Goal: Task Accomplishment & Management: Manage account settings

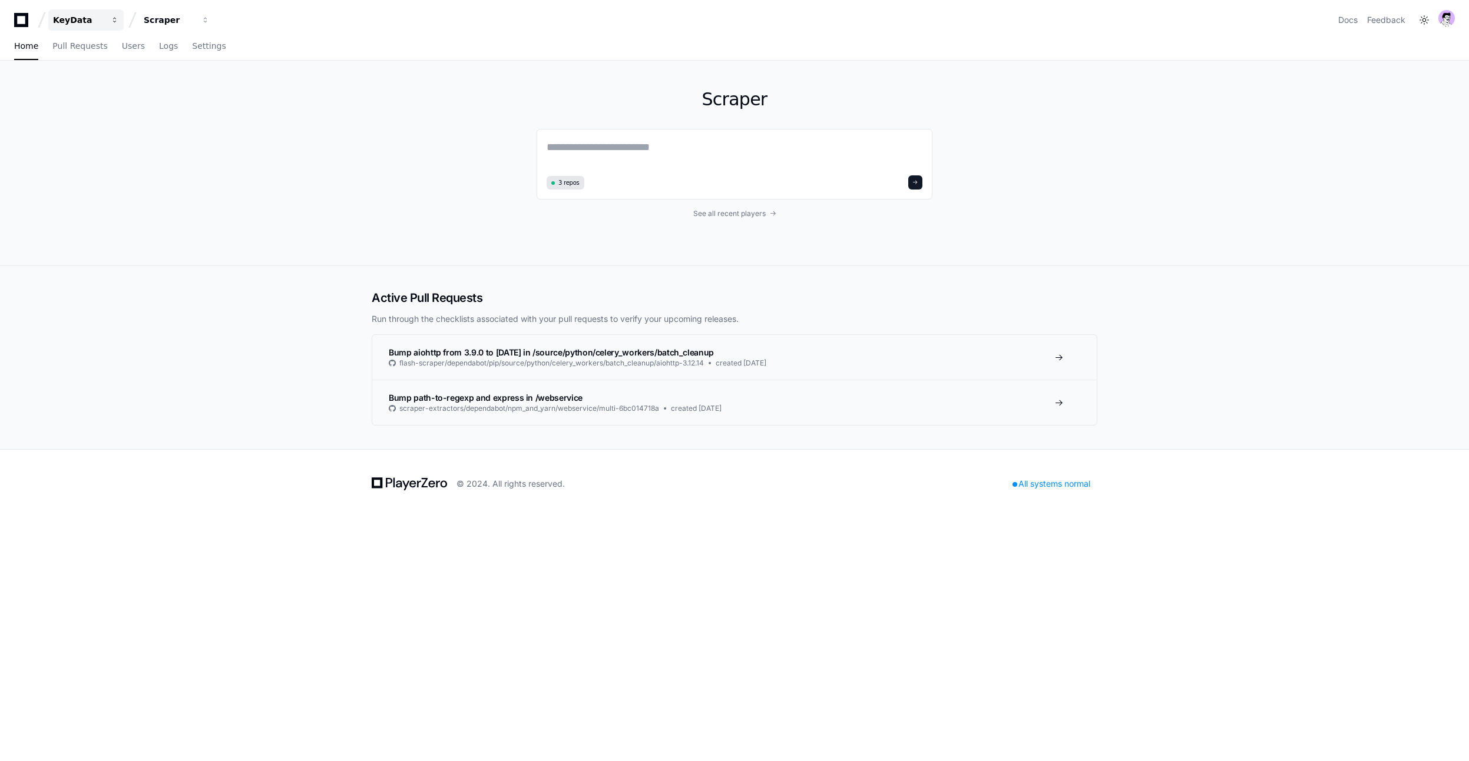
click at [105, 15] on button "KeyData" at bounding box center [85, 19] width 75 height 21
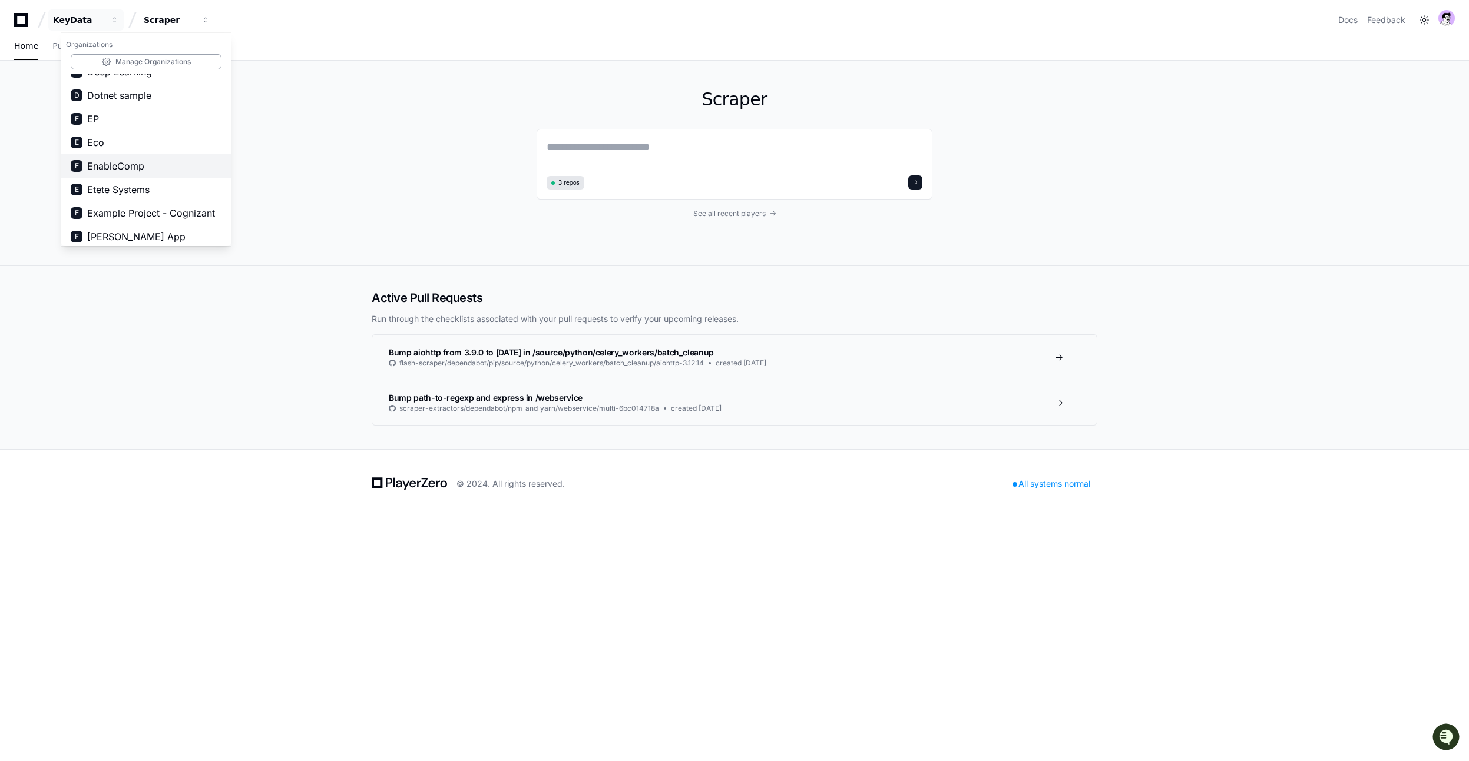
click at [122, 170] on span "EnableComp" at bounding box center [115, 166] width 57 height 14
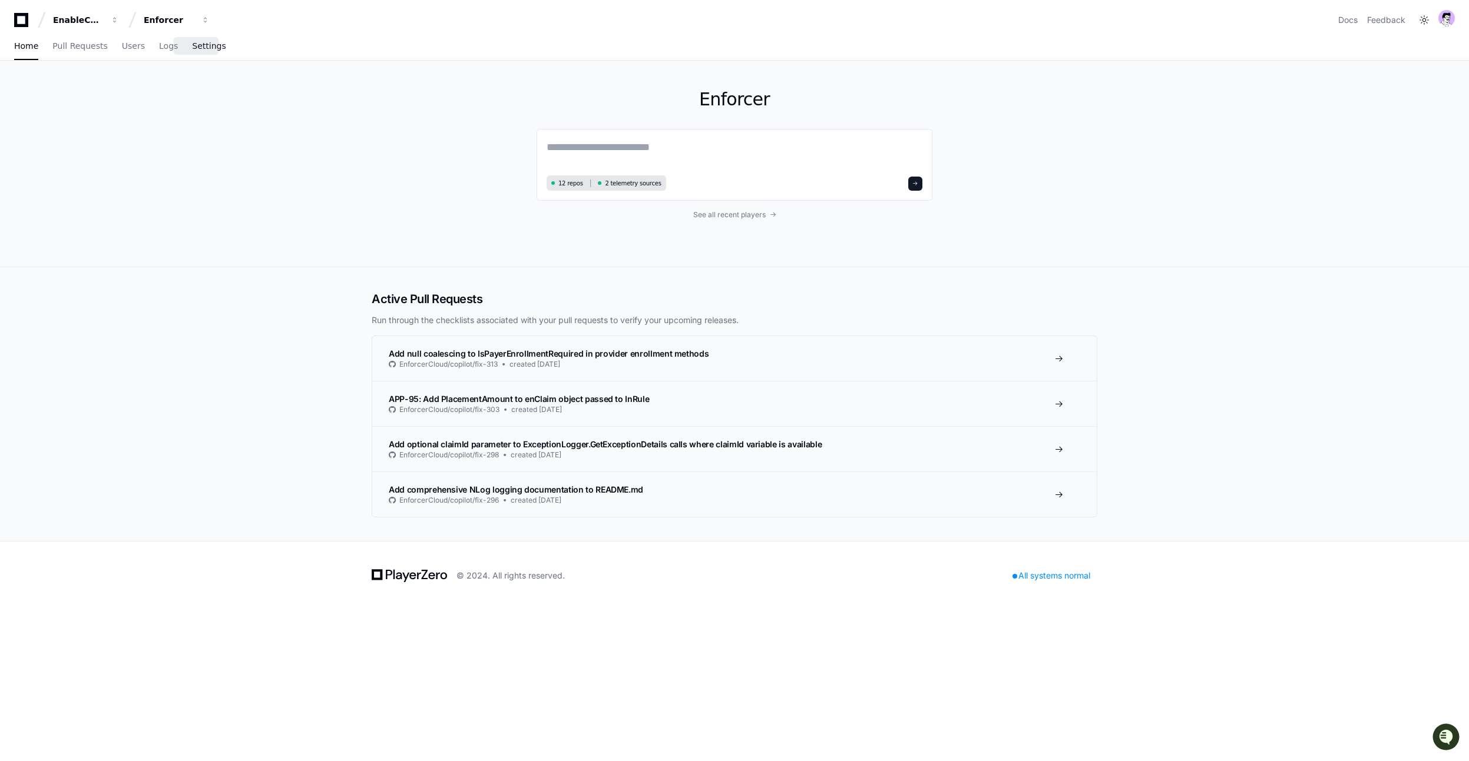
click at [196, 48] on span "Settings" at bounding box center [209, 45] width 34 height 7
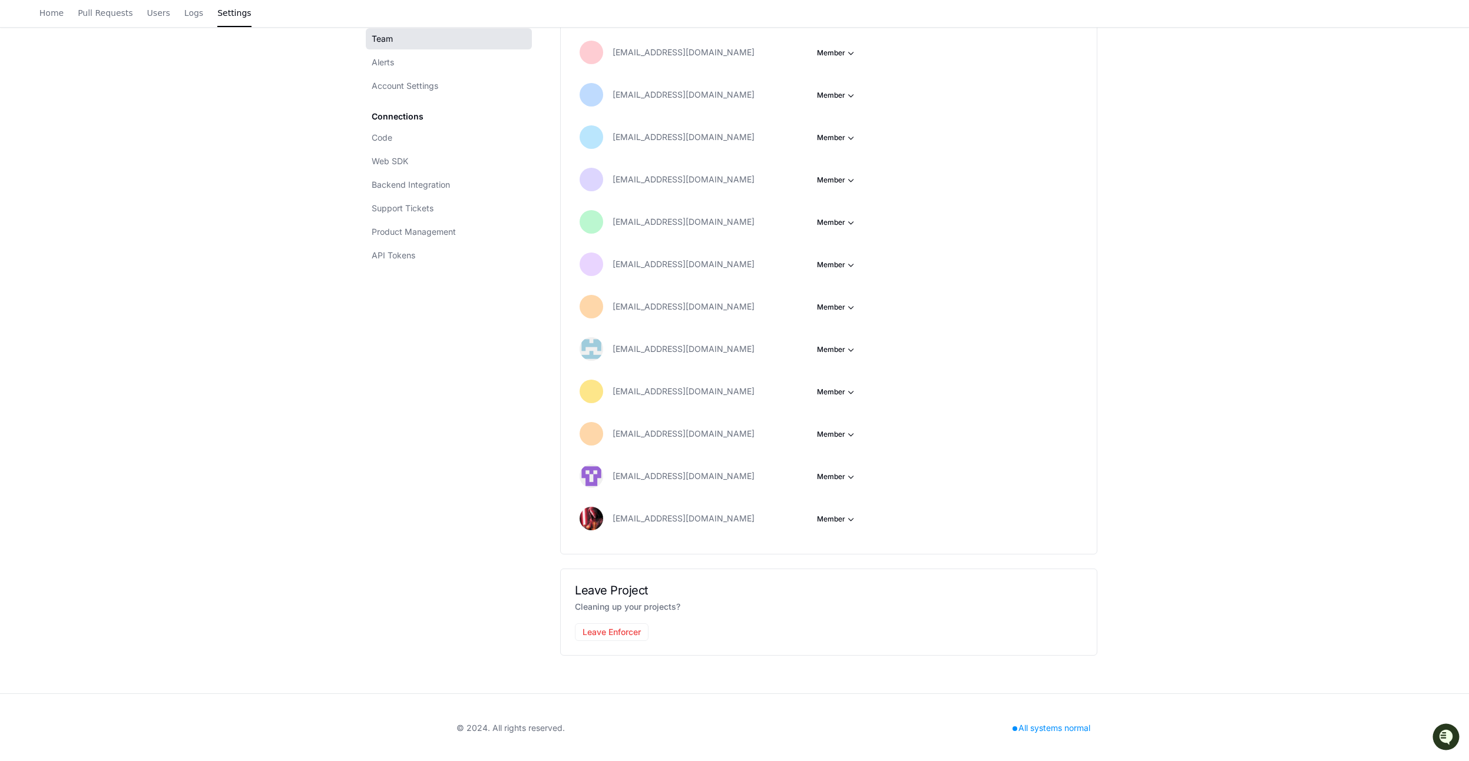
scroll to position [384, 0]
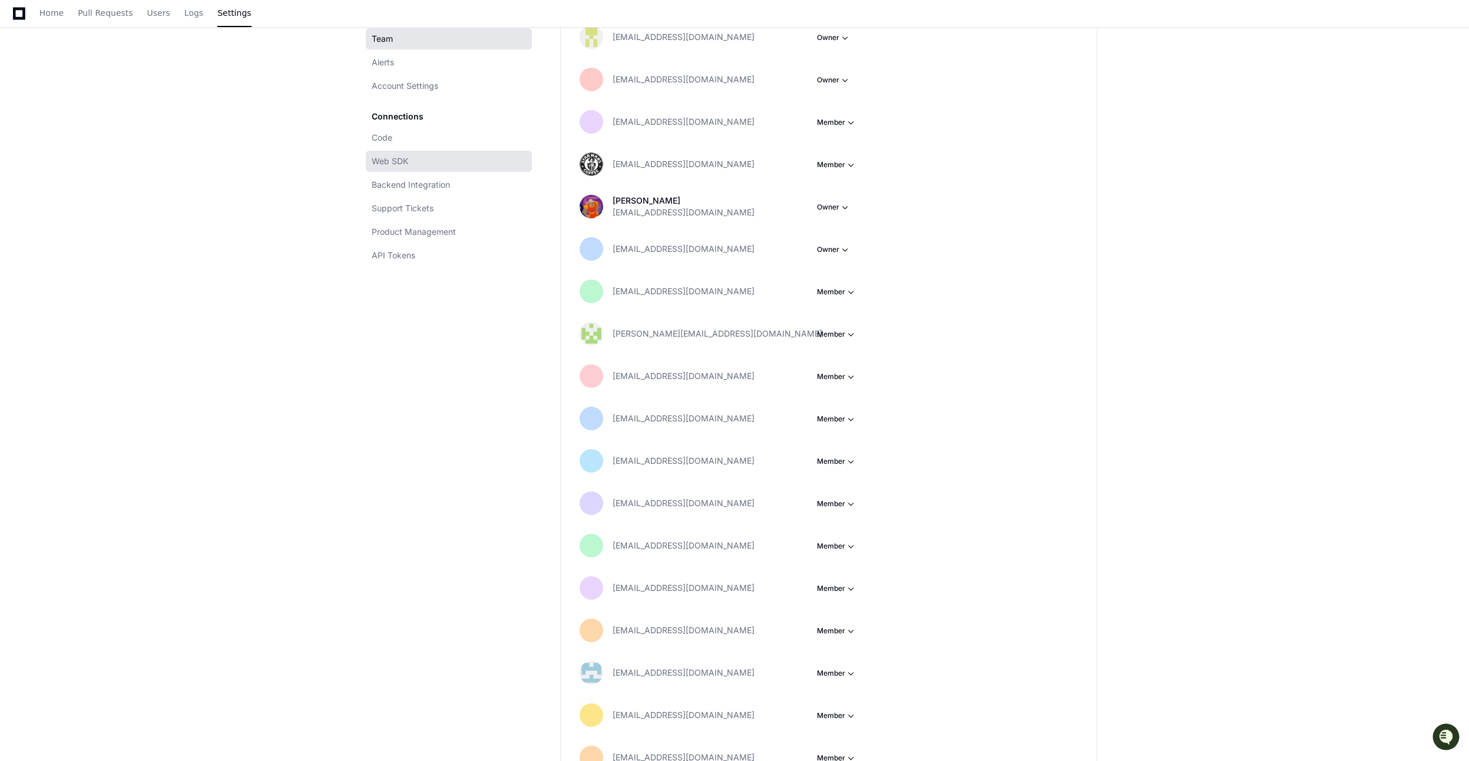
click at [382, 166] on span "Web SDK" at bounding box center [390, 161] width 37 height 12
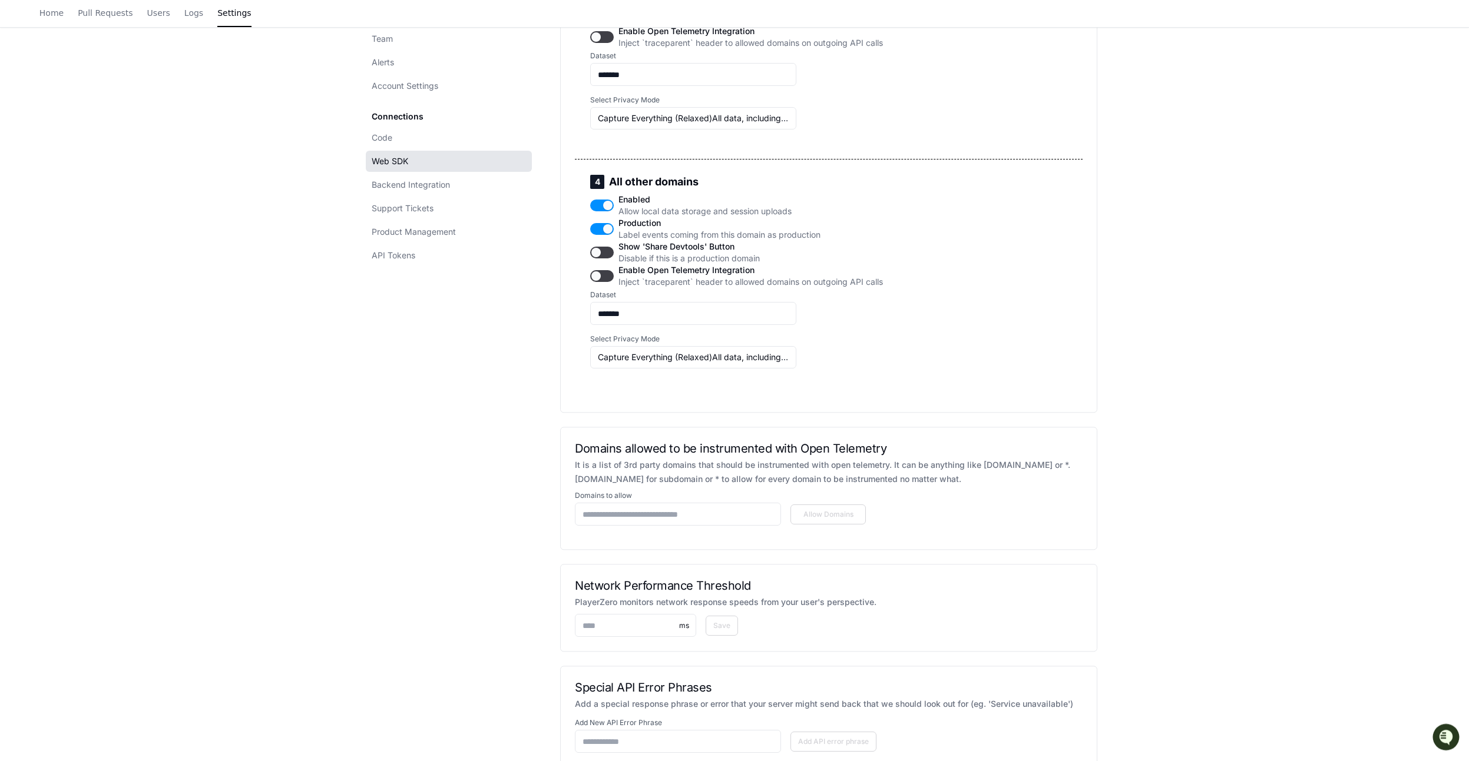
scroll to position [1903, 0]
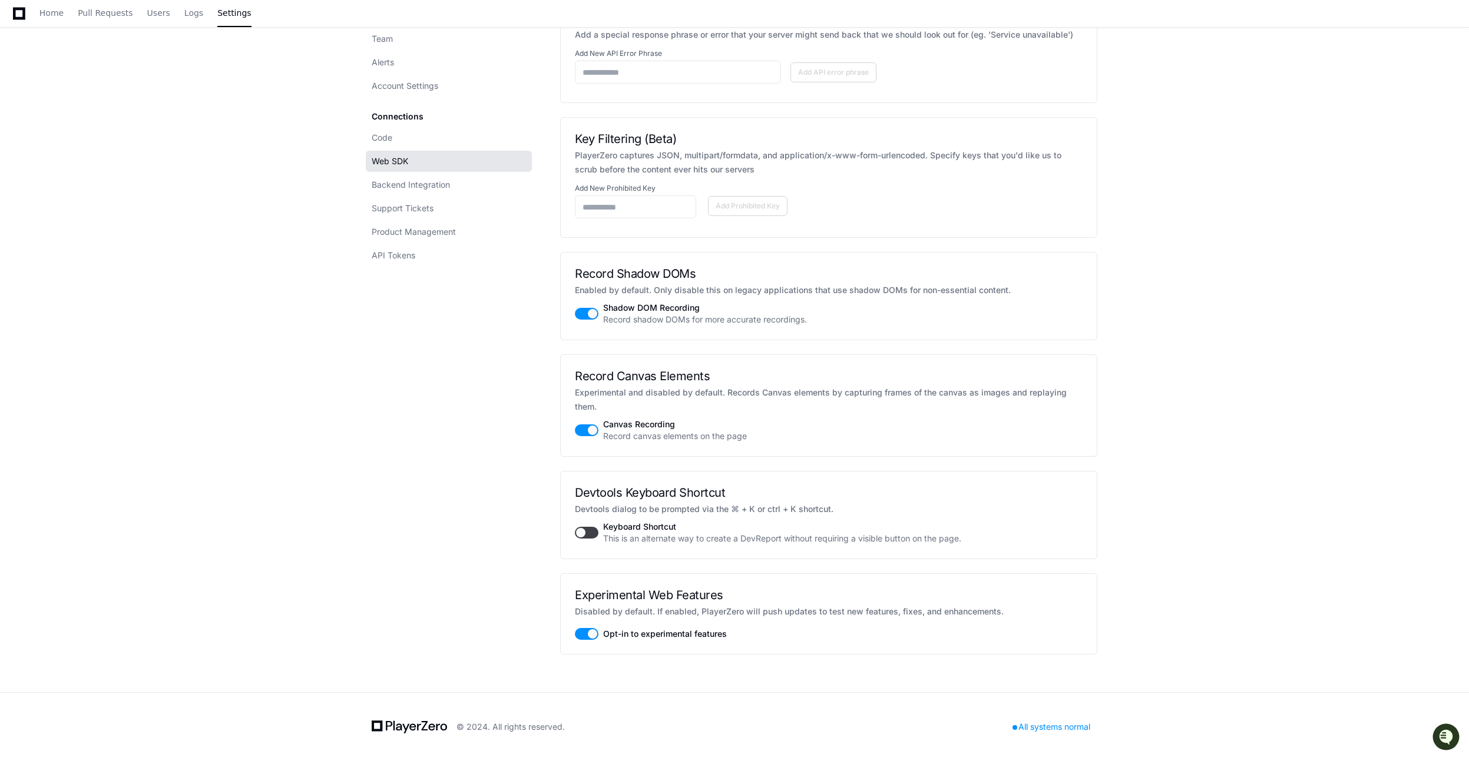
click at [592, 634] on button "button" at bounding box center [587, 634] width 24 height 12
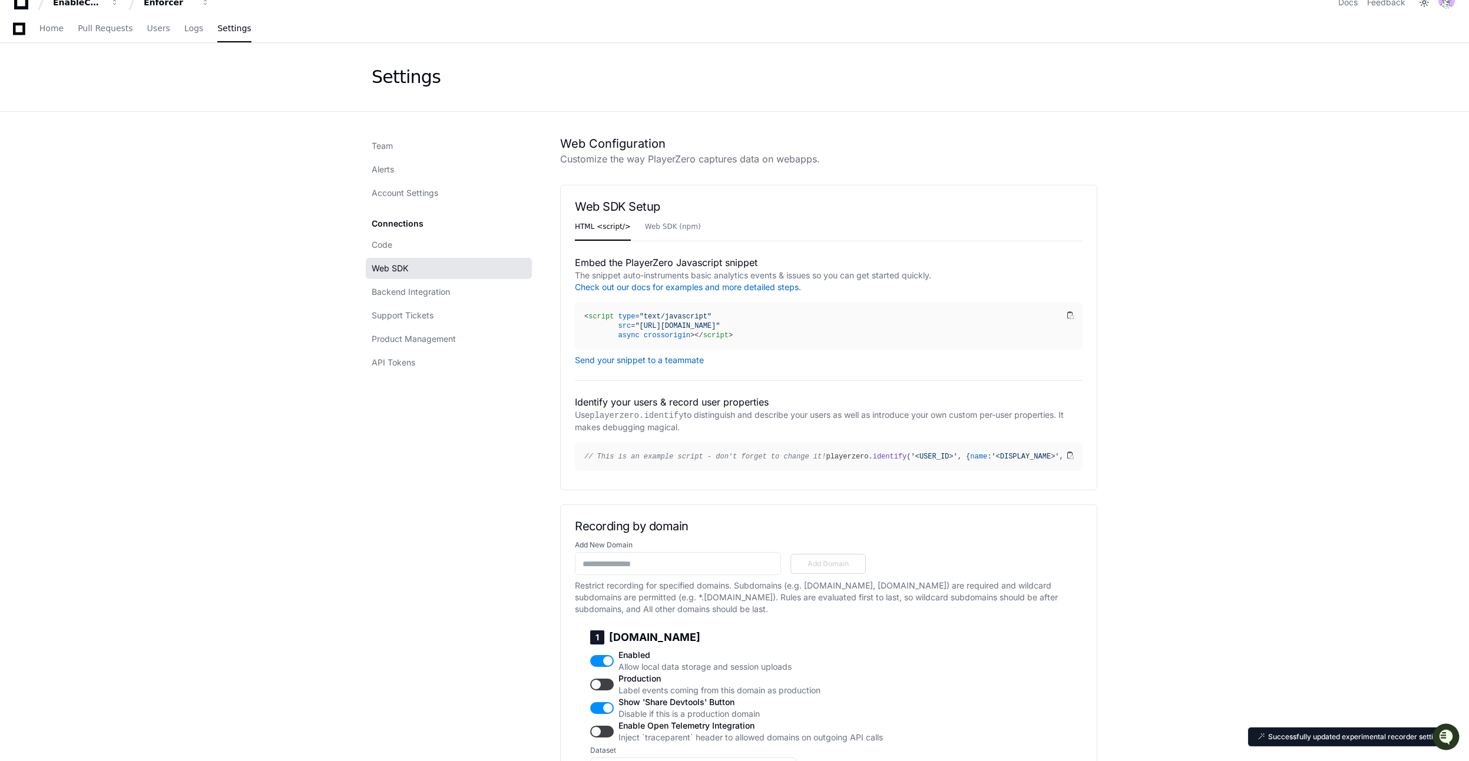
scroll to position [0, 0]
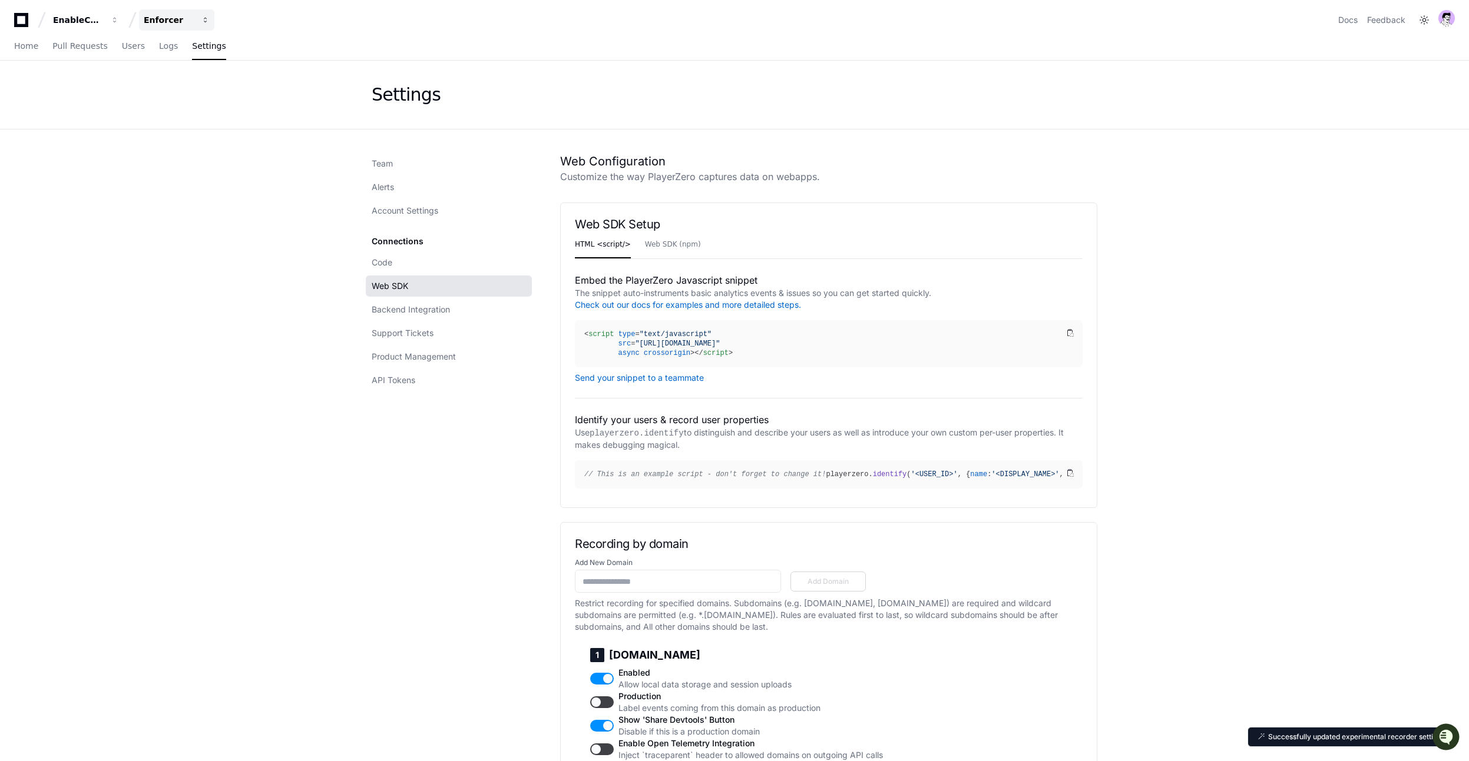
click at [184, 14] on div "Enforcer" at bounding box center [169, 20] width 51 height 12
click at [182, 17] on div "Enforcer" at bounding box center [169, 20] width 51 height 12
click at [75, 20] on div "EnableComp" at bounding box center [78, 20] width 51 height 12
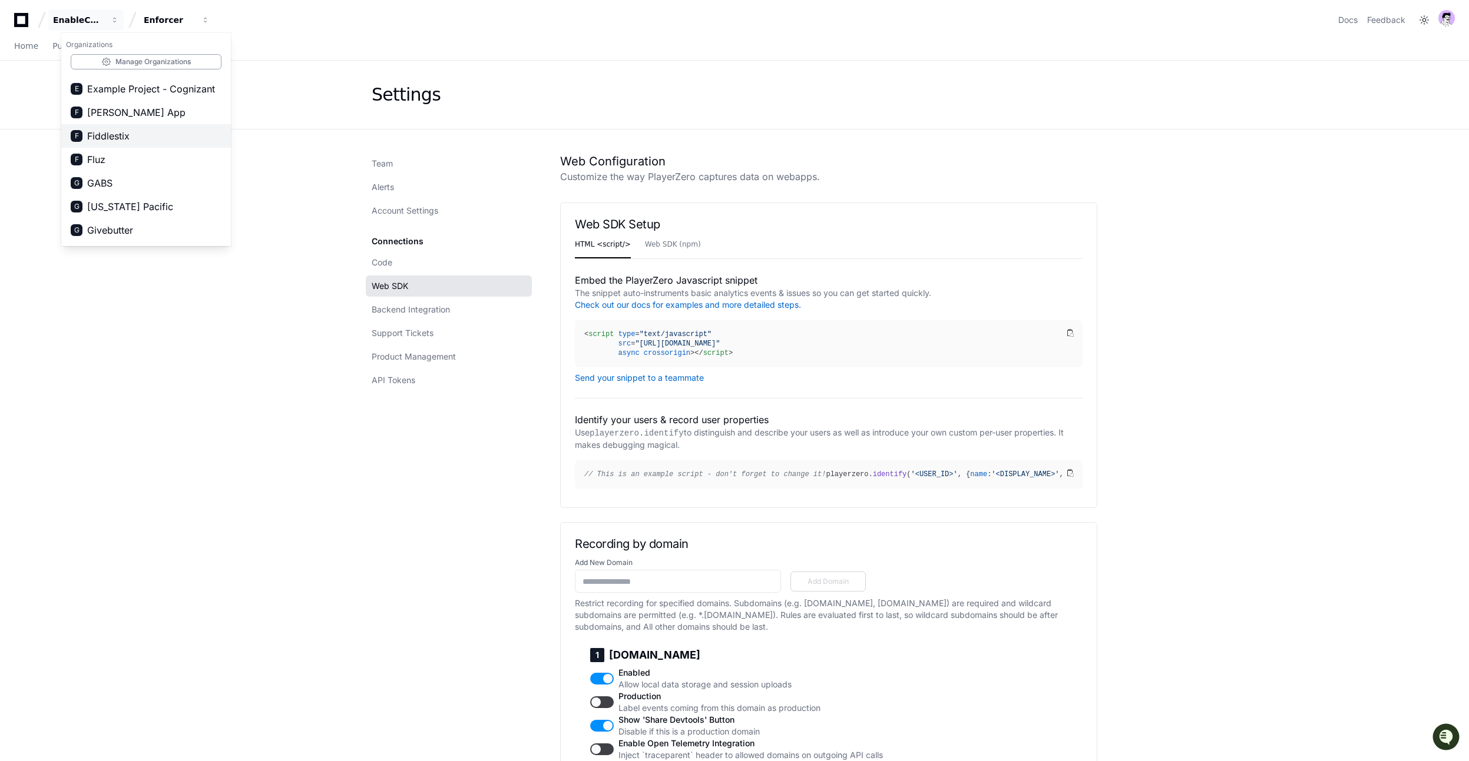
scroll to position [448, 0]
click at [108, 210] on span "[US_STATE] Pacific" at bounding box center [130, 204] width 86 height 14
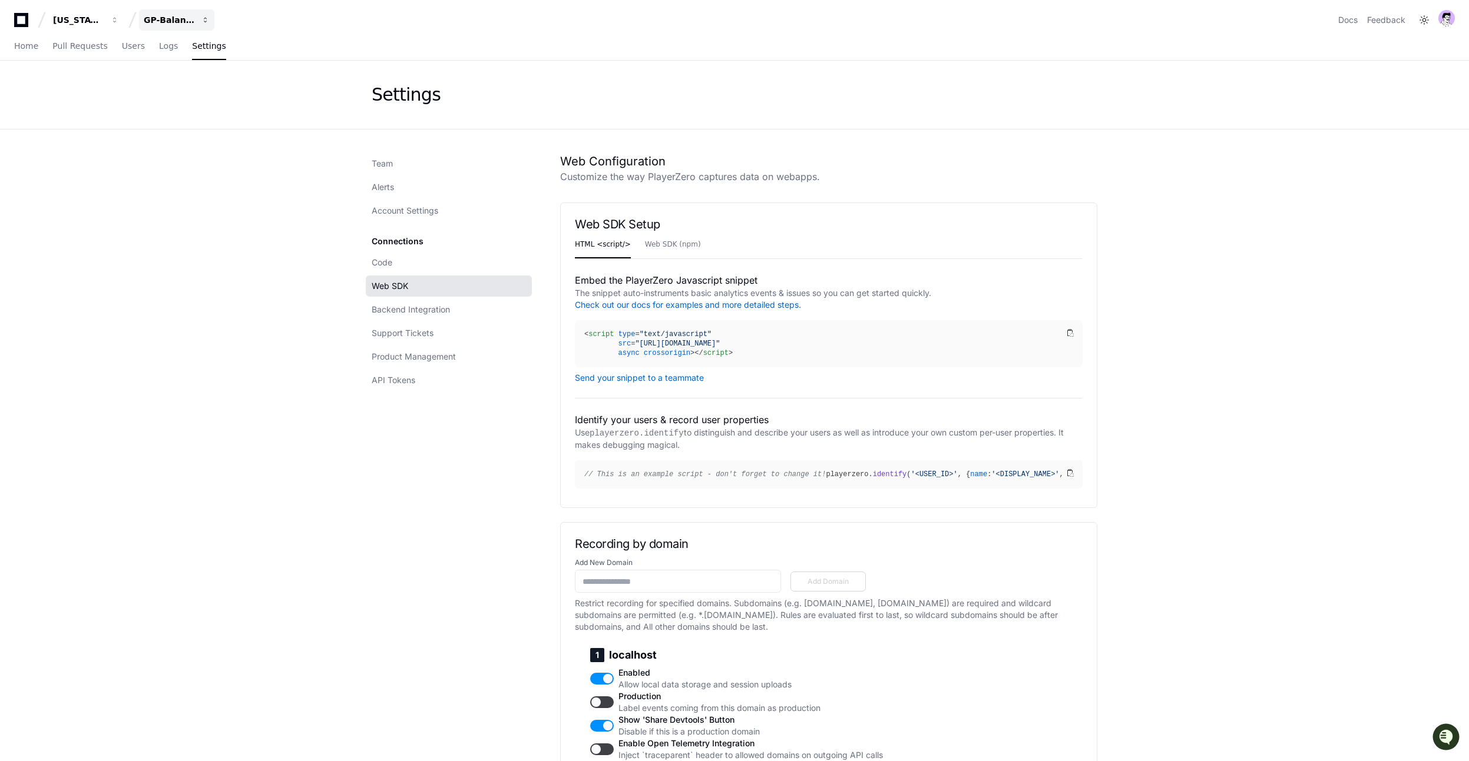
click at [188, 19] on div "GP-Balancing" at bounding box center [169, 20] width 51 height 12
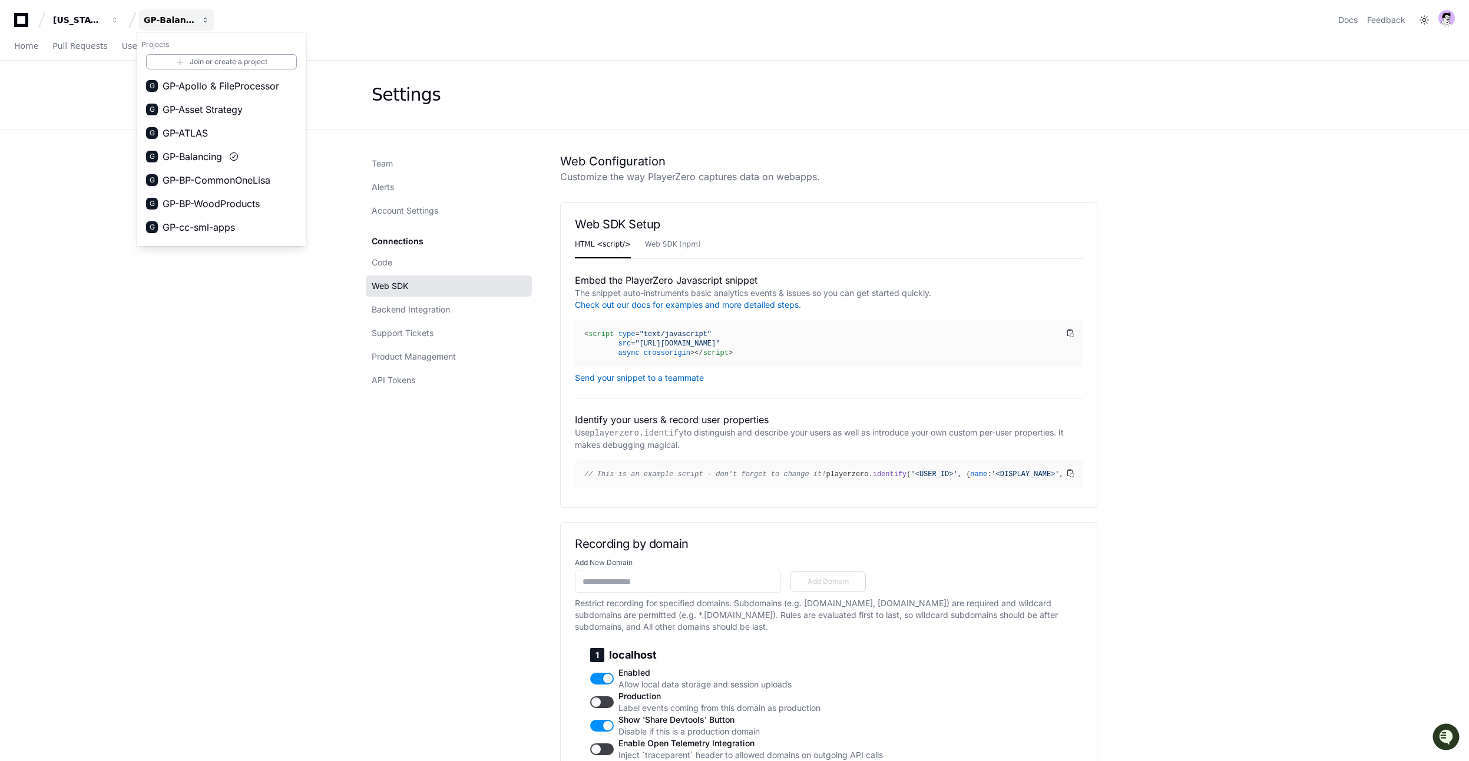
click at [188, 19] on div "GP-Balancing" at bounding box center [169, 20] width 51 height 12
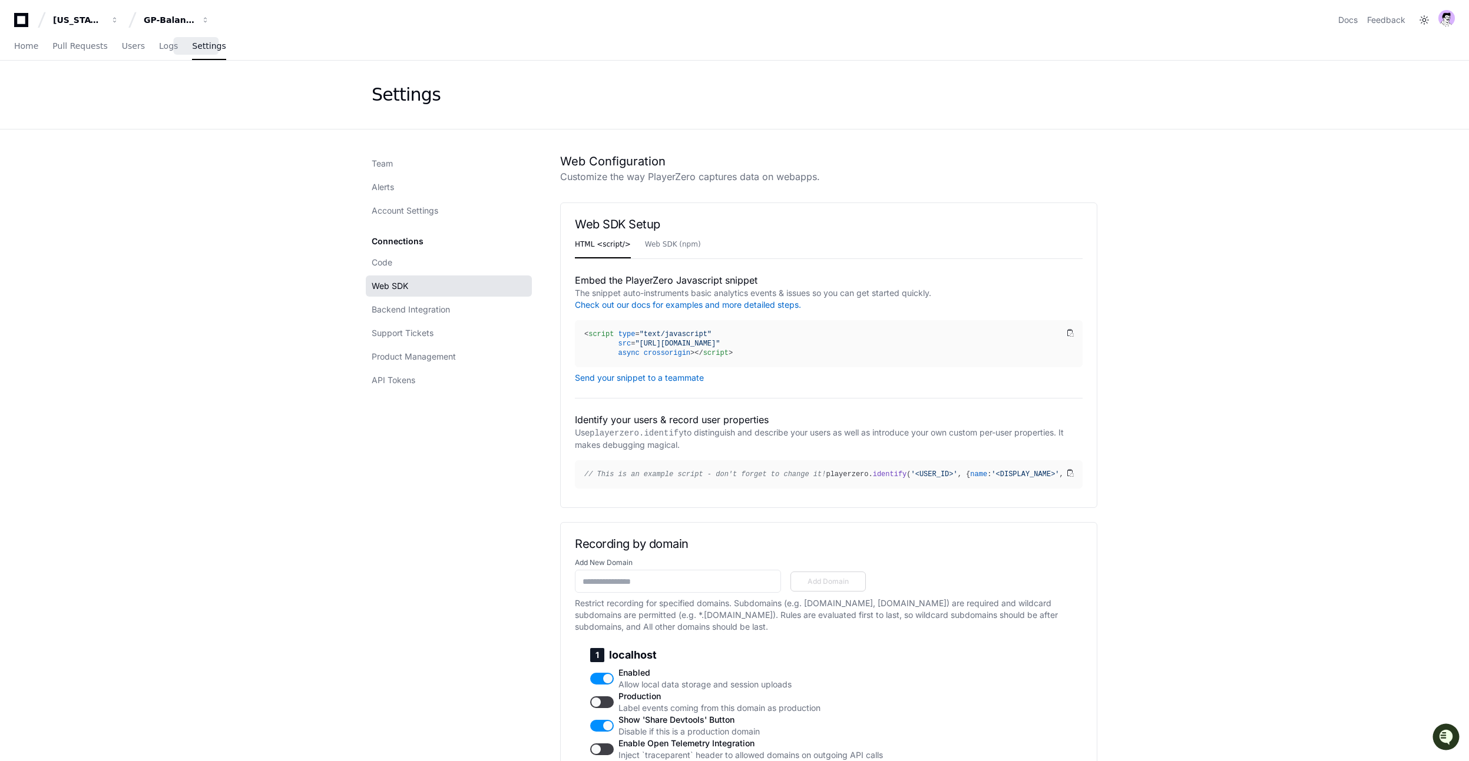
click at [192, 49] on span "Settings" at bounding box center [209, 45] width 34 height 7
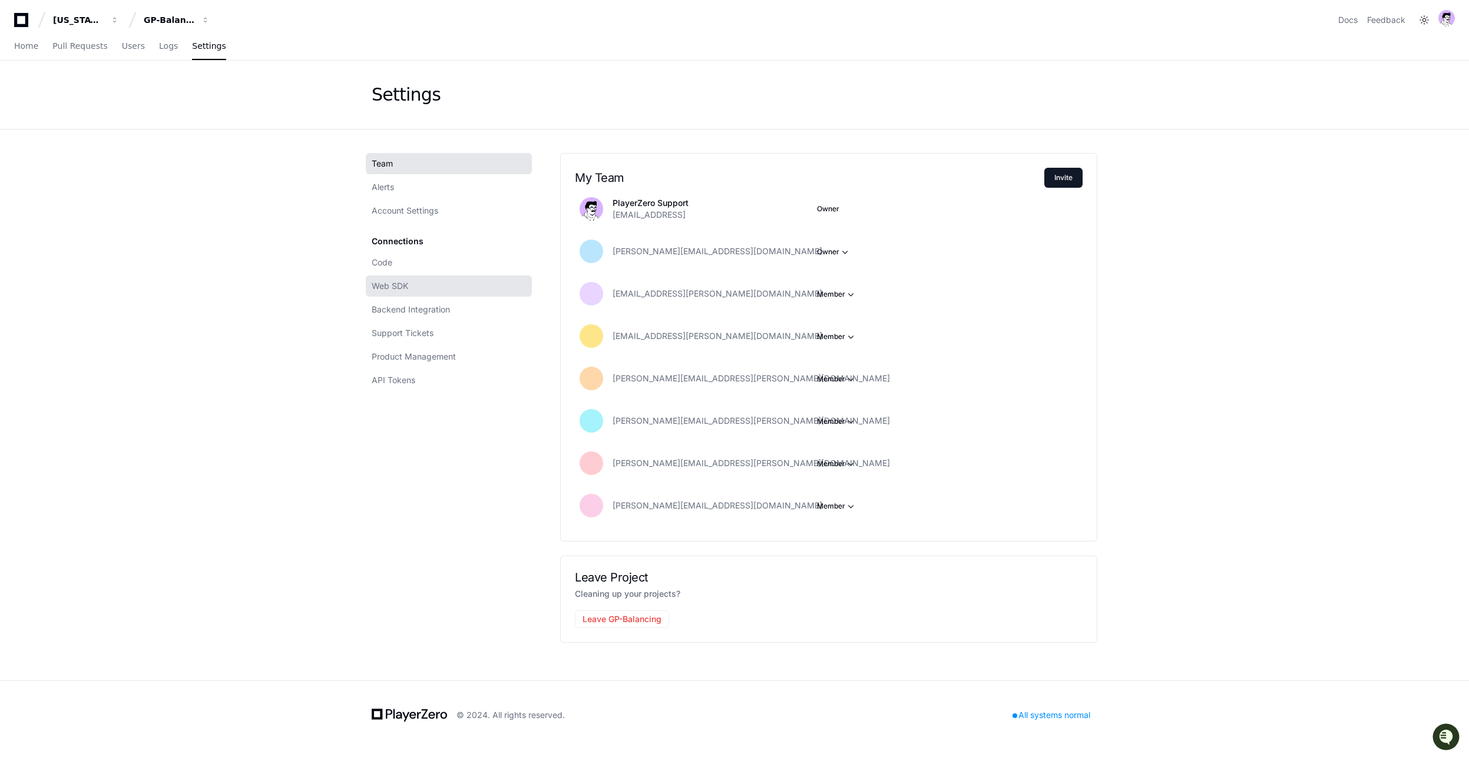
click at [379, 279] on link "Web SDK" at bounding box center [449, 286] width 166 height 21
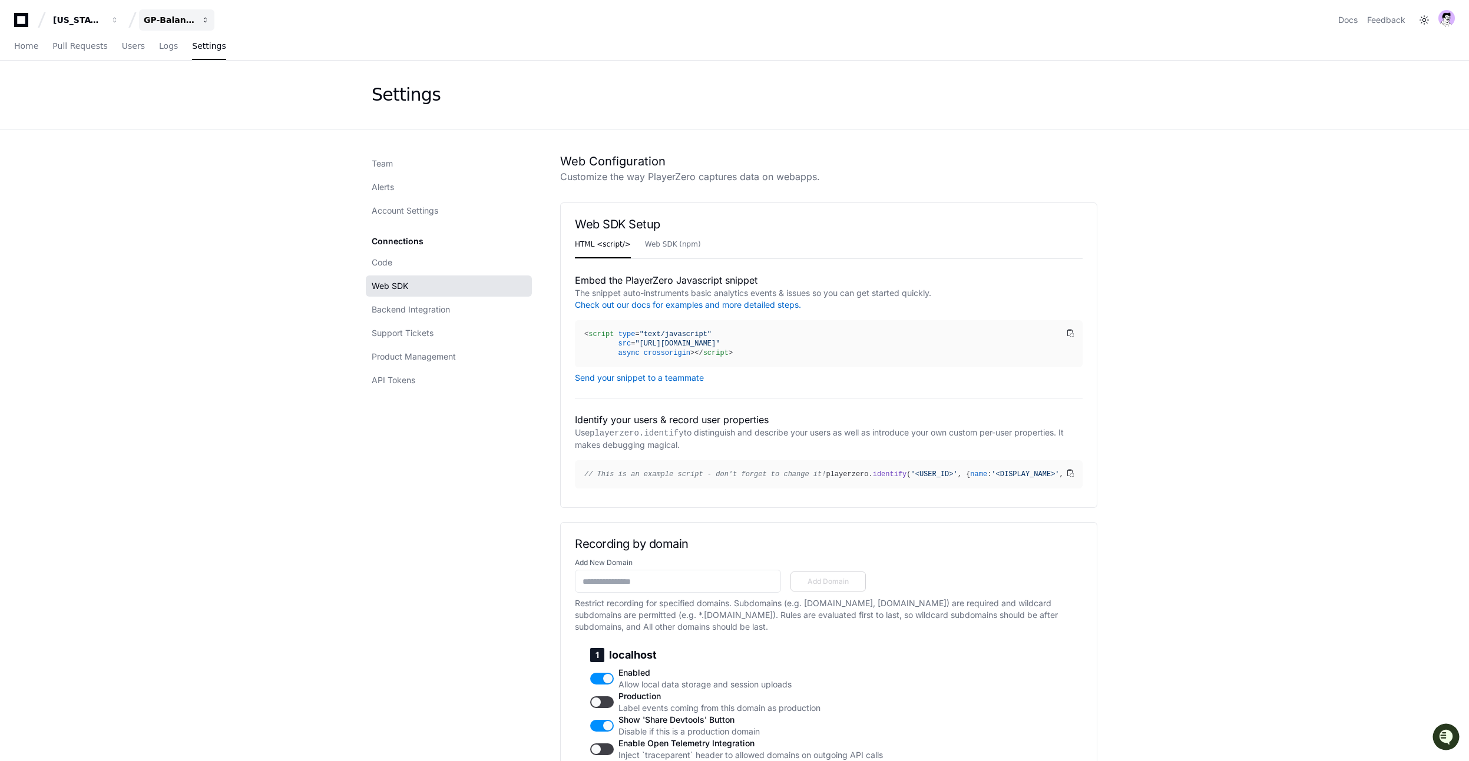
click at [164, 19] on div "GP-Balancing" at bounding box center [169, 20] width 51 height 12
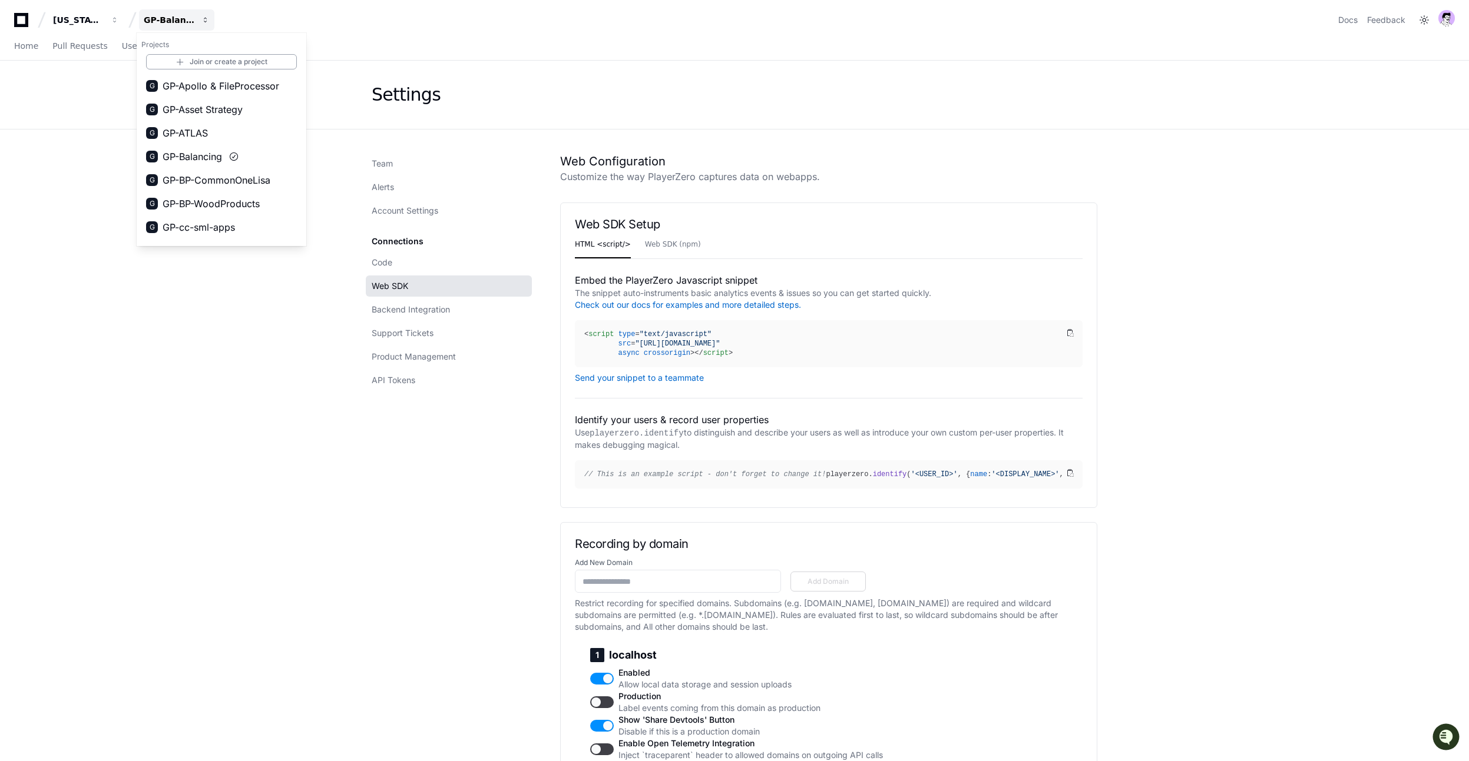
click at [164, 19] on div "GP-Balancing" at bounding box center [169, 20] width 51 height 12
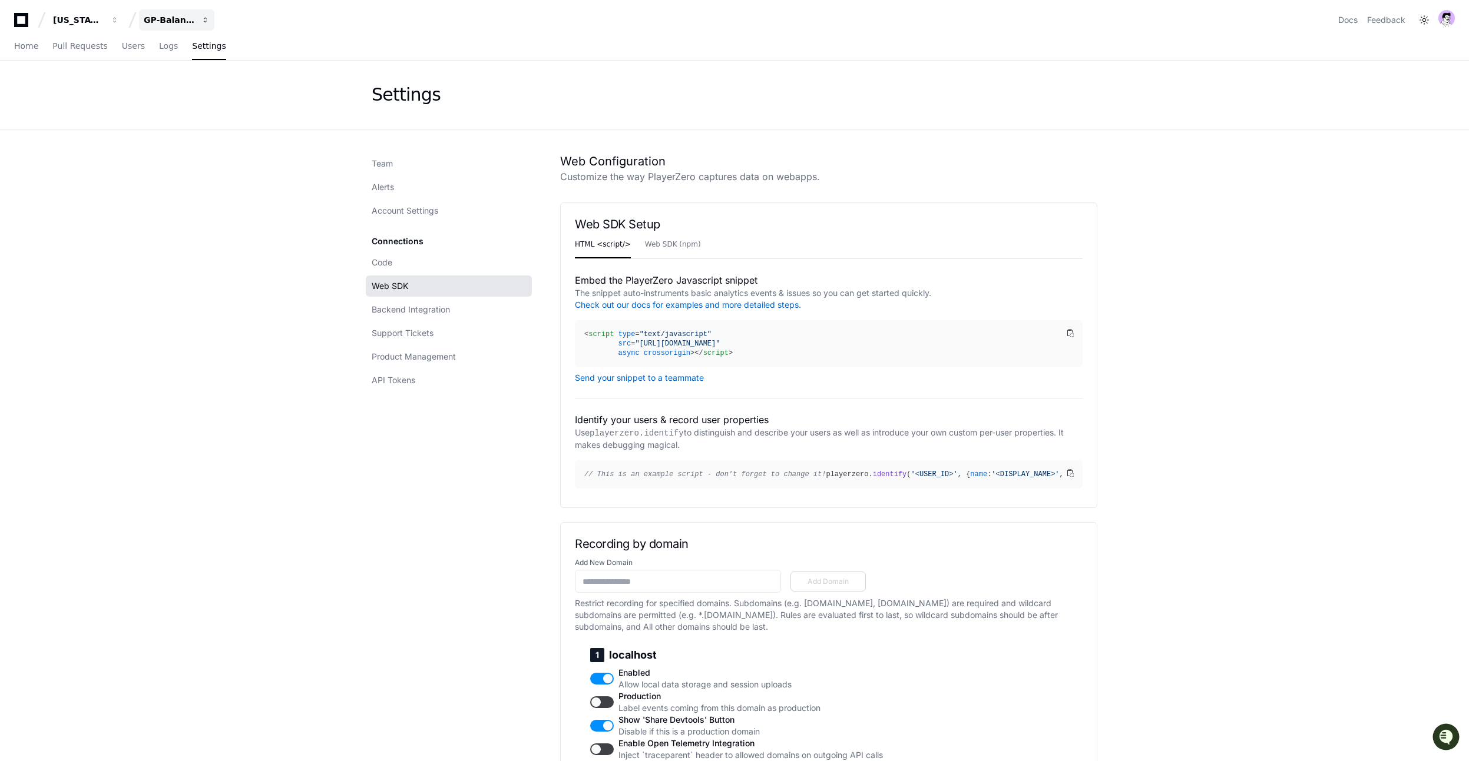
click at [167, 14] on button "GP-Balancing" at bounding box center [176, 19] width 75 height 21
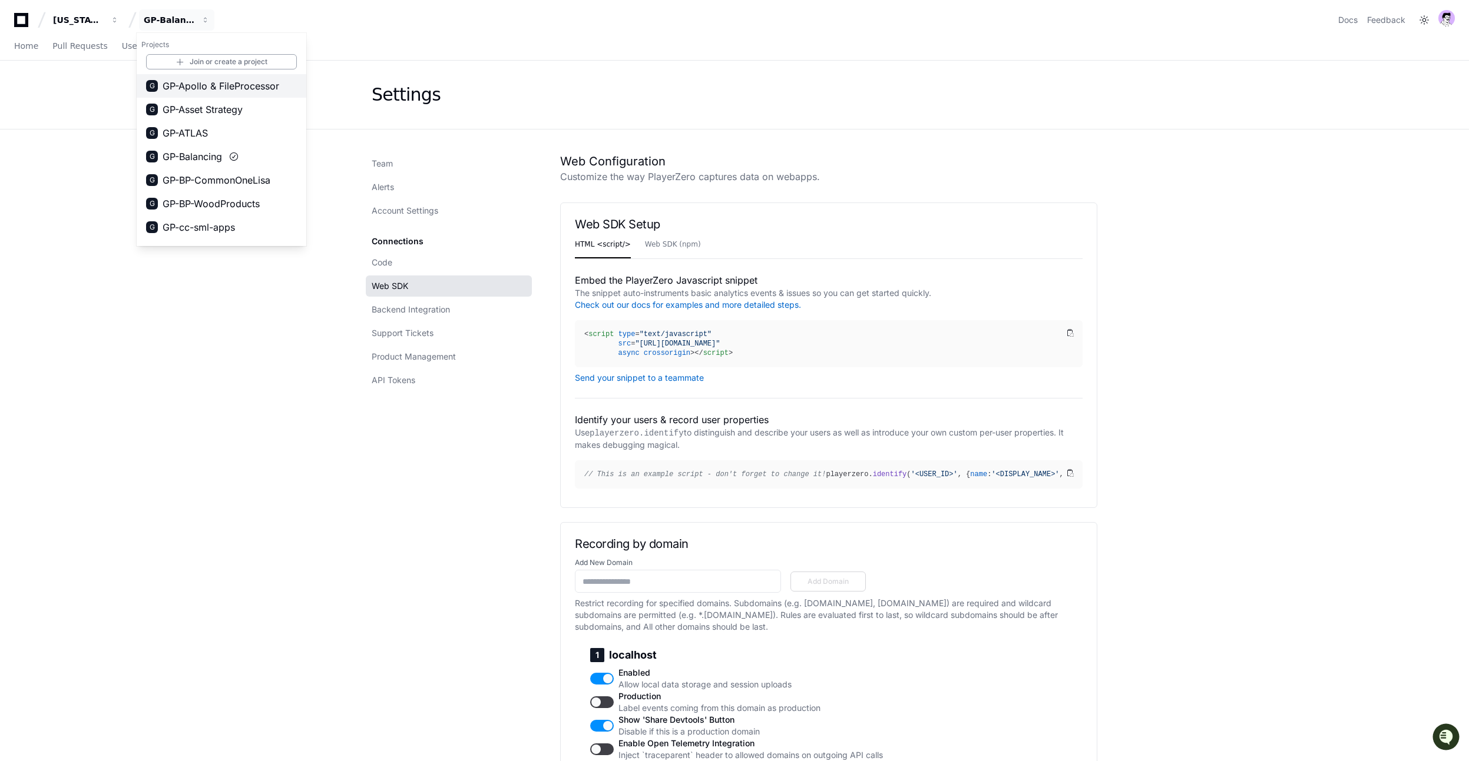
click at [197, 87] on span "GP-Apollo & FileProcessor" at bounding box center [221, 86] width 117 height 14
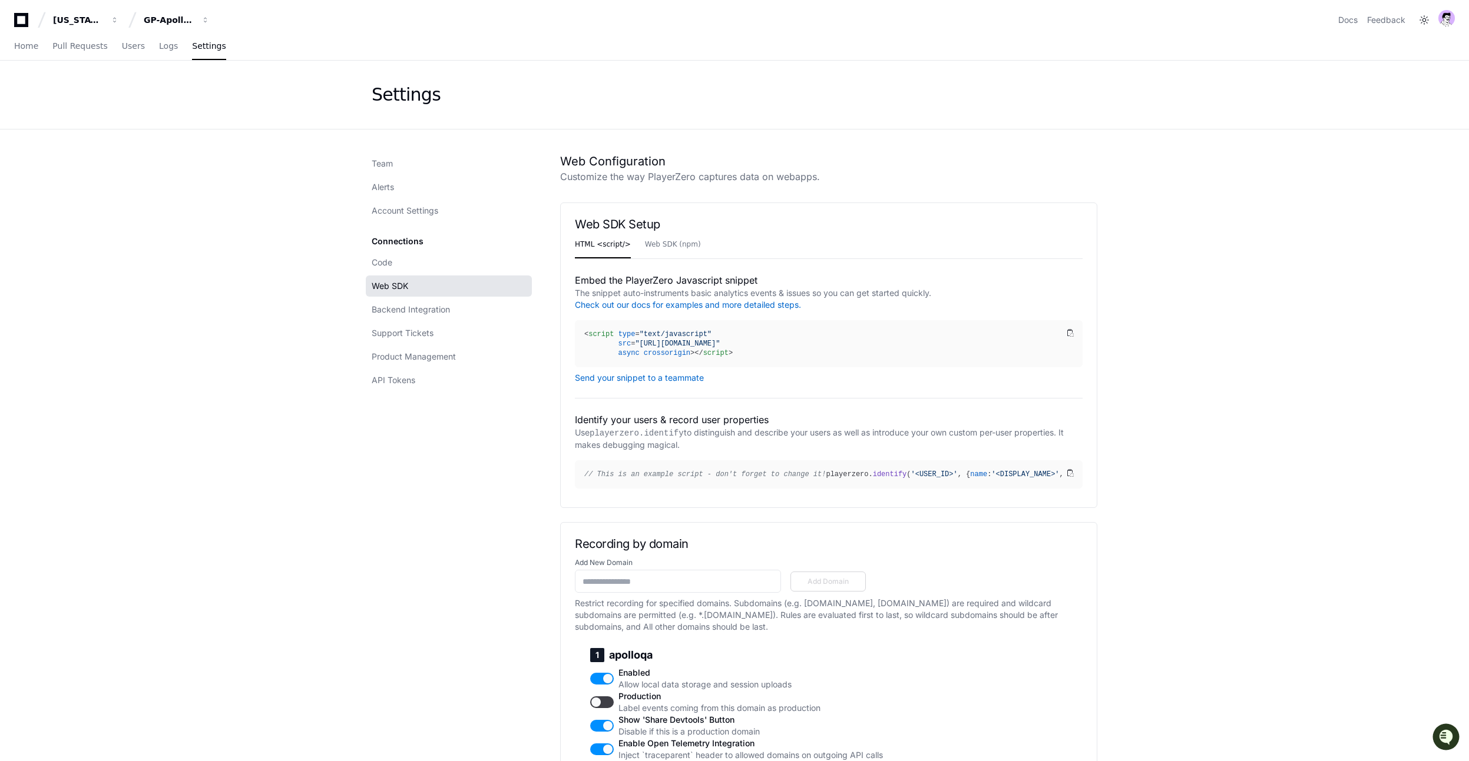
click at [403, 295] on link "Web SDK" at bounding box center [449, 286] width 166 height 21
click at [177, 20] on div "GP-Apollo & FileProcessor" at bounding box center [169, 20] width 51 height 12
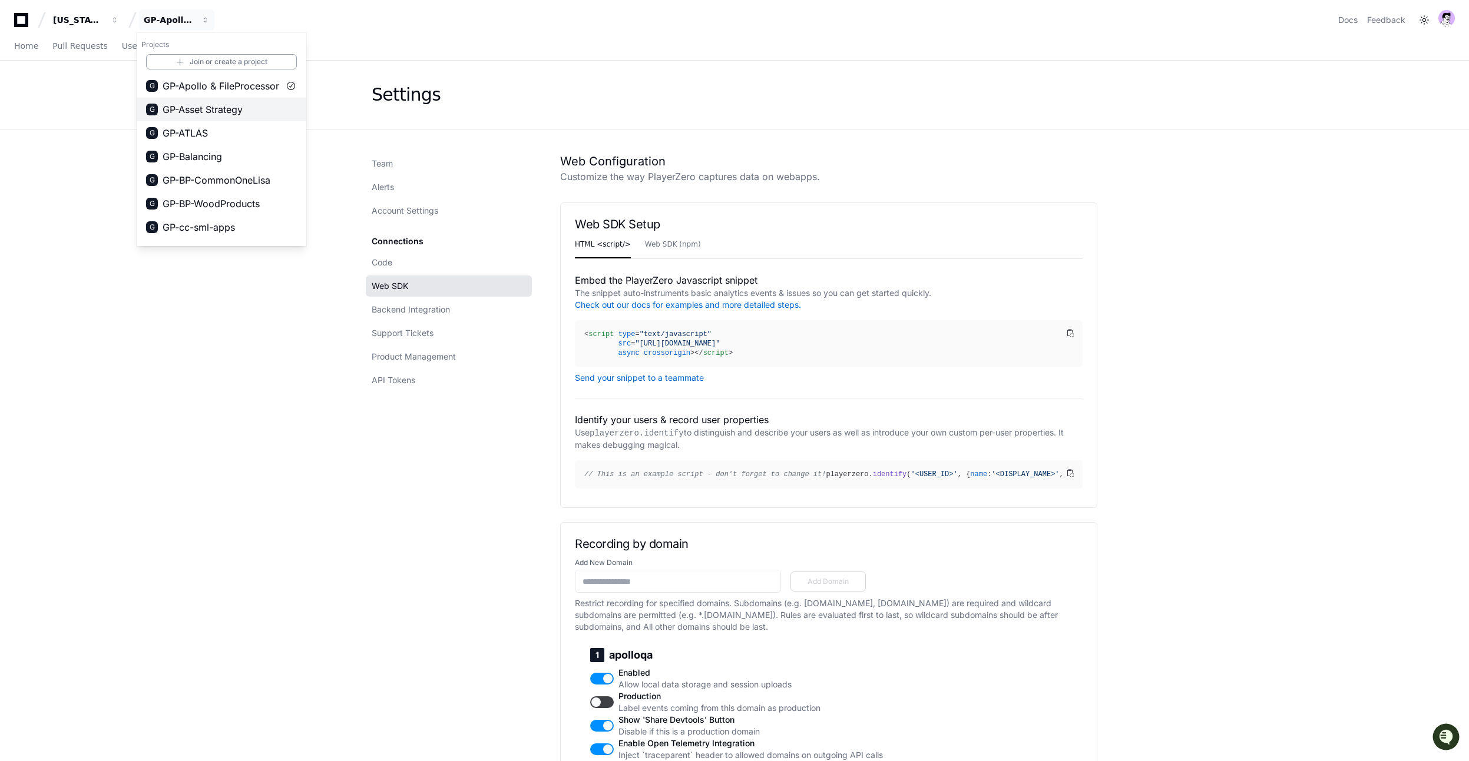
click at [186, 103] on span "GP-Asset Strategy" at bounding box center [203, 109] width 80 height 14
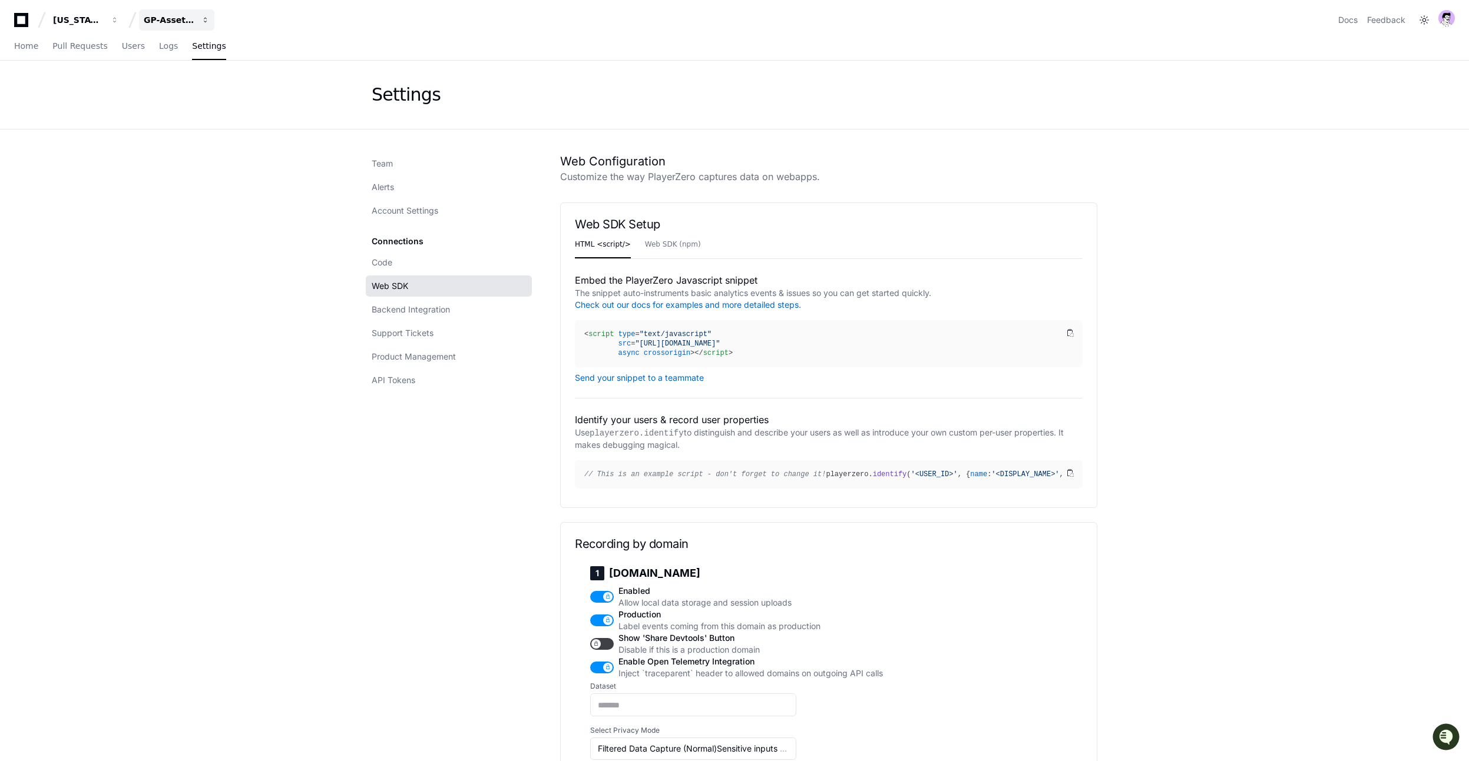
click at [165, 28] on button "GP-Asset Strategy" at bounding box center [176, 19] width 75 height 21
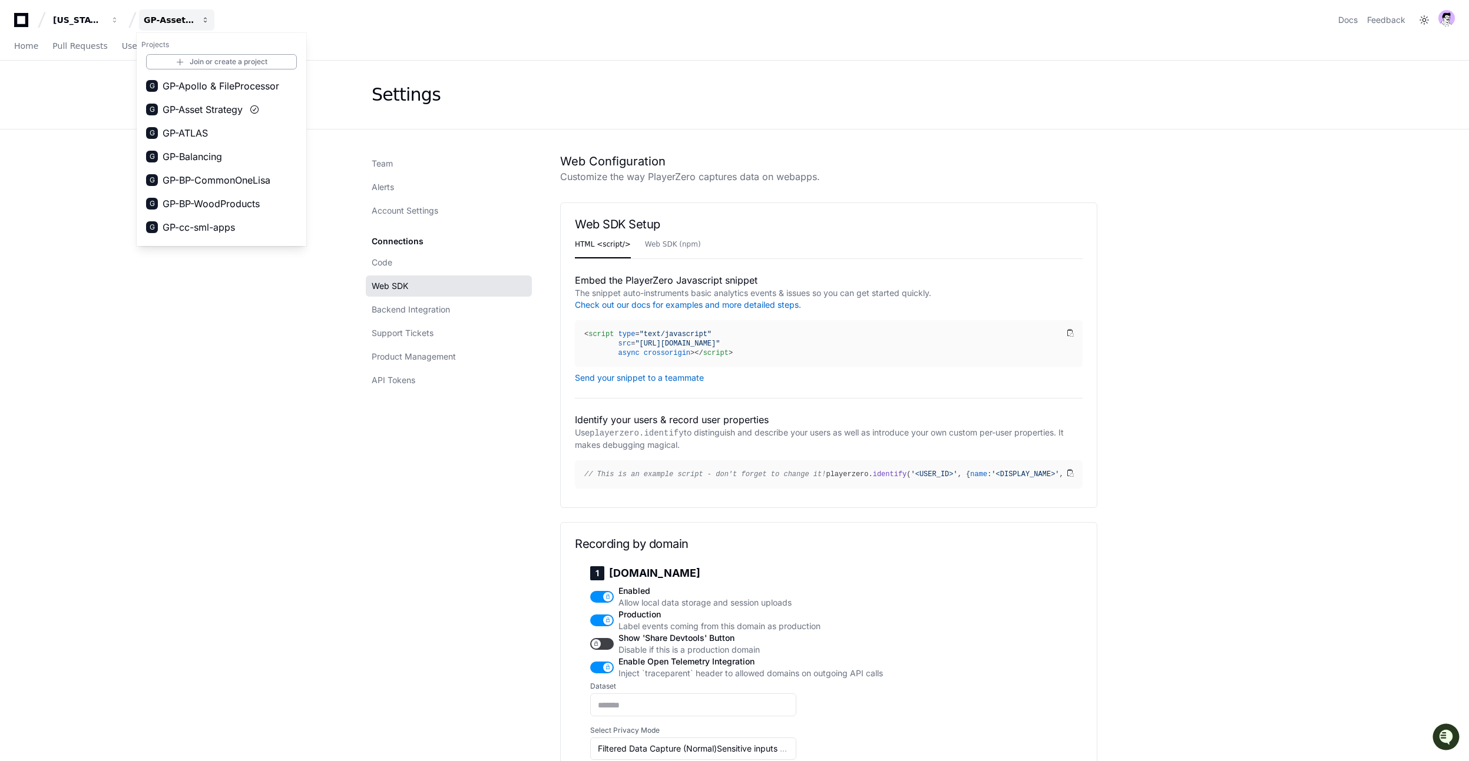
click at [167, 22] on div "GP-Asset Strategy" at bounding box center [169, 20] width 51 height 12
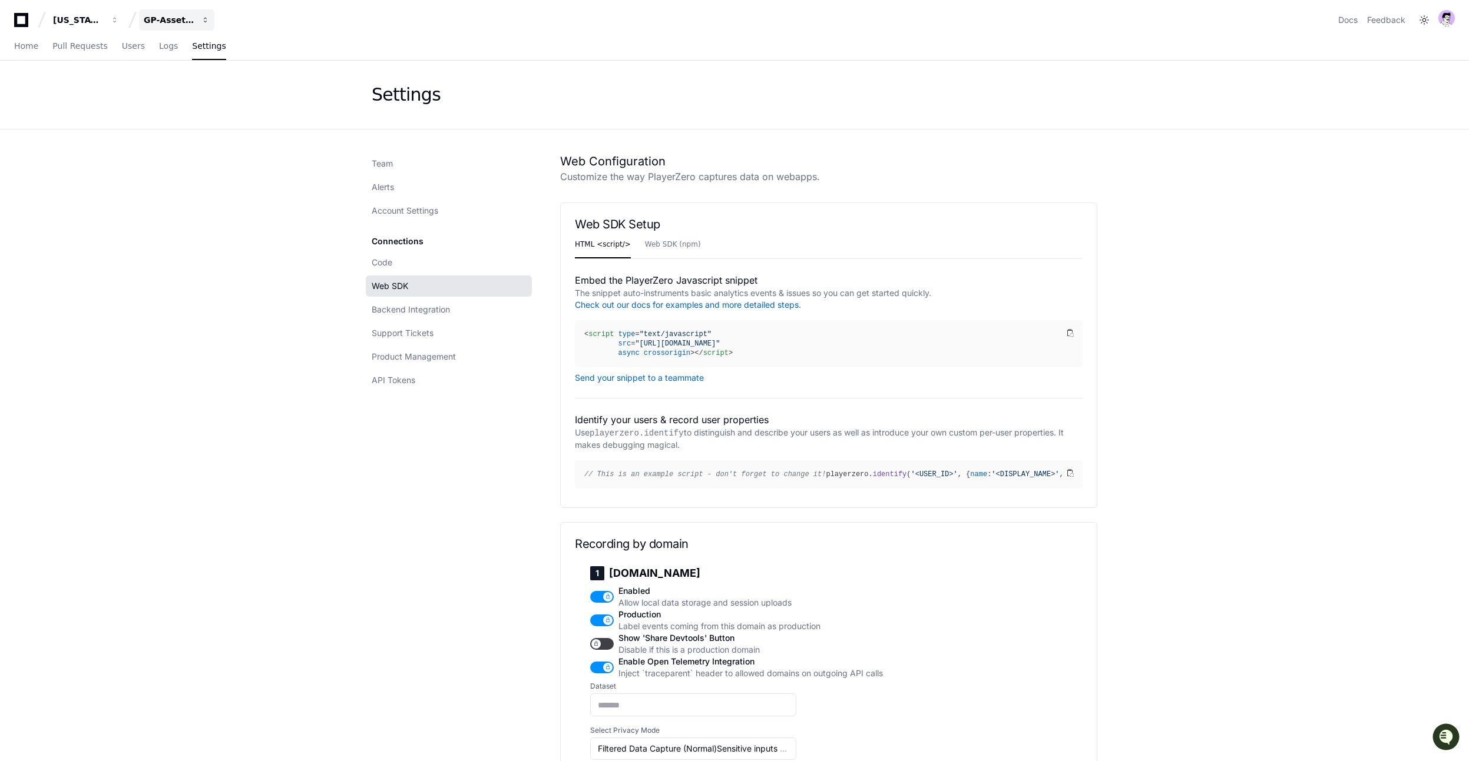
click at [186, 26] on button "GP-Asset Strategy" at bounding box center [176, 19] width 75 height 21
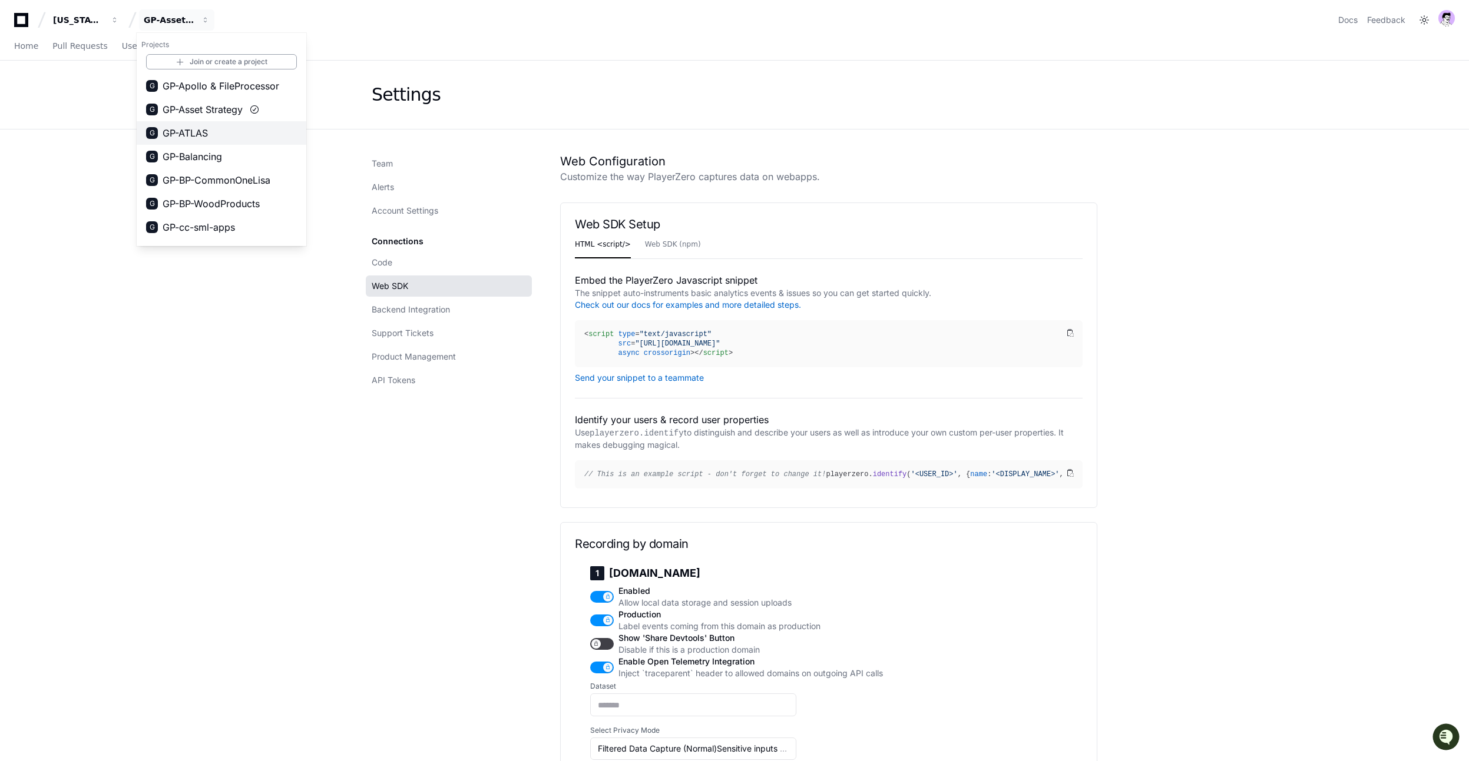
click at [177, 134] on span "GP-ATLAS" at bounding box center [185, 133] width 45 height 14
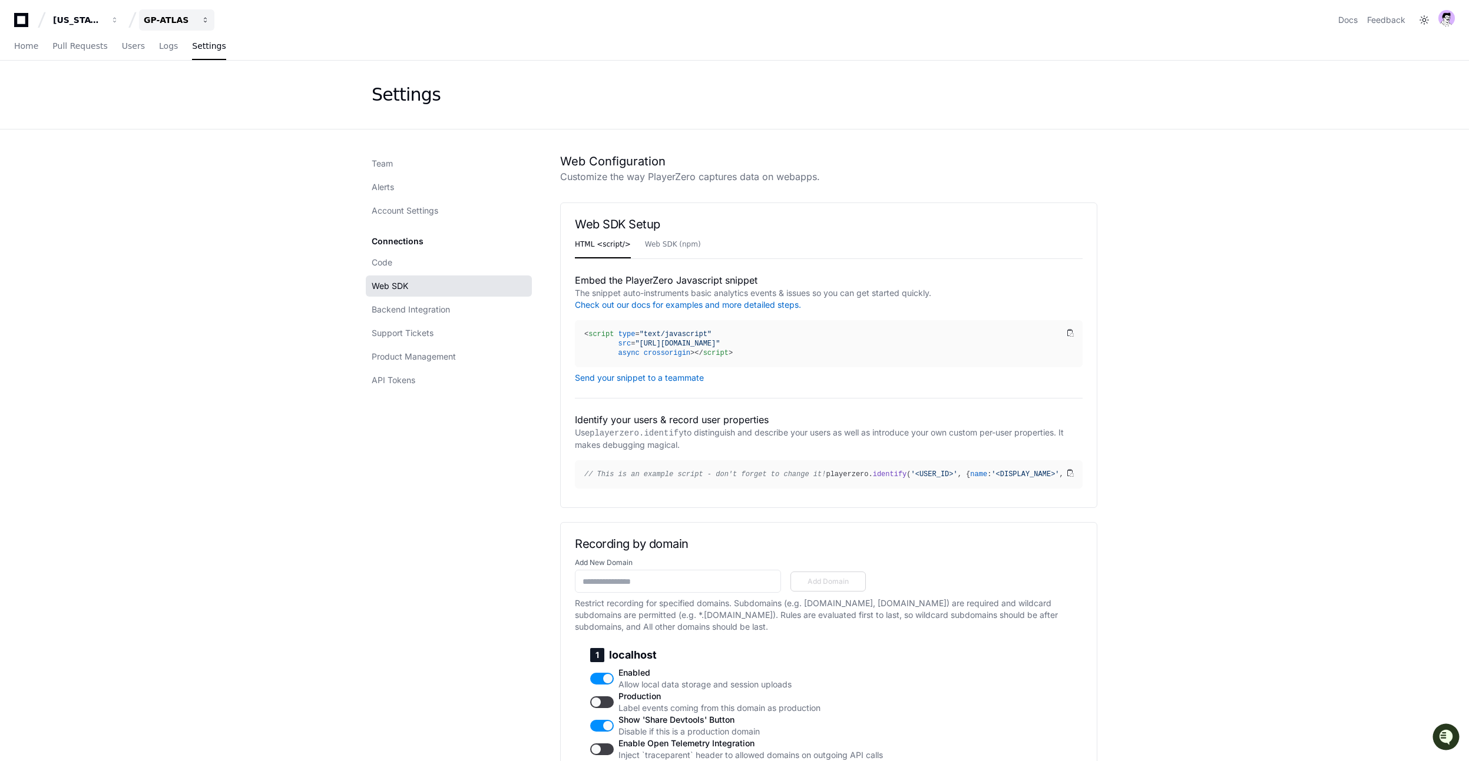
click at [177, 26] on button "GP-ATLAS" at bounding box center [176, 19] width 75 height 21
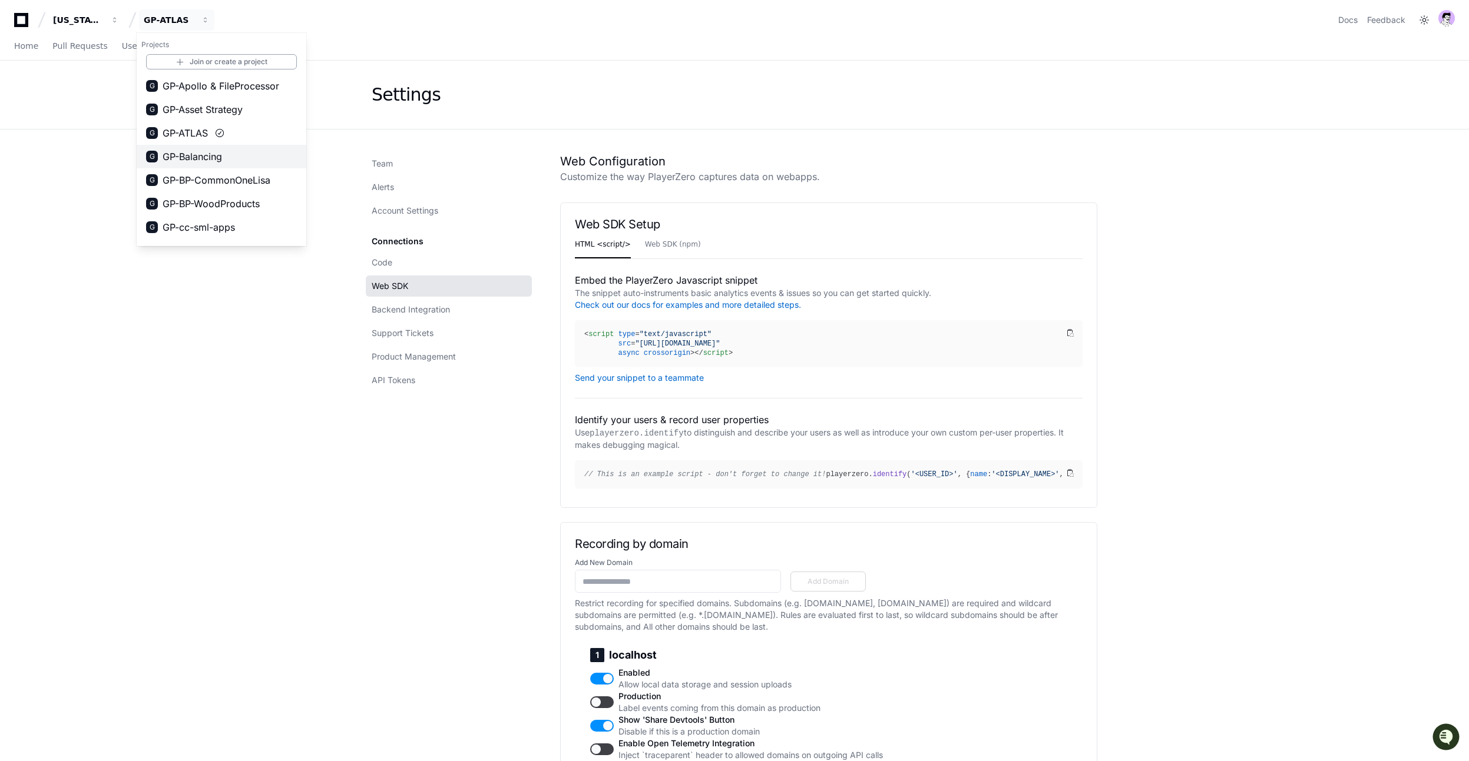
click at [189, 153] on span "GP-Balancing" at bounding box center [192, 157] width 59 height 14
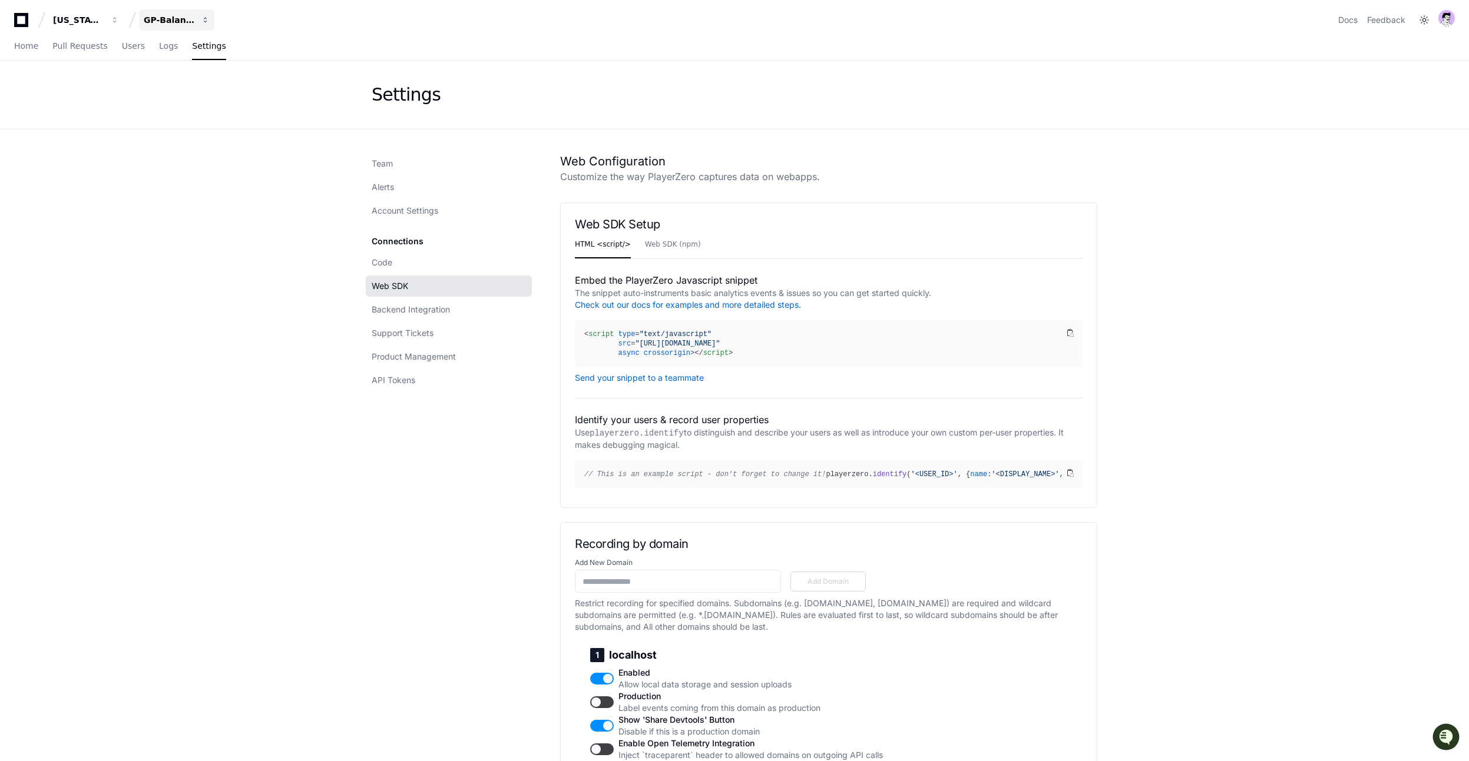
click at [163, 10] on button "GP-Balancing" at bounding box center [176, 19] width 75 height 21
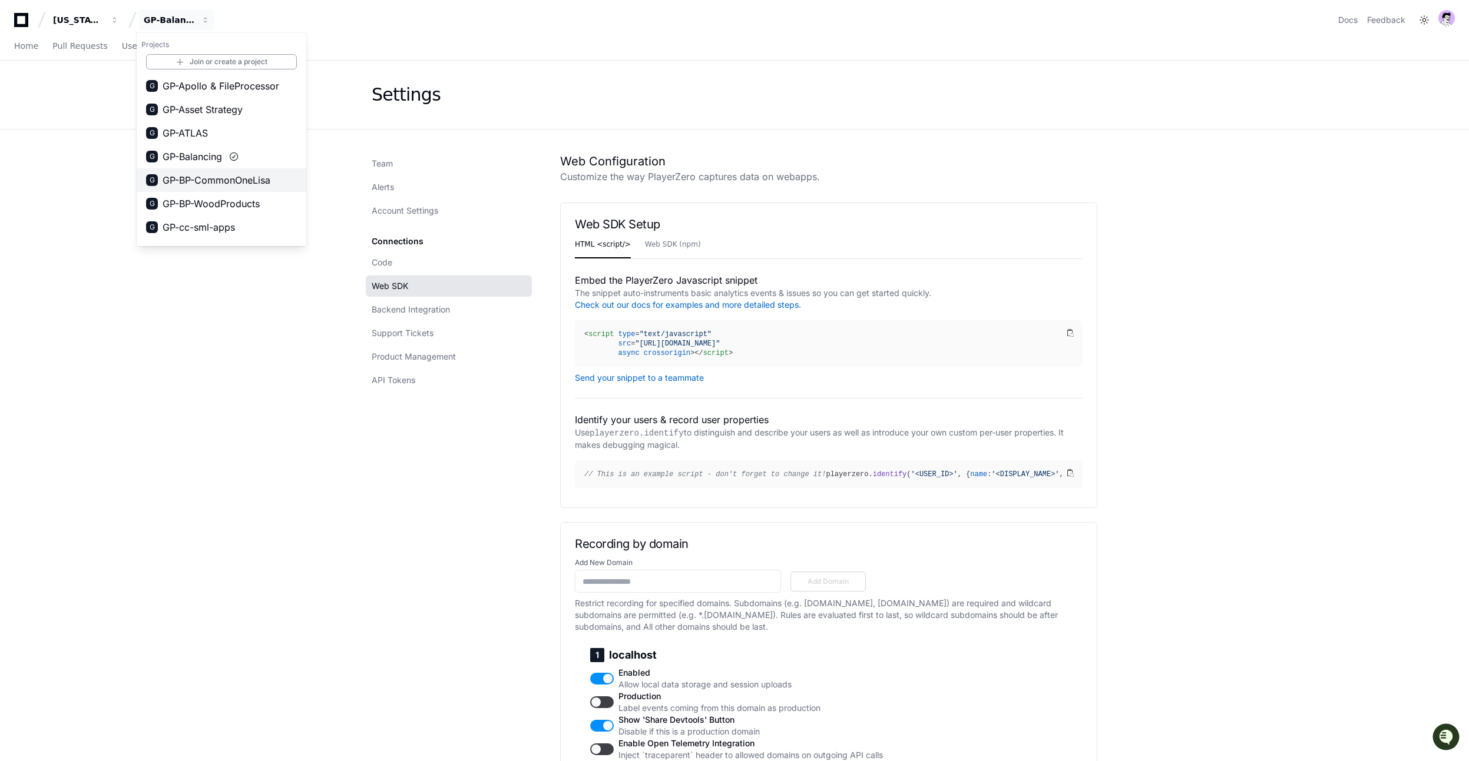
click at [170, 183] on span "GP-BP-CommonOneLisa" at bounding box center [217, 180] width 108 height 14
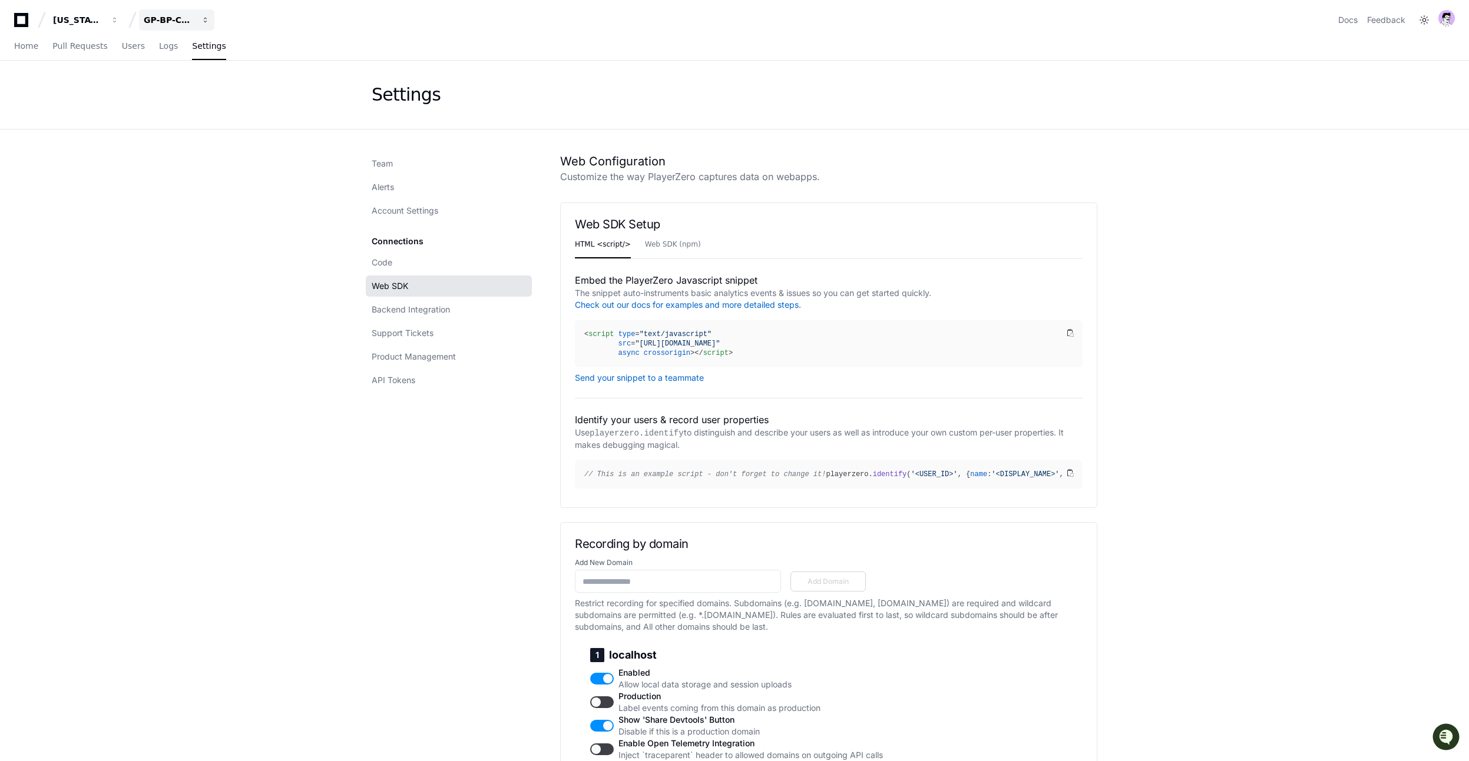
click at [164, 21] on div "GP-BP-CommonOneLisa" at bounding box center [169, 20] width 51 height 12
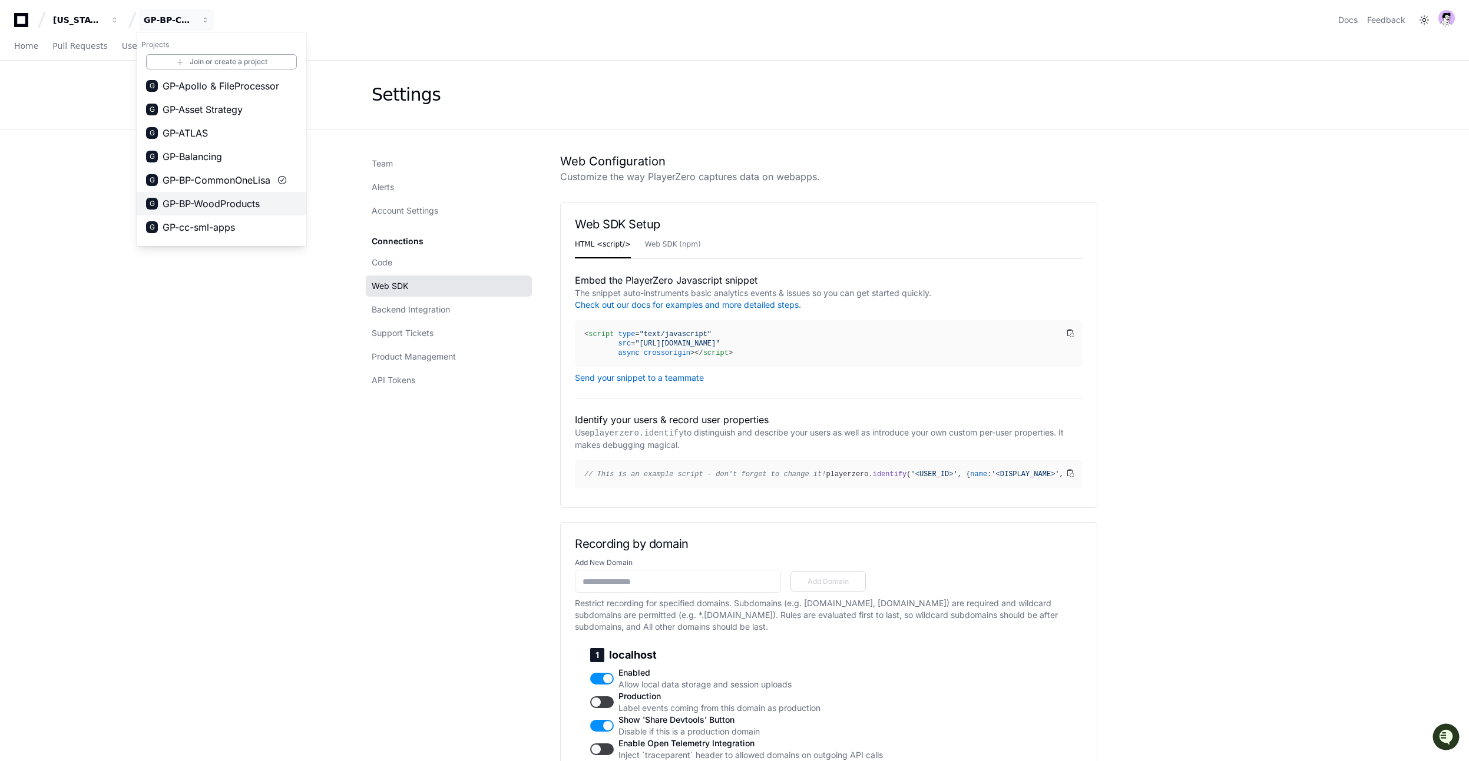
click at [190, 206] on span "GP-BP-WoodProducts" at bounding box center [211, 204] width 97 height 14
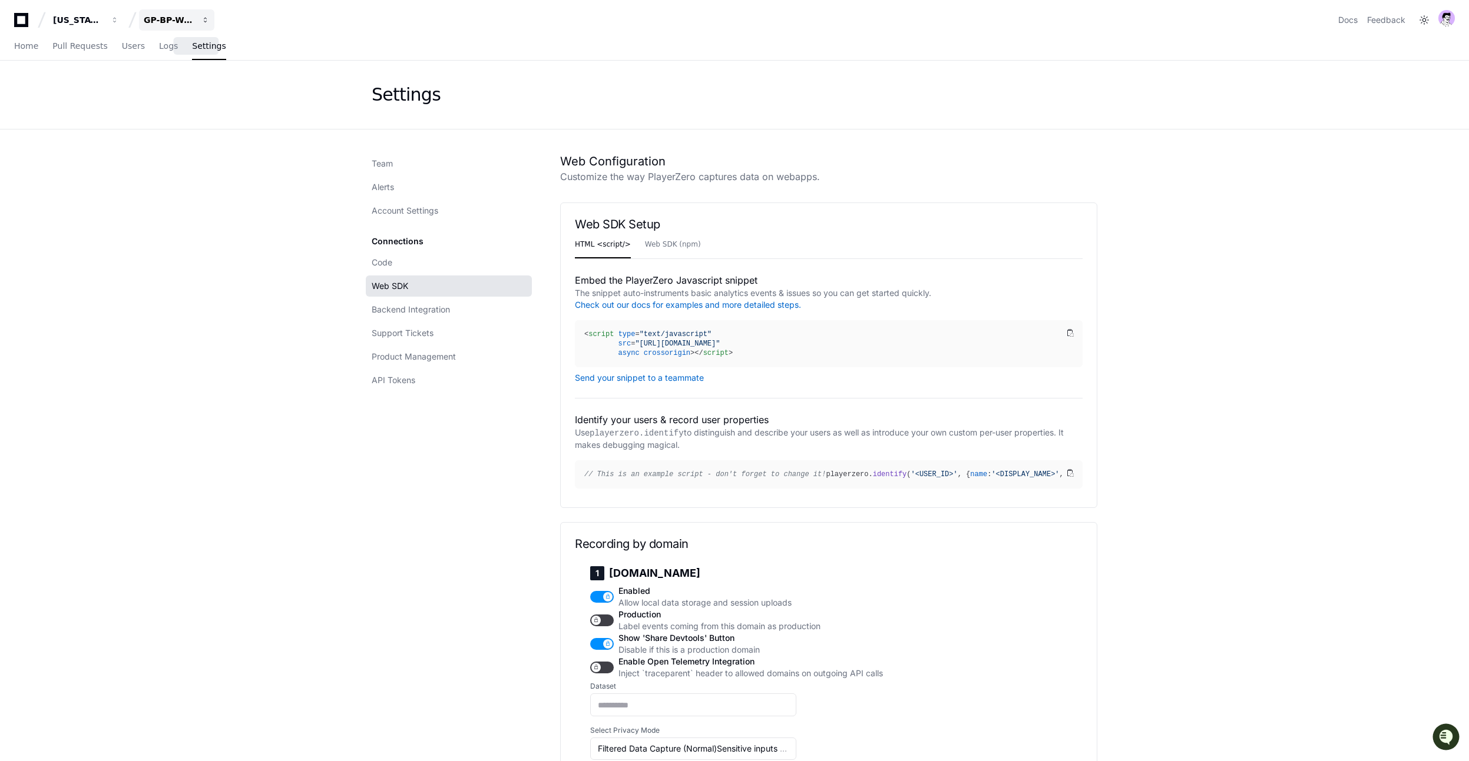
click at [180, 18] on div "GP-BP-WoodProducts" at bounding box center [169, 20] width 51 height 12
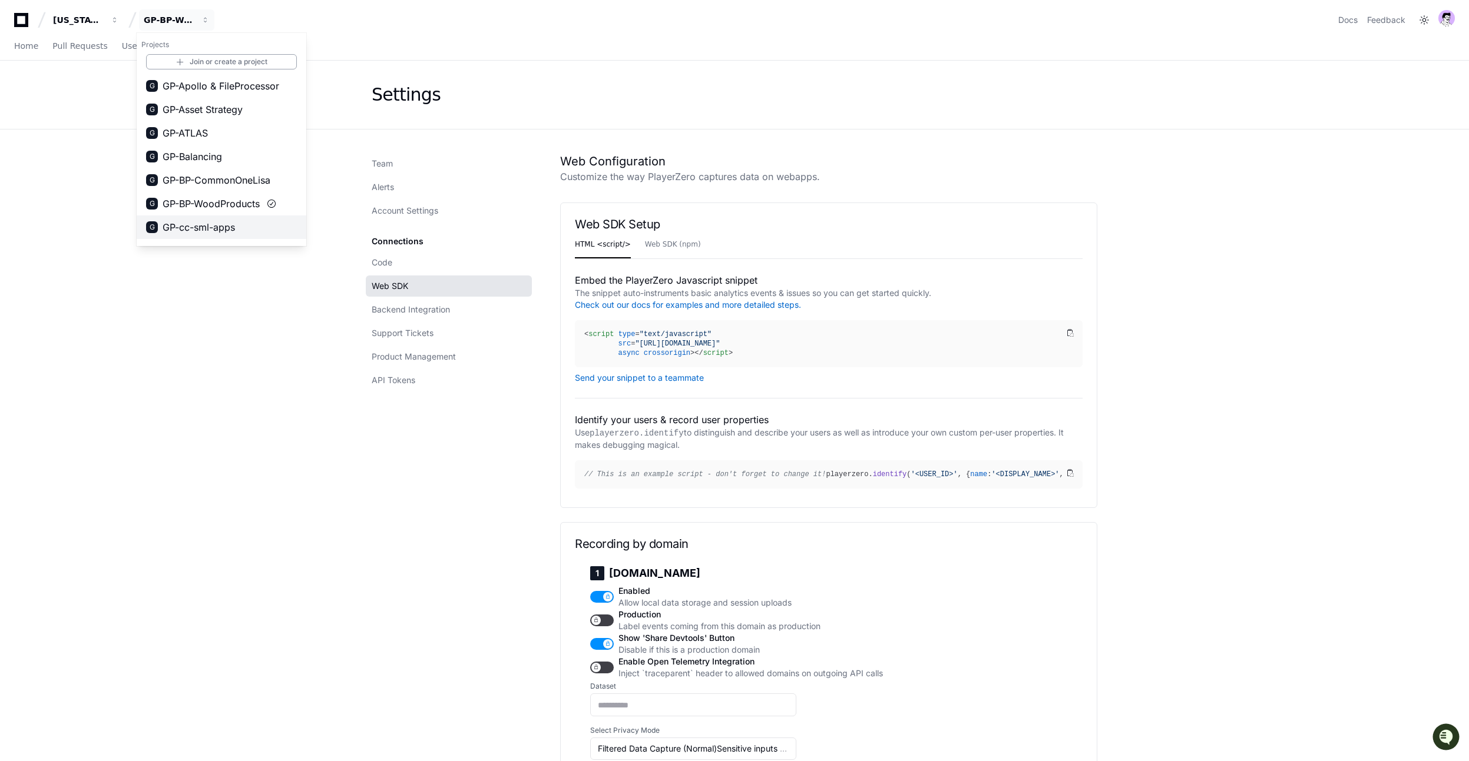
click at [195, 218] on button "G GP-cc-sml-apps" at bounding box center [222, 228] width 170 height 24
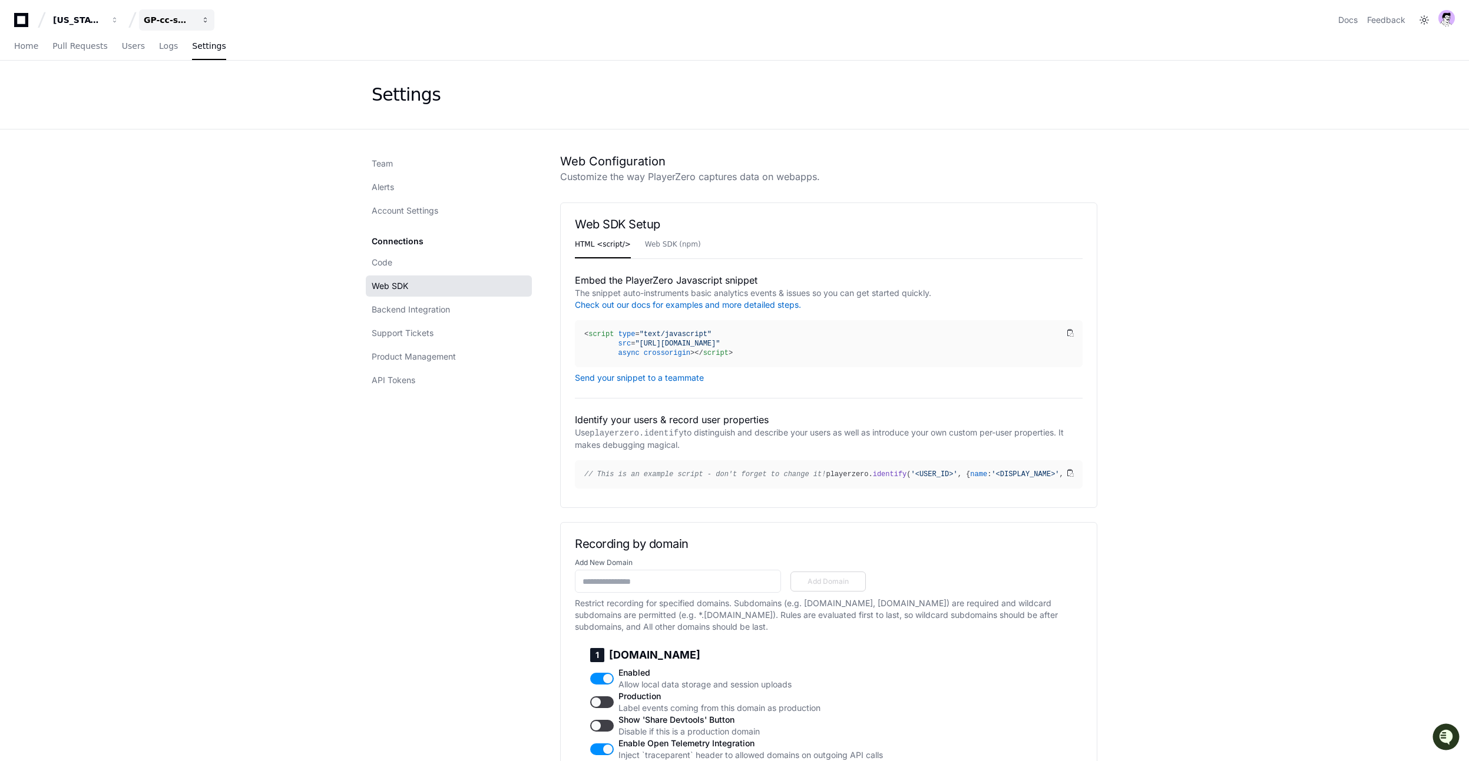
click at [193, 22] on div "GP-cc-sml-apps" at bounding box center [169, 20] width 51 height 12
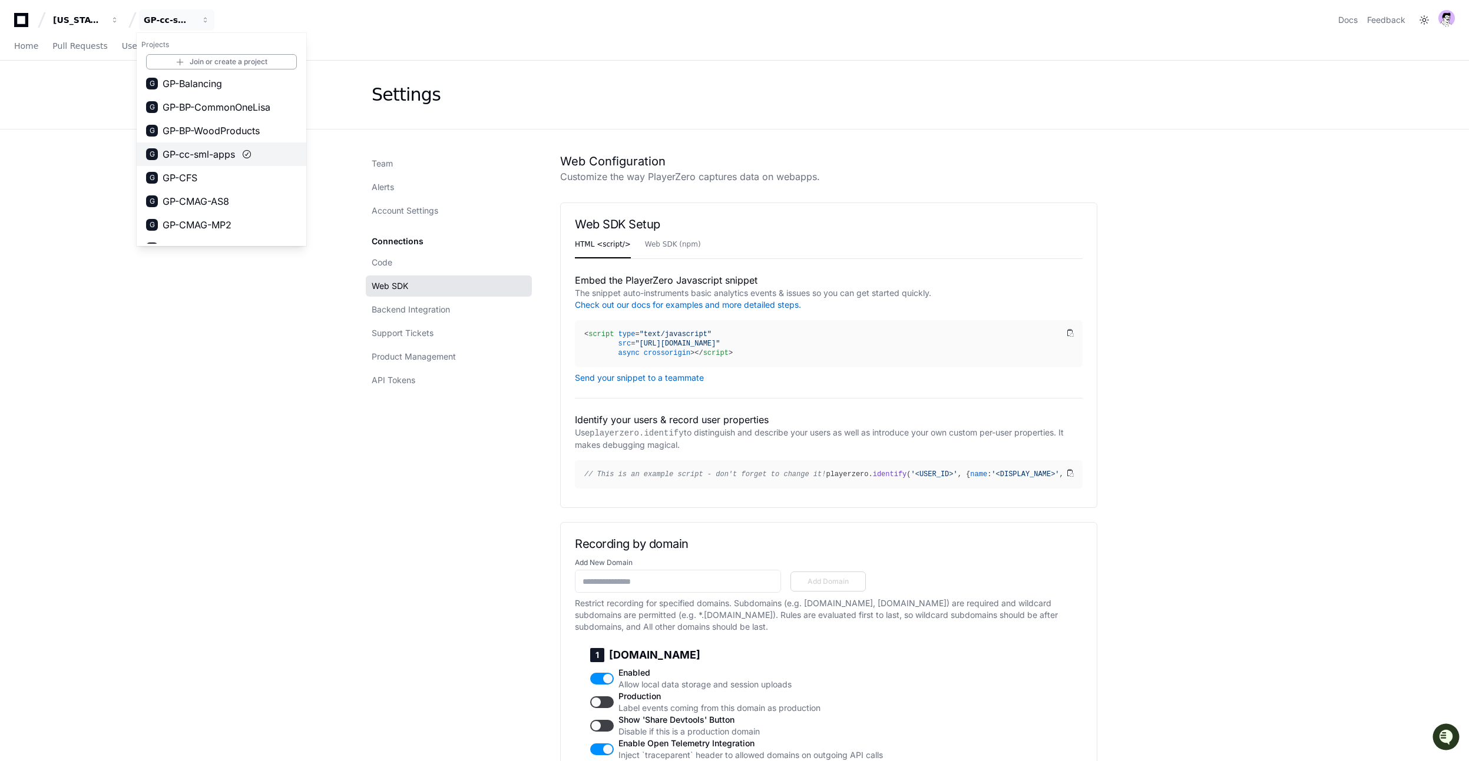
scroll to position [75, 0]
click at [197, 173] on span "GP-CFS" at bounding box center [180, 175] width 35 height 14
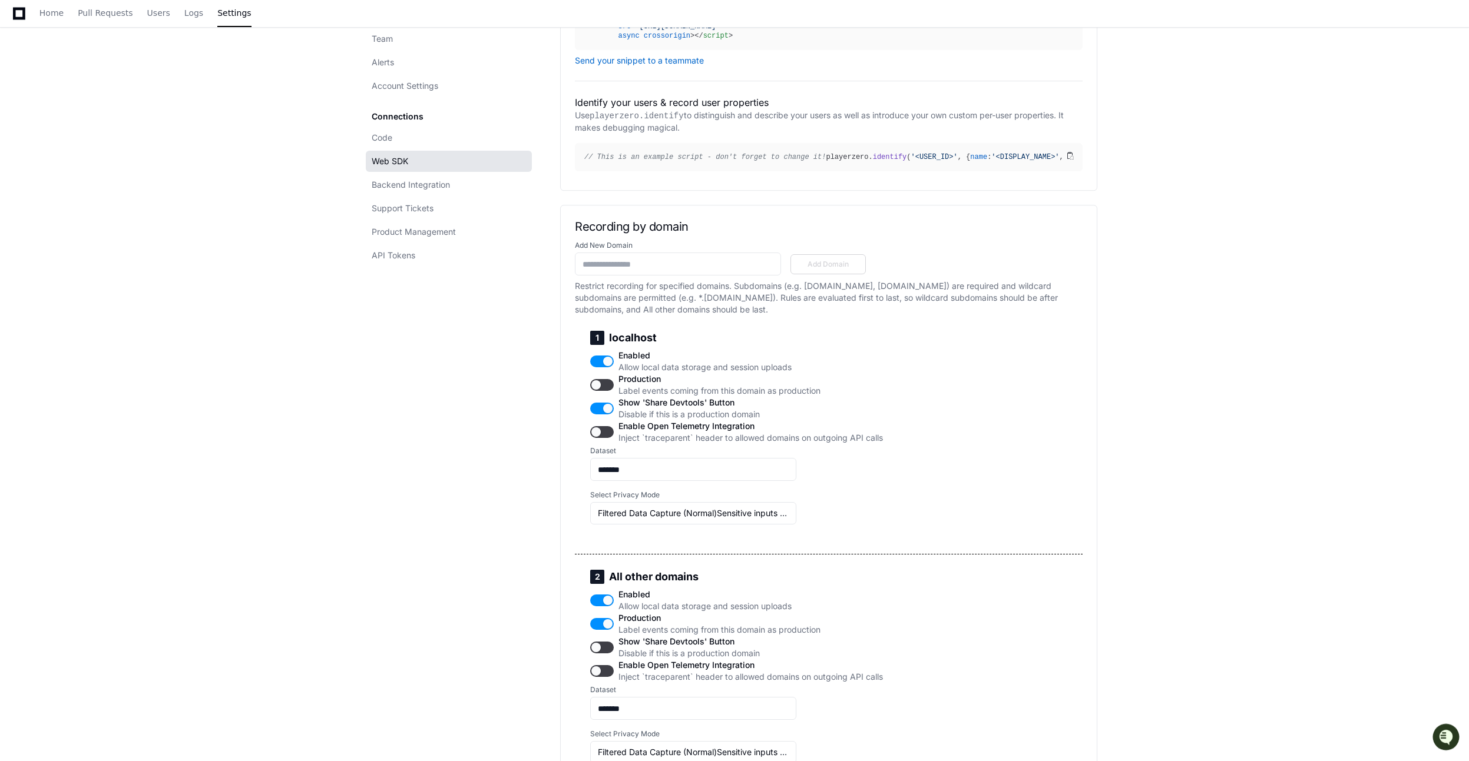
scroll to position [0, 0]
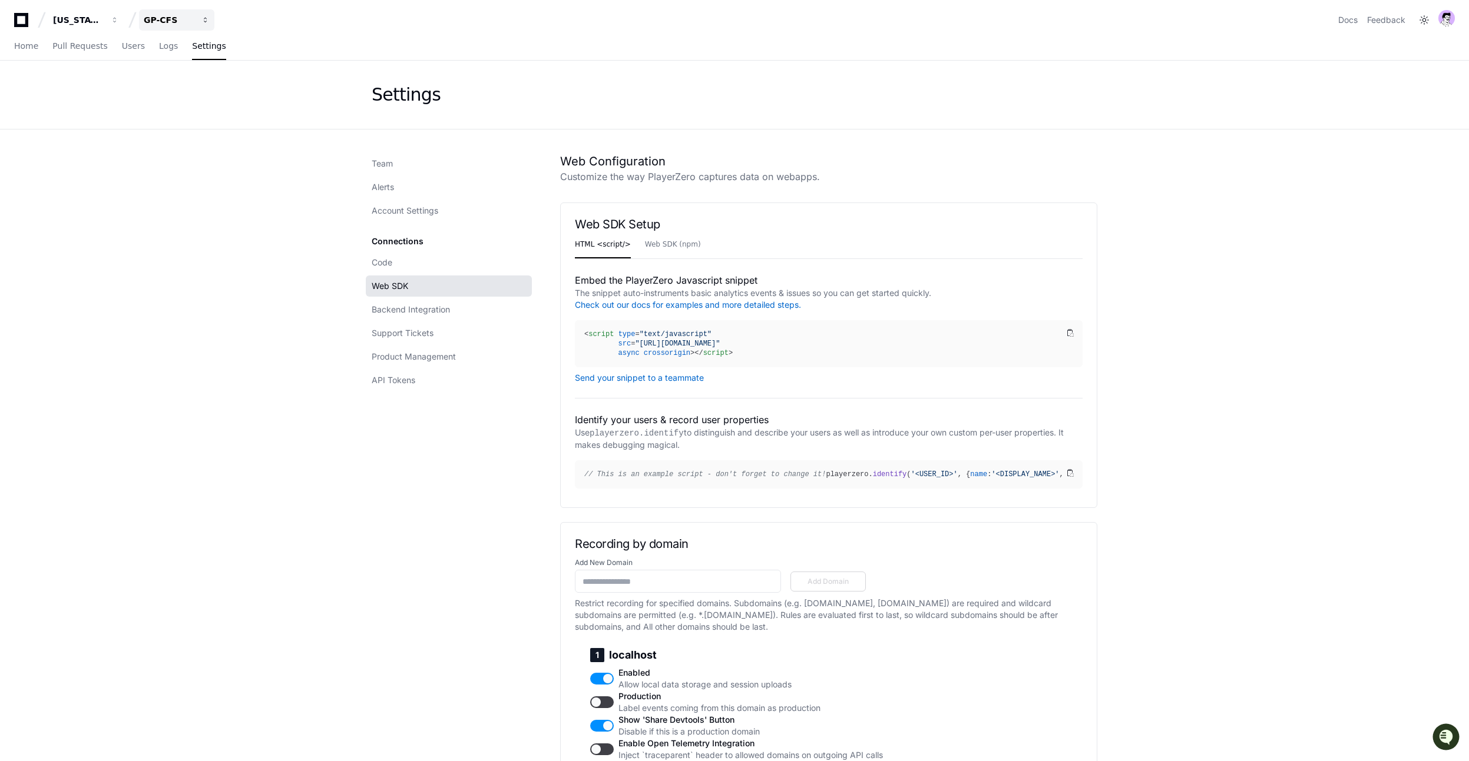
click at [184, 22] on div "GP-CFS" at bounding box center [169, 20] width 51 height 12
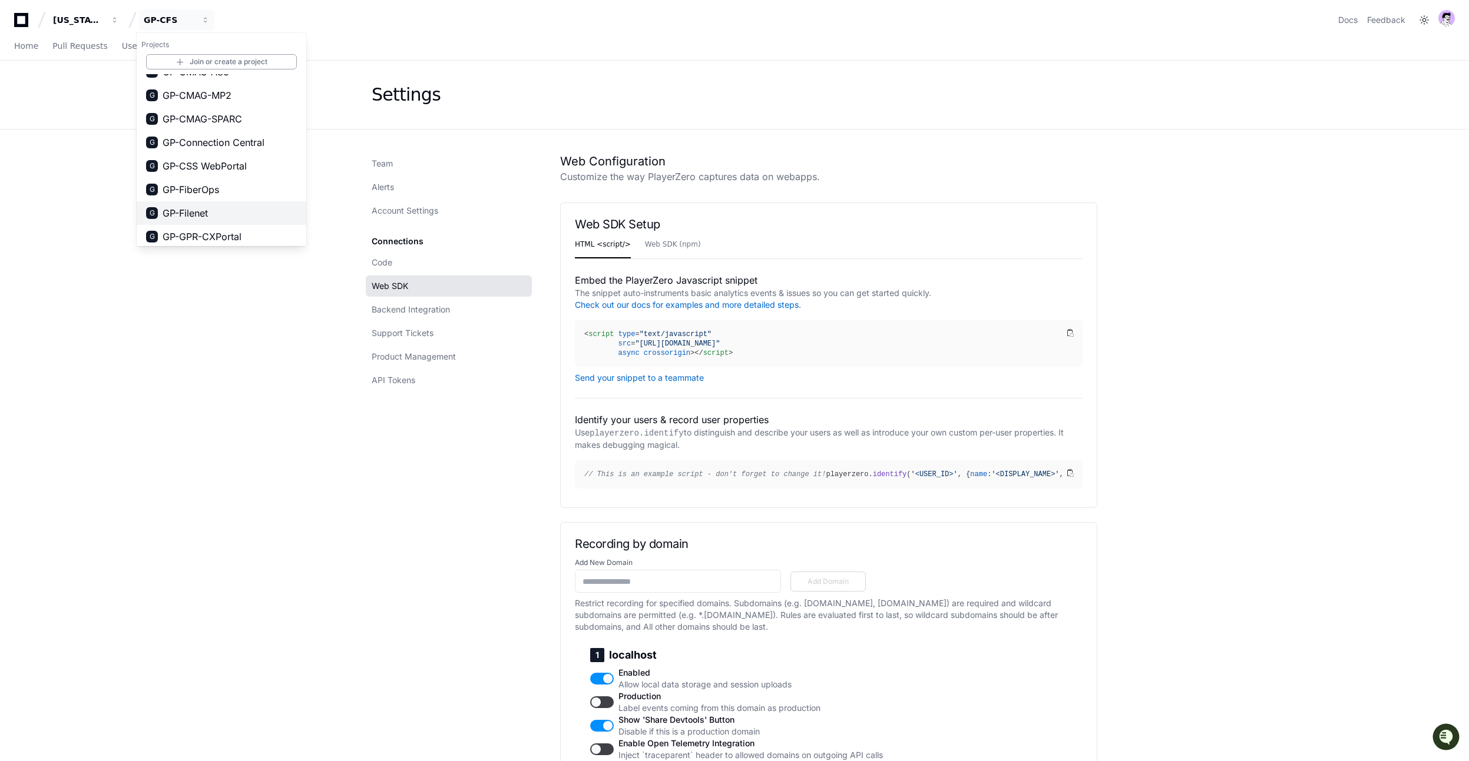
scroll to position [113, 0]
click at [208, 160] on span "GP-CMAG-AS8" at bounding box center [196, 161] width 67 height 14
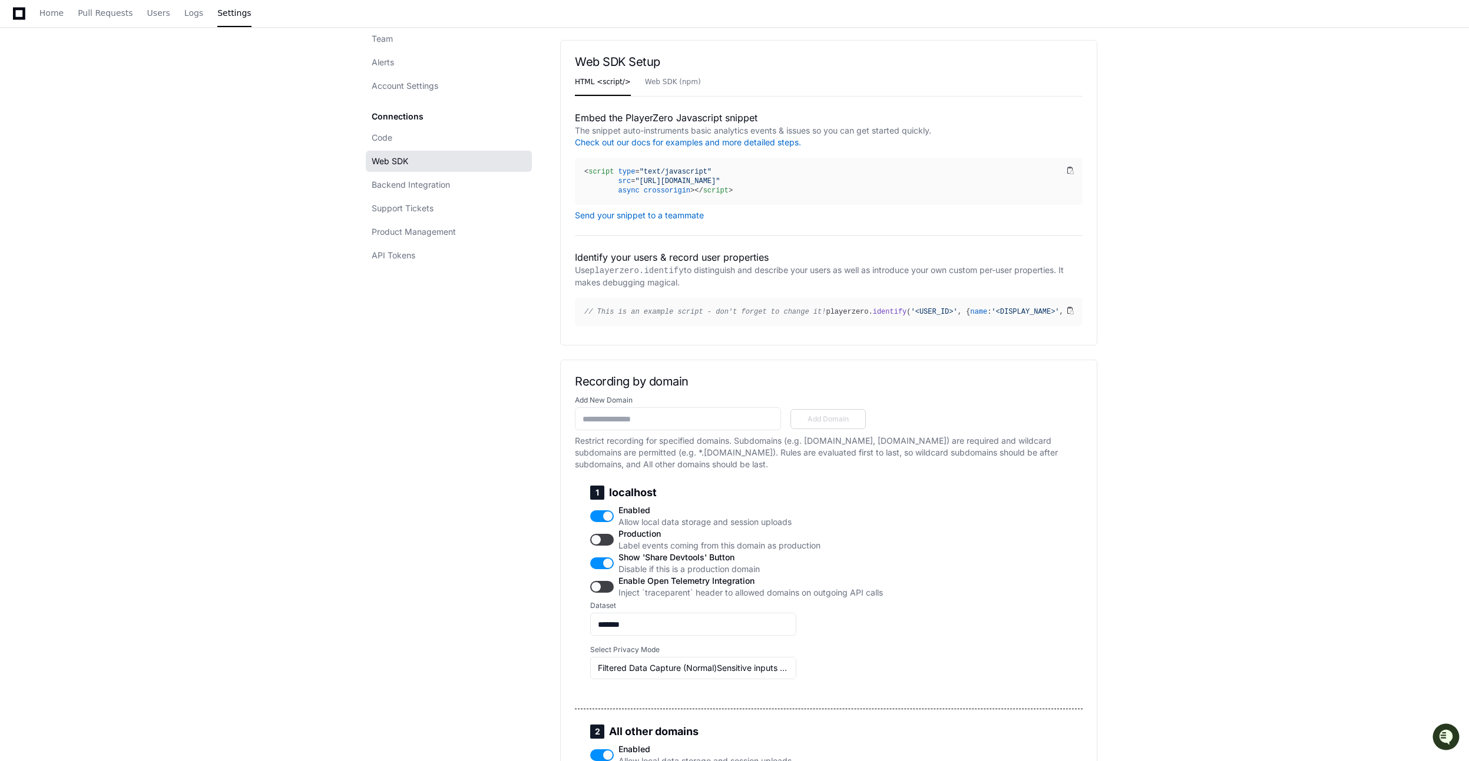
scroll to position [0, 0]
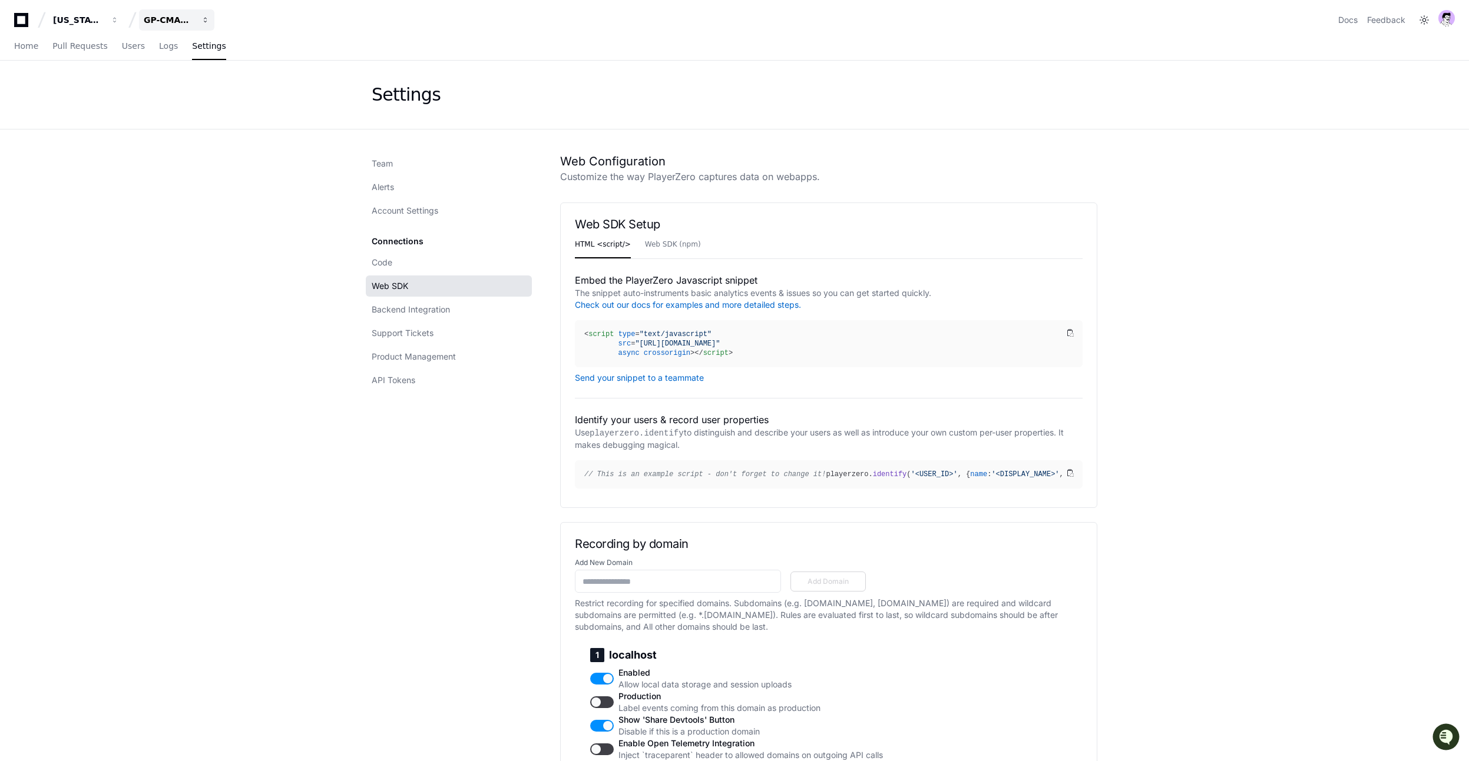
click at [160, 16] on div "GP-CMAG-AS8" at bounding box center [169, 20] width 51 height 12
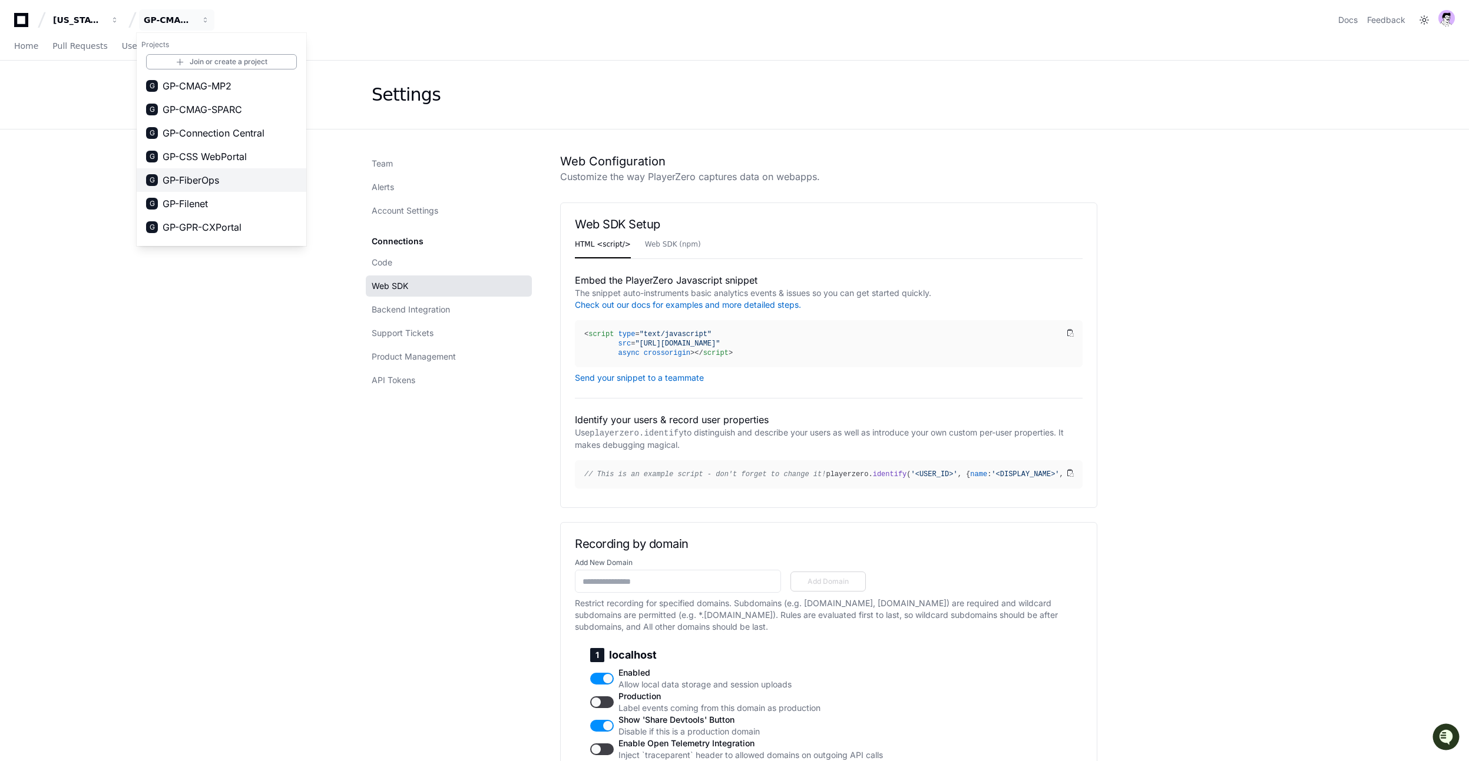
scroll to position [113, 0]
click at [194, 186] on span "GP-CMAG-MP2" at bounding box center [197, 185] width 69 height 14
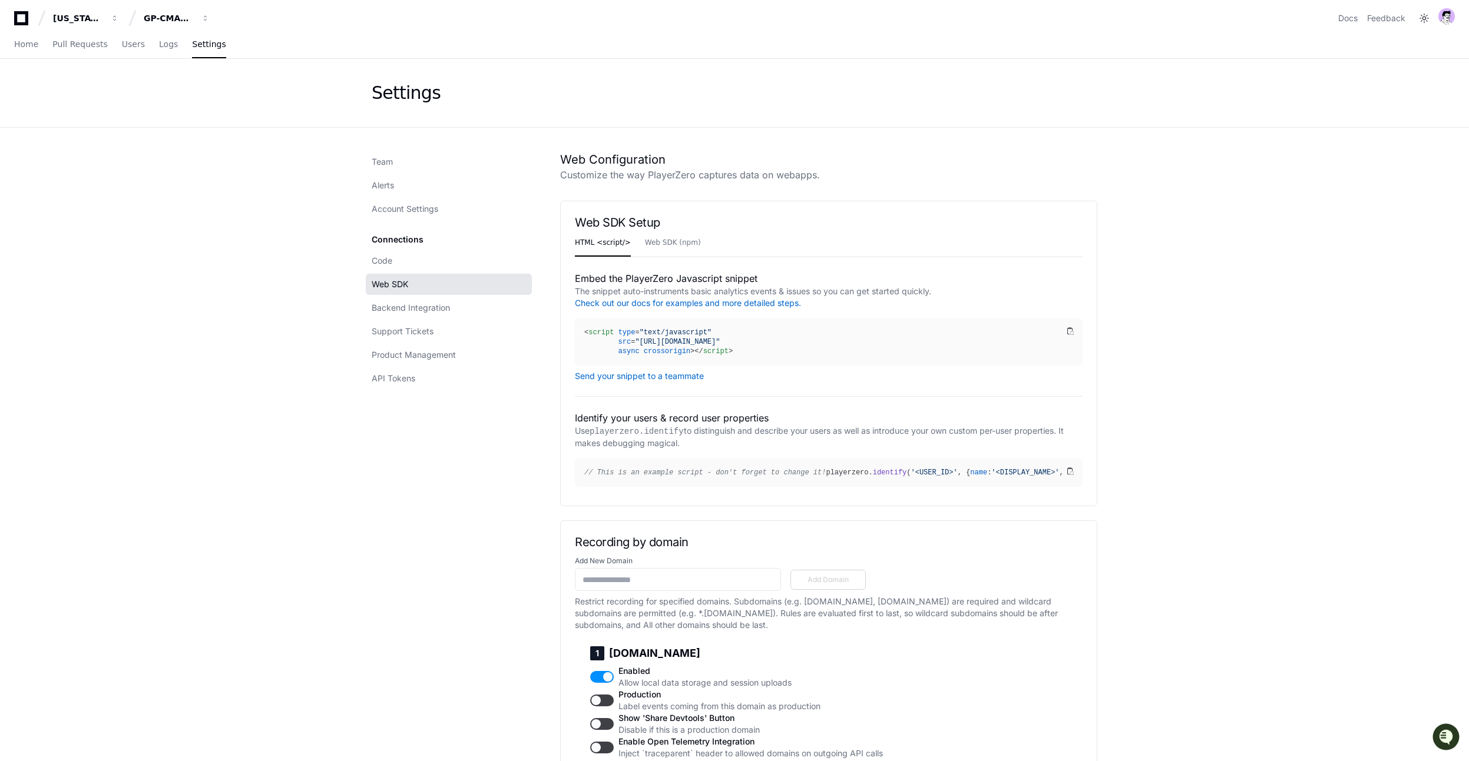
scroll to position [0, 0]
click at [189, 27] on button "GP-CMAG-MP2" at bounding box center [176, 19] width 75 height 21
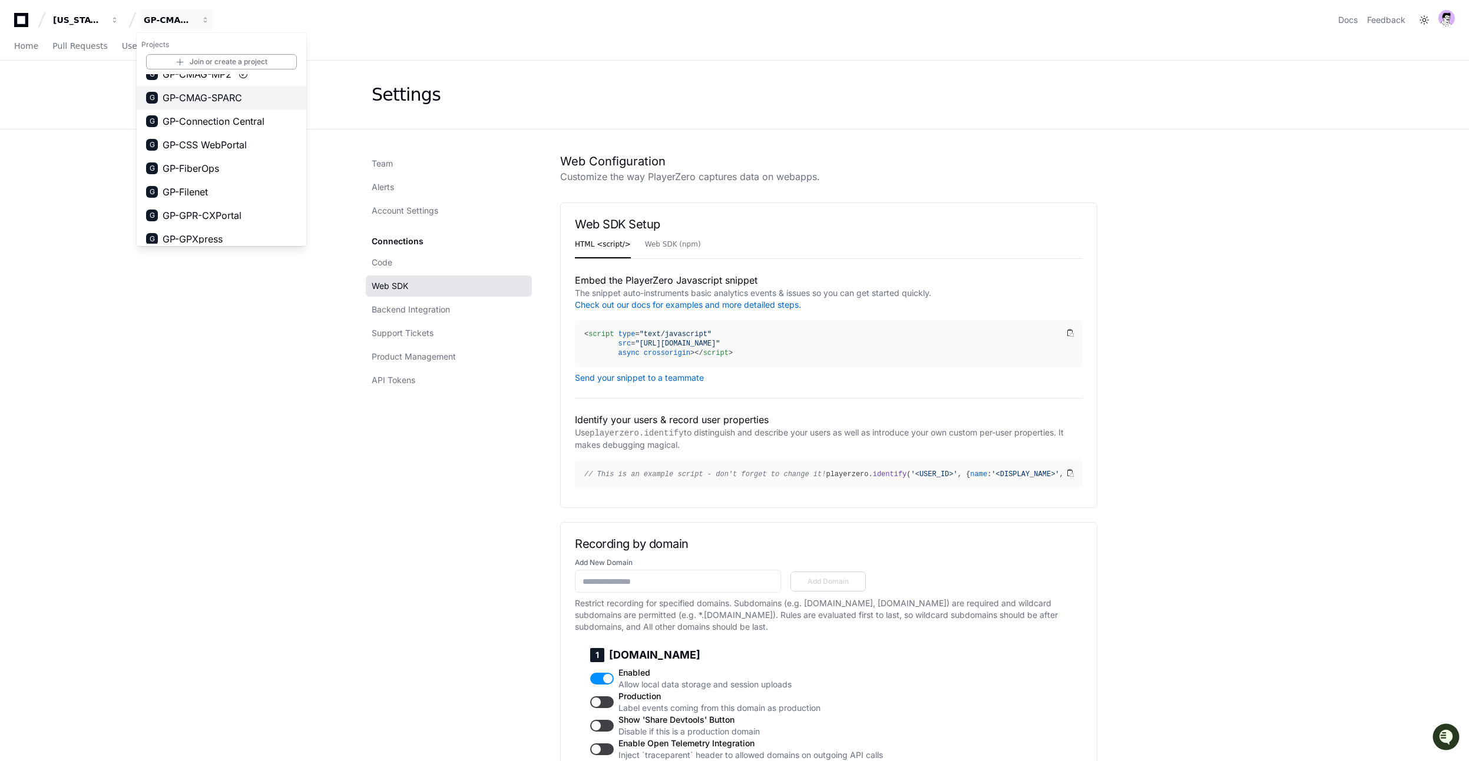
scroll to position [226, 0]
click at [201, 99] on span "GP-CMAG-SPARC" at bounding box center [203, 95] width 80 height 14
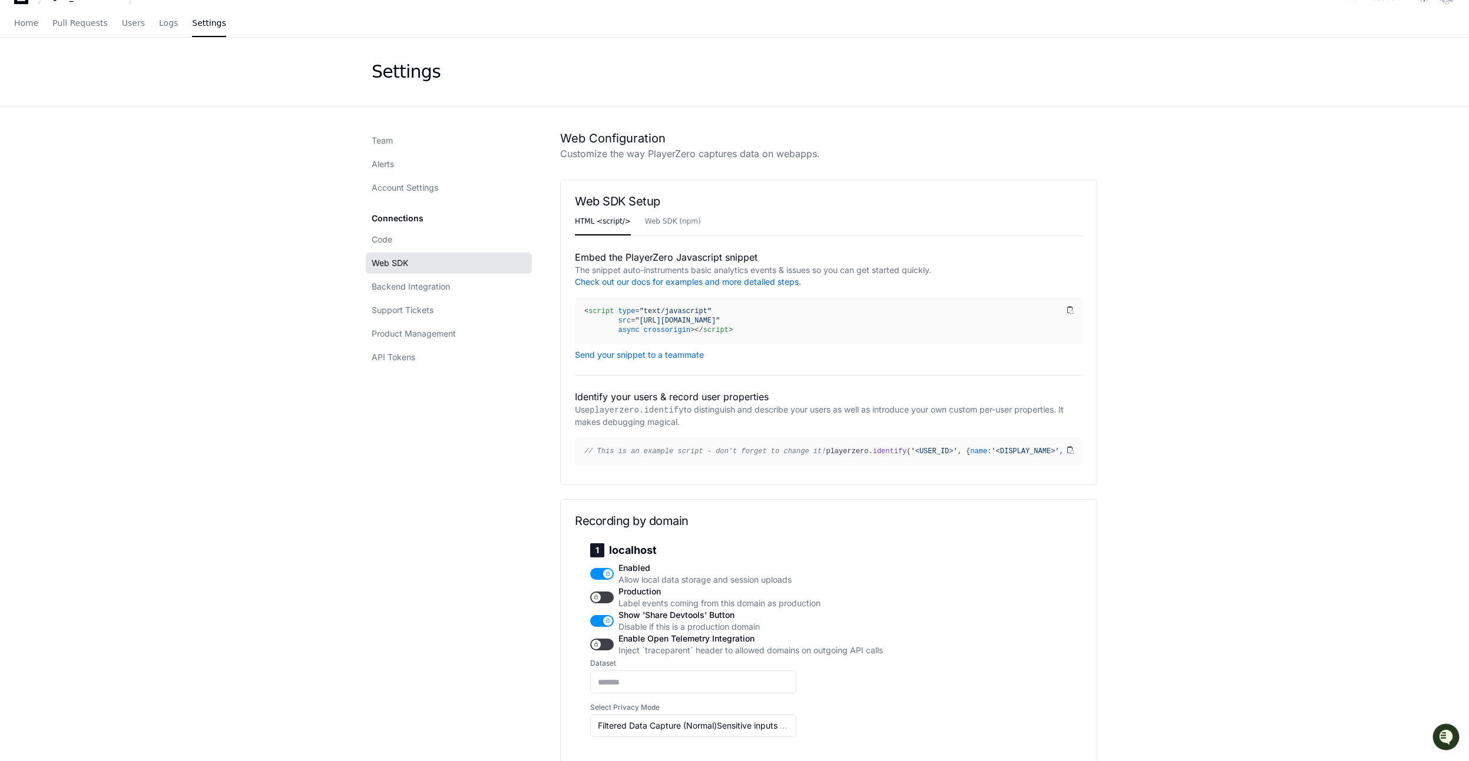
scroll to position [0, 0]
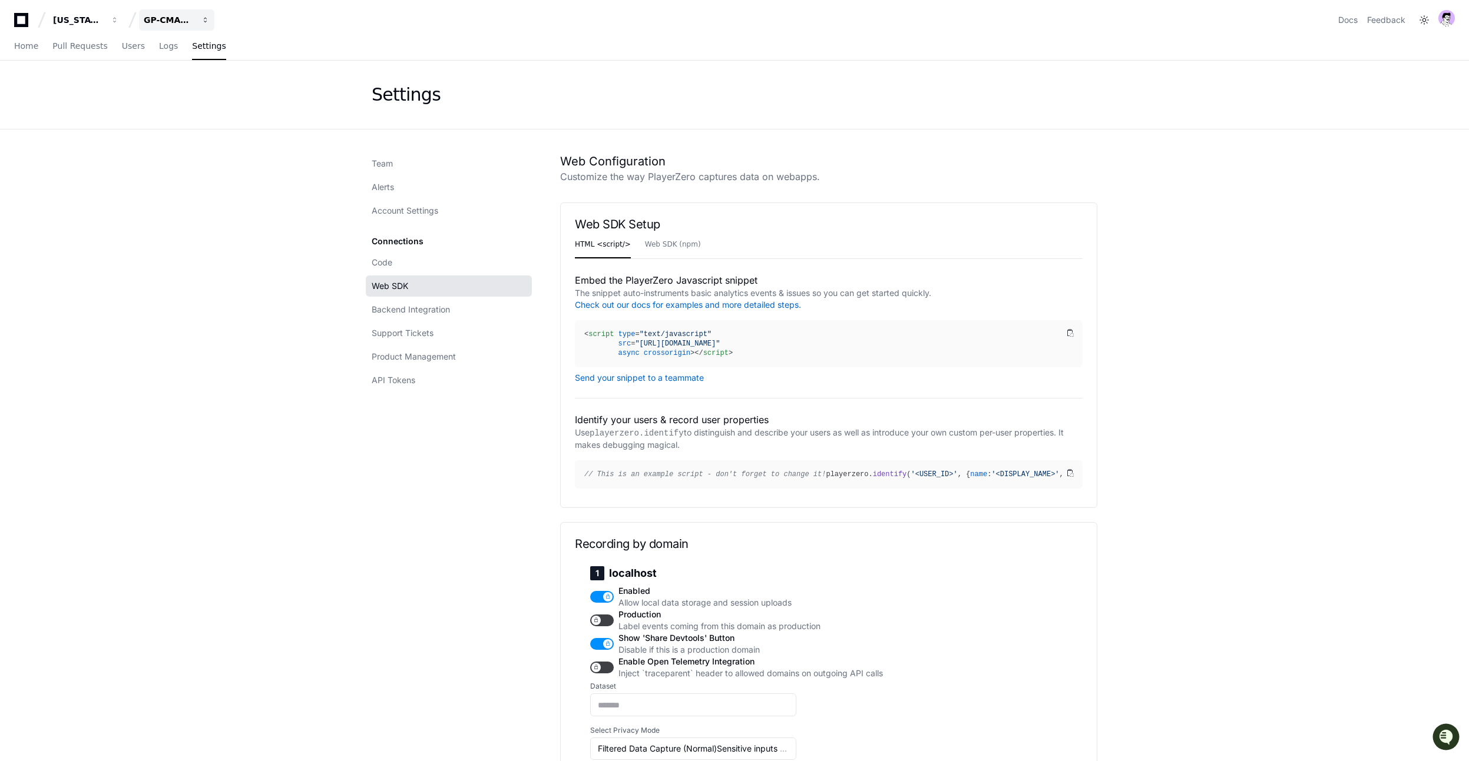
click at [187, 17] on div "GP-CMAG-SPARC" at bounding box center [169, 20] width 51 height 12
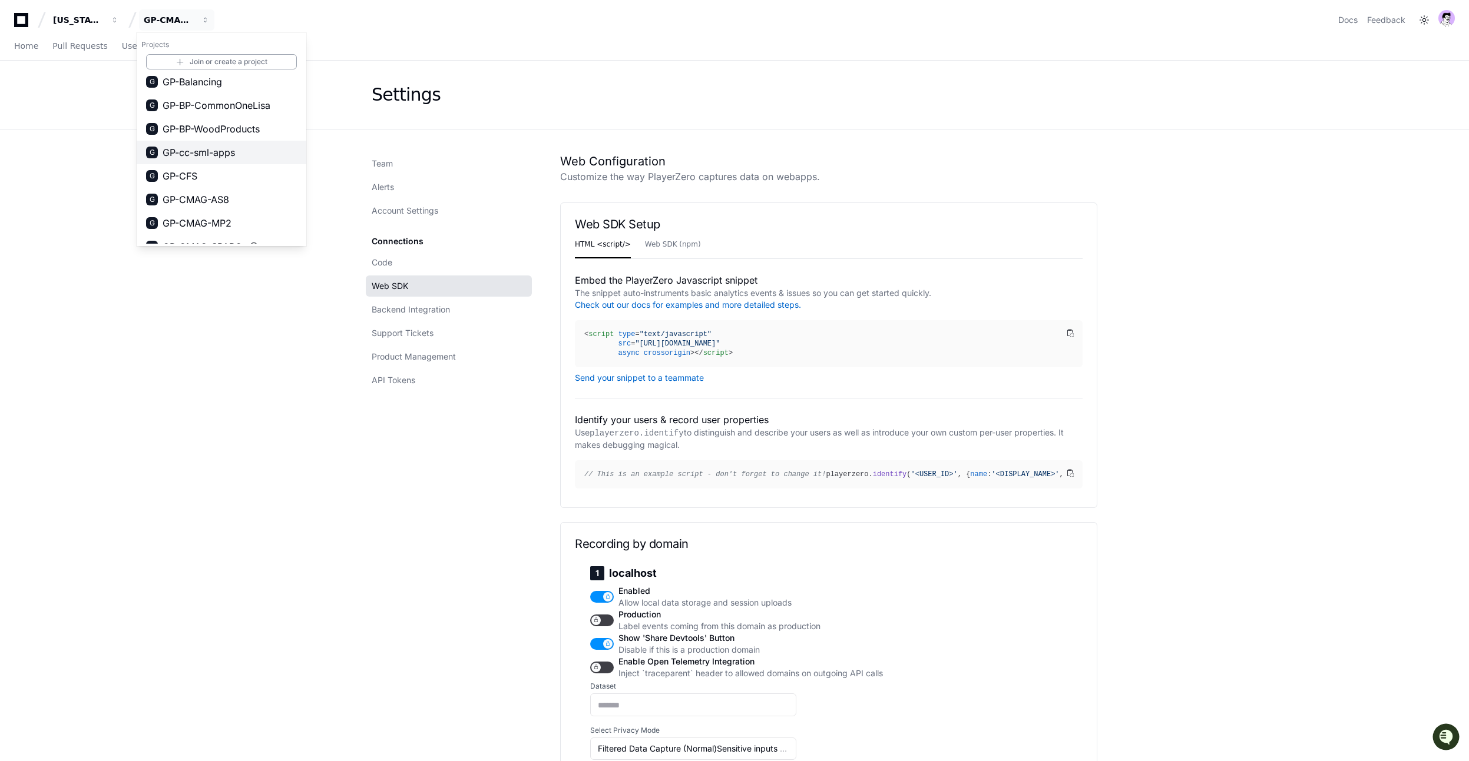
scroll to position [203, 0]
click at [210, 143] on span "GP-Connection Central" at bounding box center [214, 142] width 102 height 14
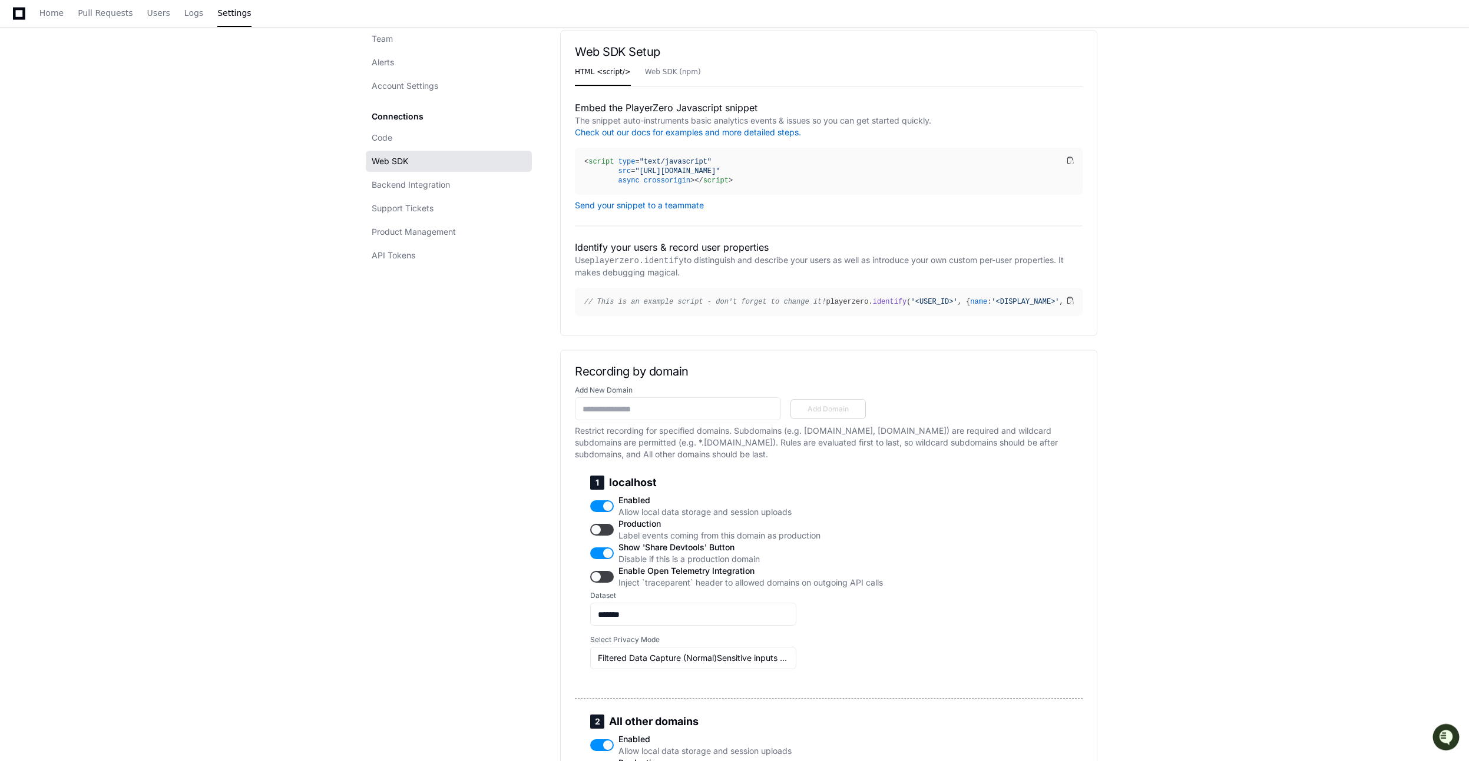
scroll to position [0, 0]
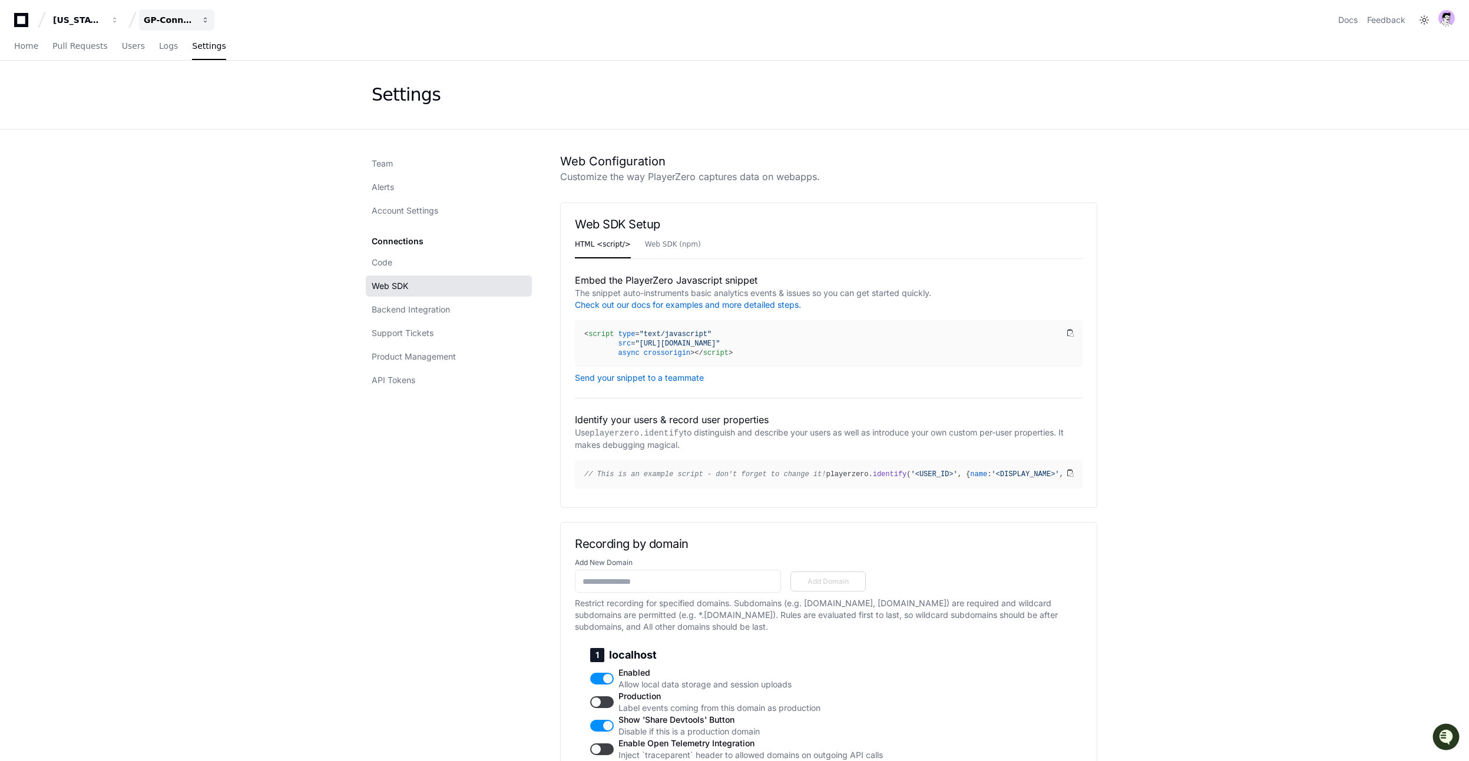
click at [162, 15] on div "GP-Connection Central" at bounding box center [169, 20] width 51 height 12
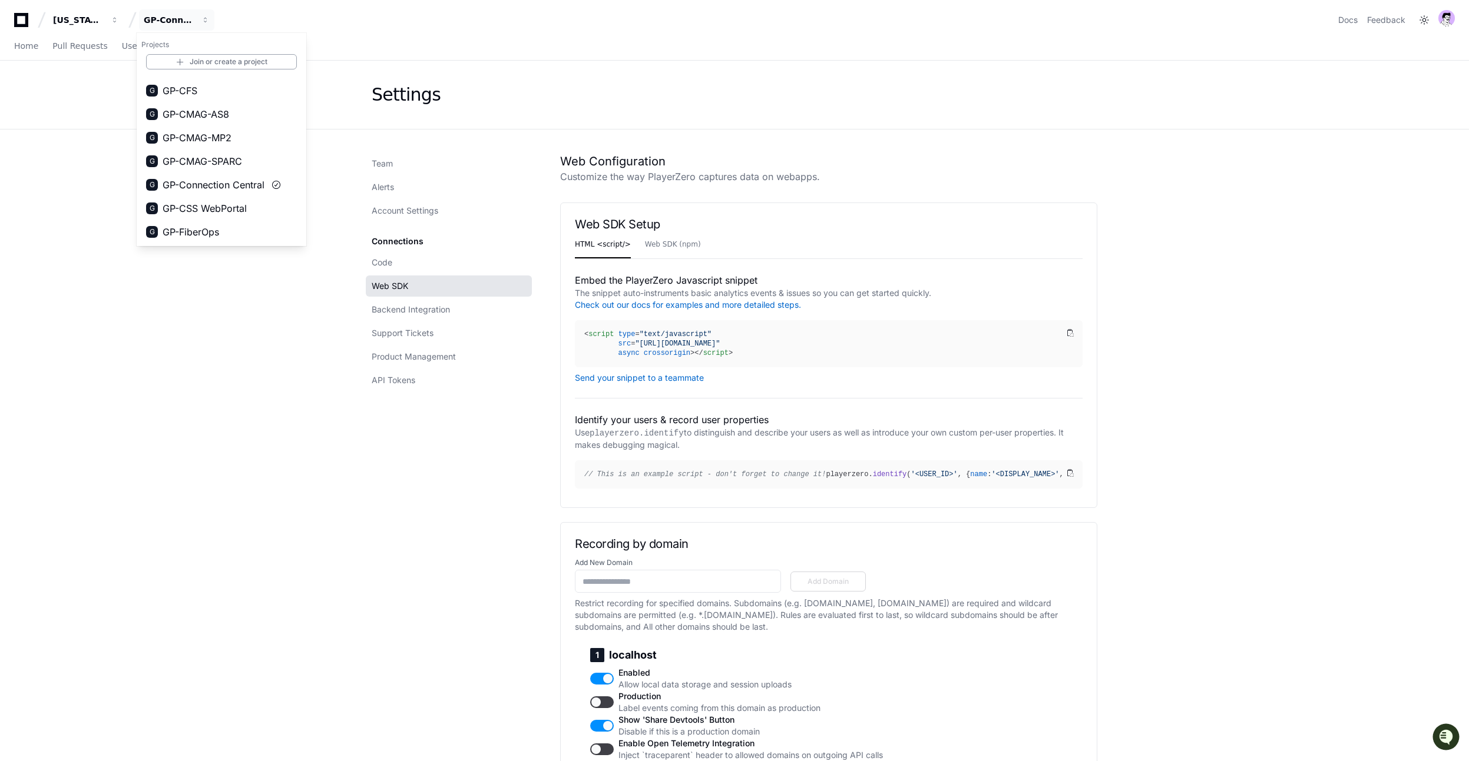
scroll to position [236, 0]
click at [201, 134] on span "GP-CSS WebPortal" at bounding box center [205, 133] width 84 height 14
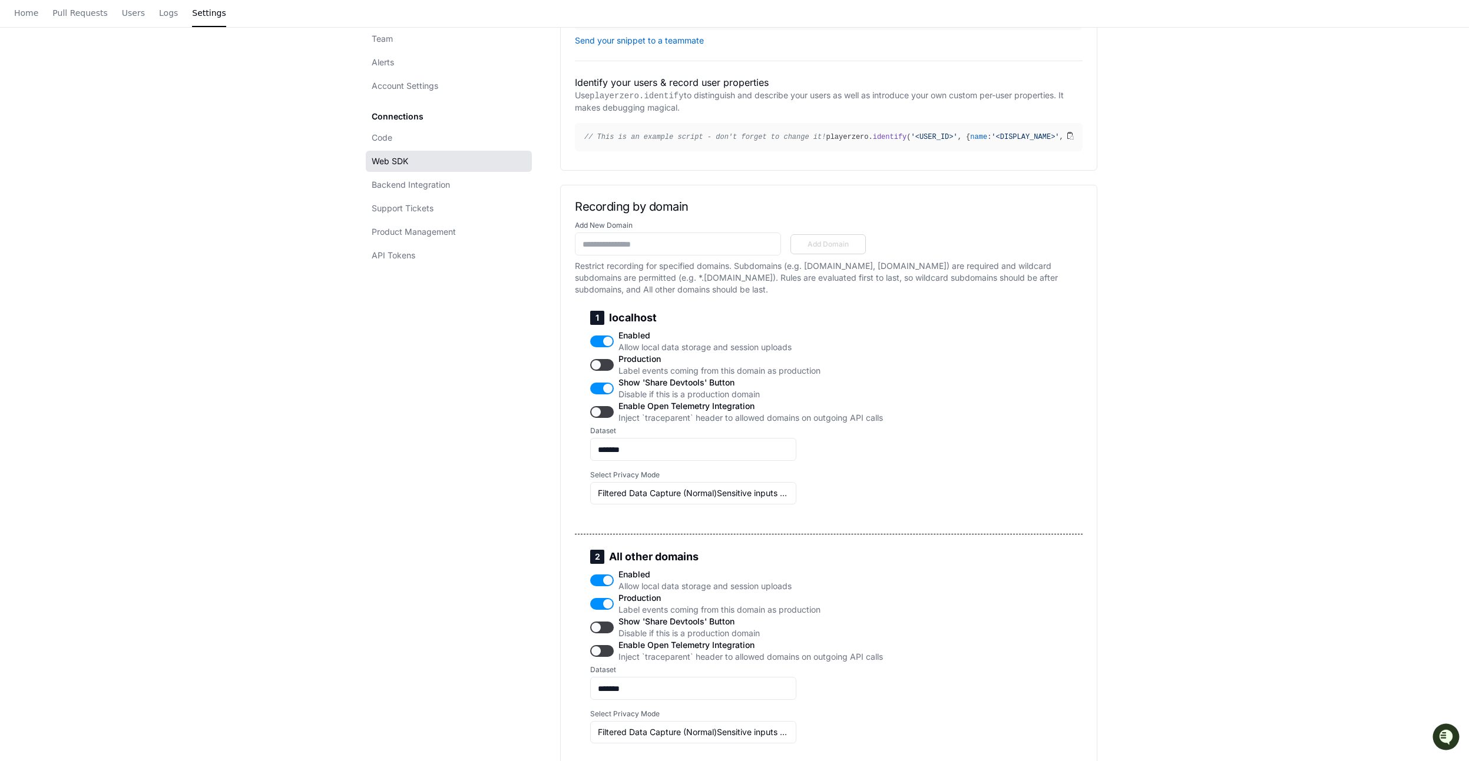
scroll to position [0, 0]
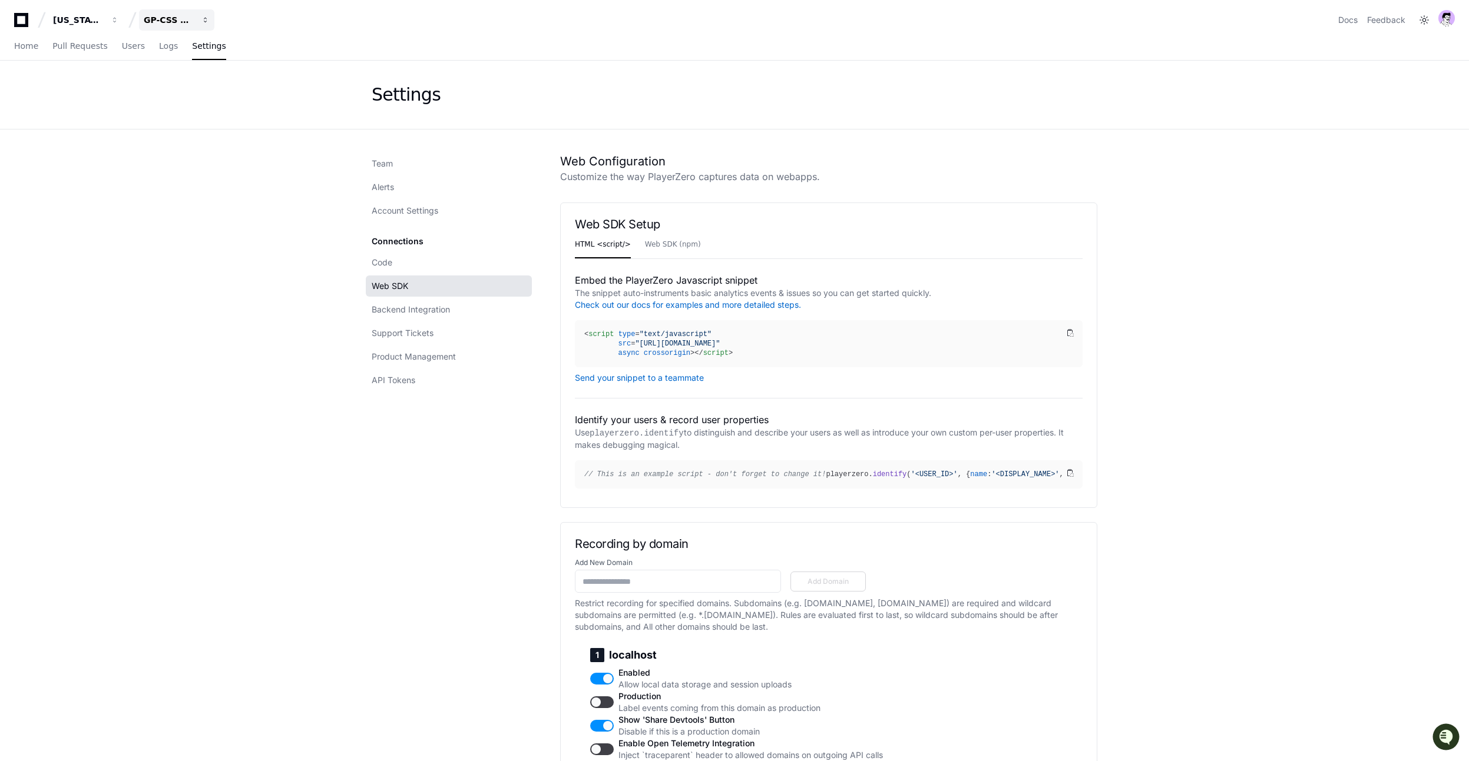
click at [180, 21] on div "GP-CSS WebPortal" at bounding box center [169, 20] width 51 height 12
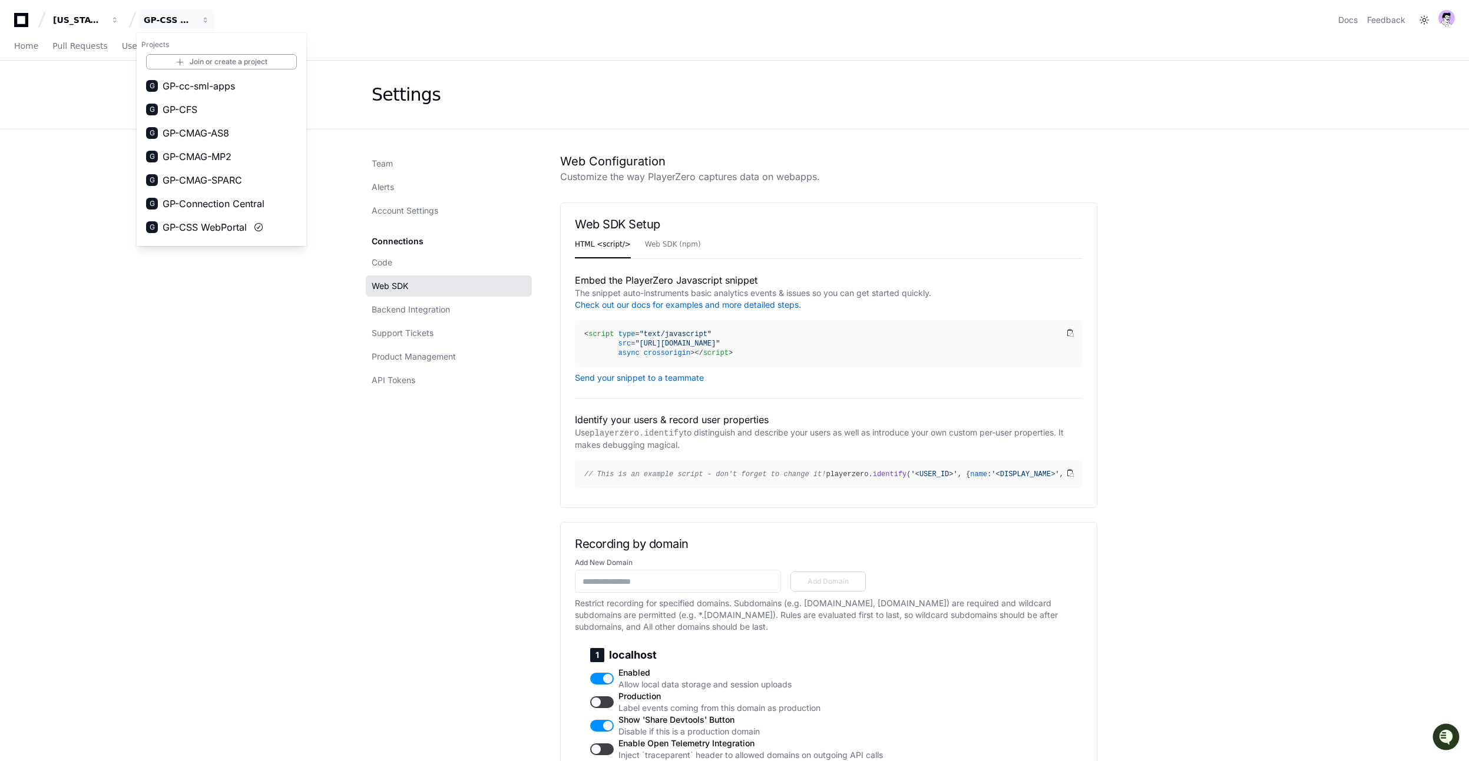
scroll to position [217, 0]
click at [187, 174] on span "GP-FiberOps" at bounding box center [191, 175] width 57 height 14
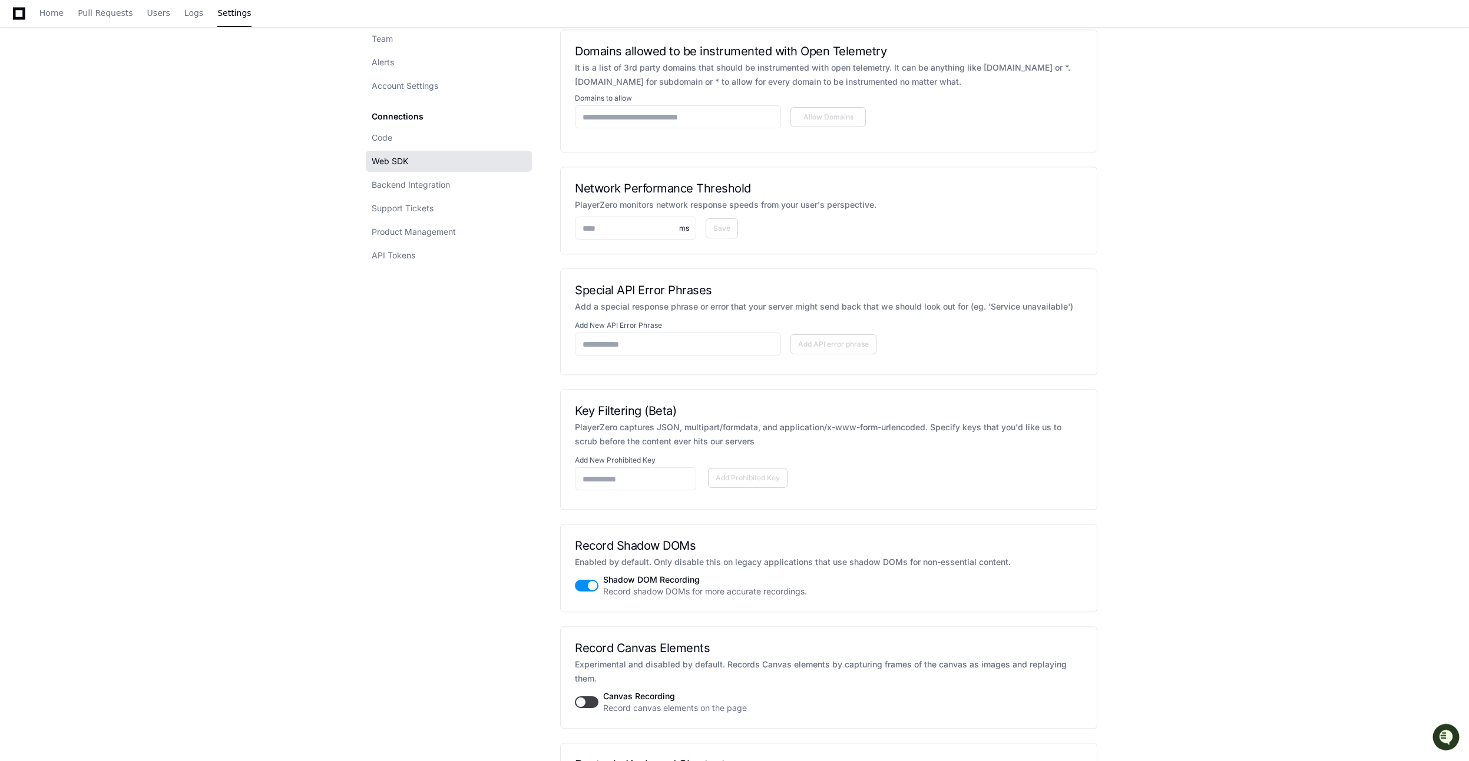
scroll to position [0, 0]
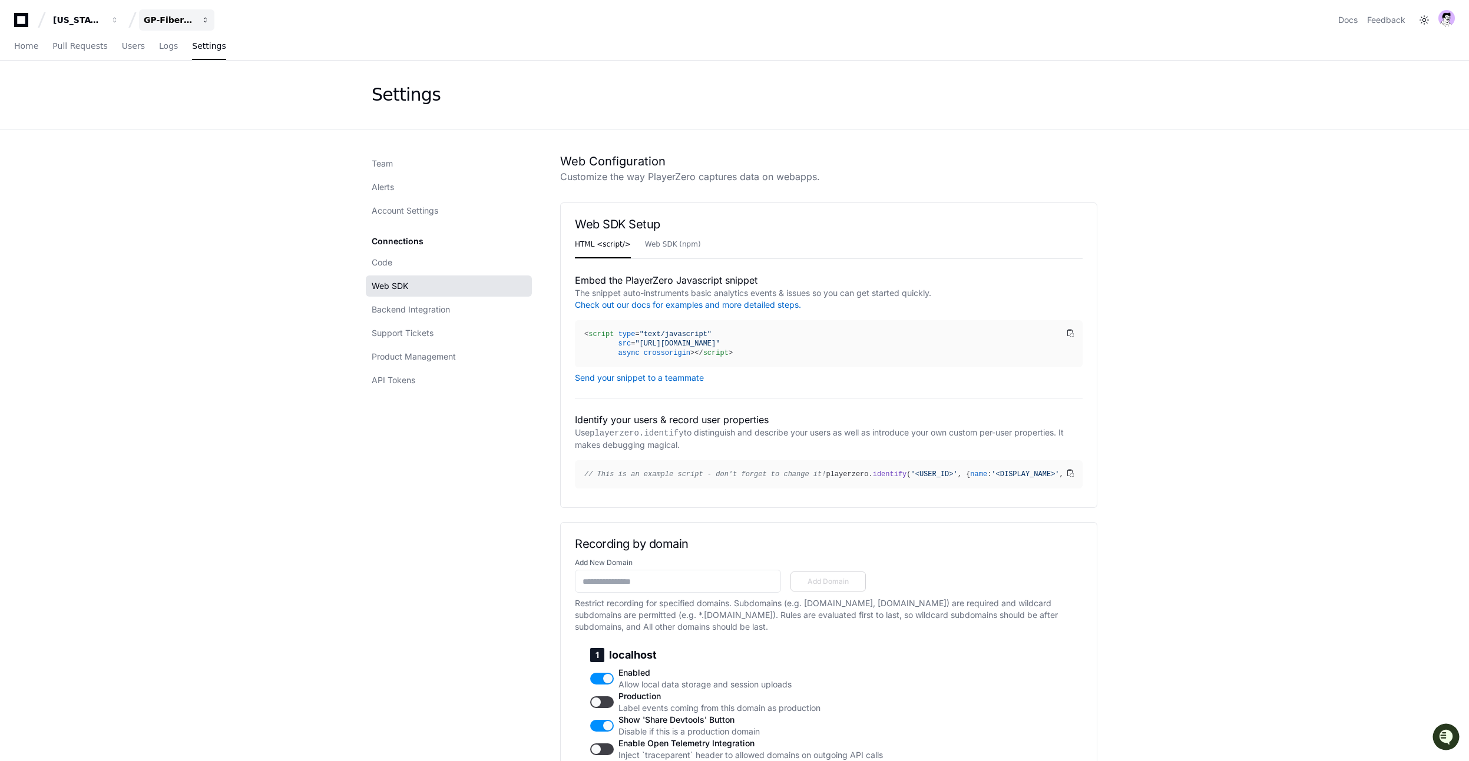
click at [187, 22] on div "GP-FiberOps" at bounding box center [169, 20] width 51 height 12
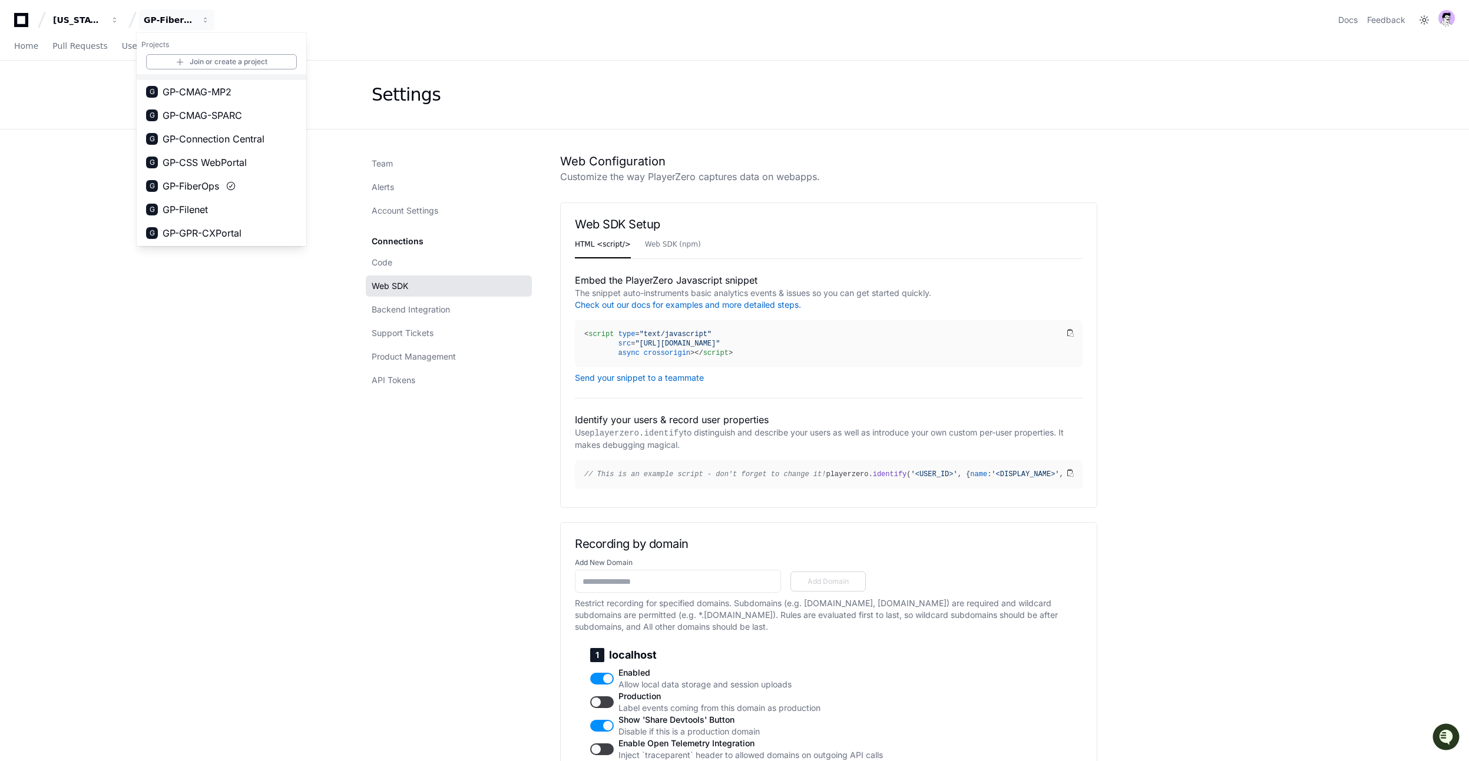
scroll to position [221, 0]
click at [190, 199] on span "GP-Filenet" at bounding box center [185, 194] width 45 height 14
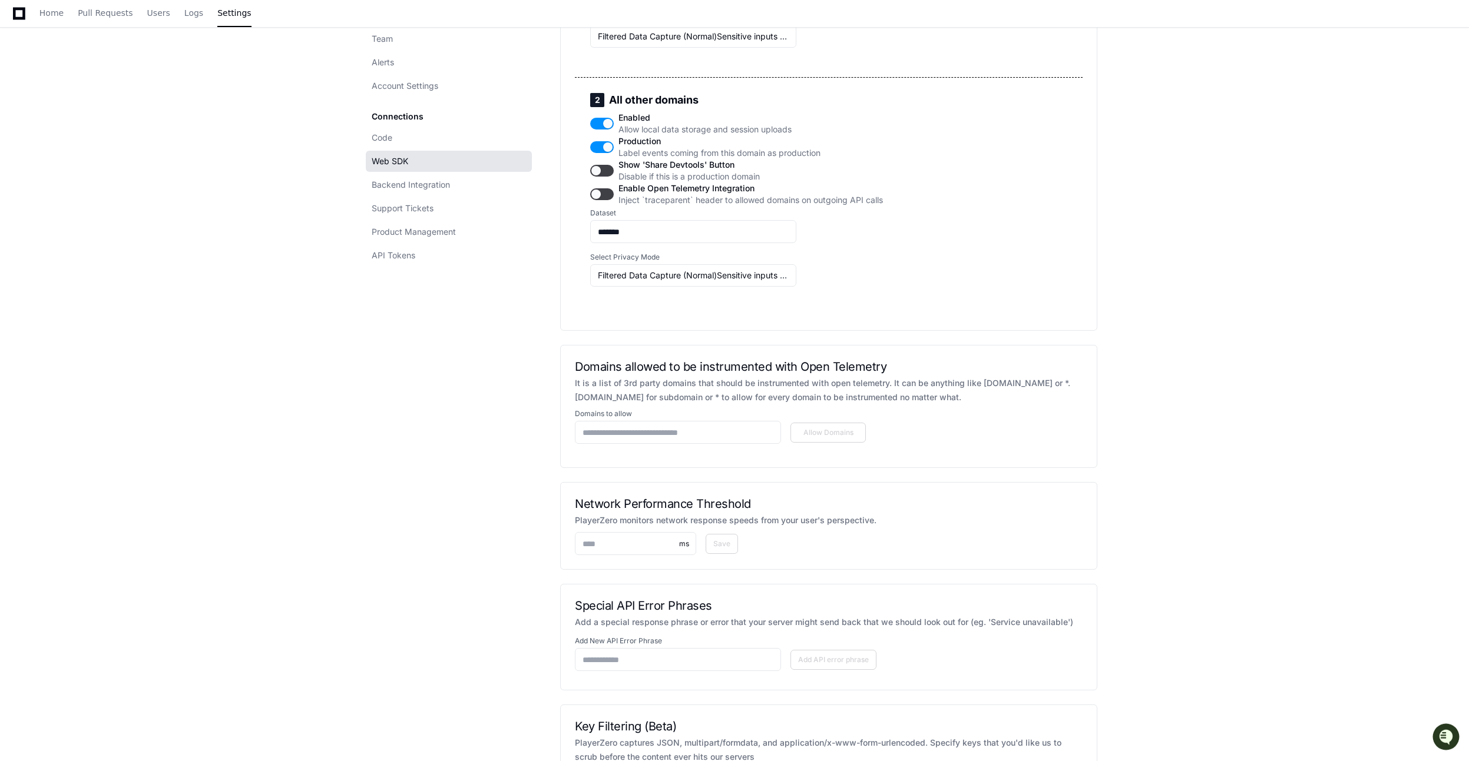
scroll to position [0, 0]
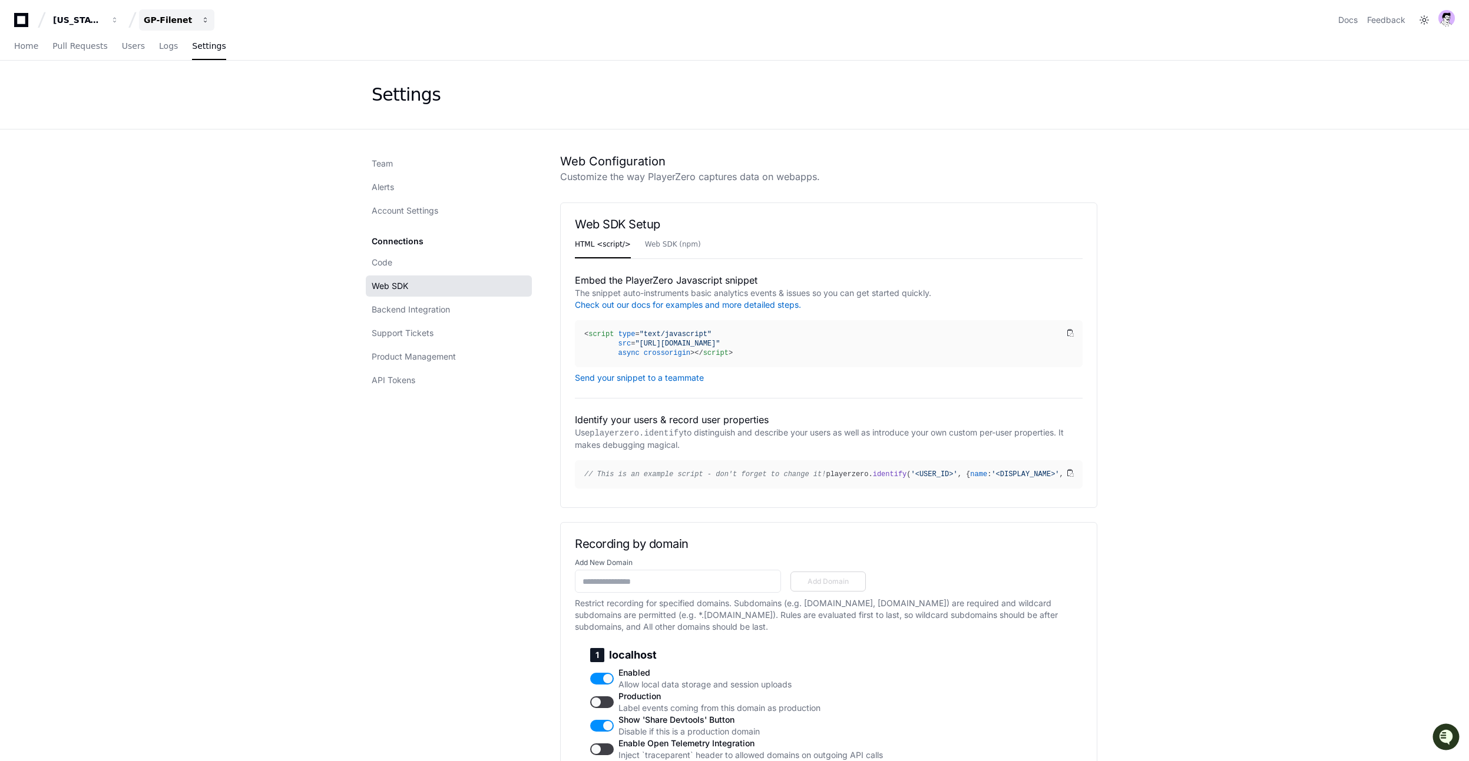
drag, startPoint x: 176, startPoint y: 19, endPoint x: 171, endPoint y: 29, distance: 11.1
click at [176, 19] on div "GP-Filenet" at bounding box center [169, 20] width 51 height 12
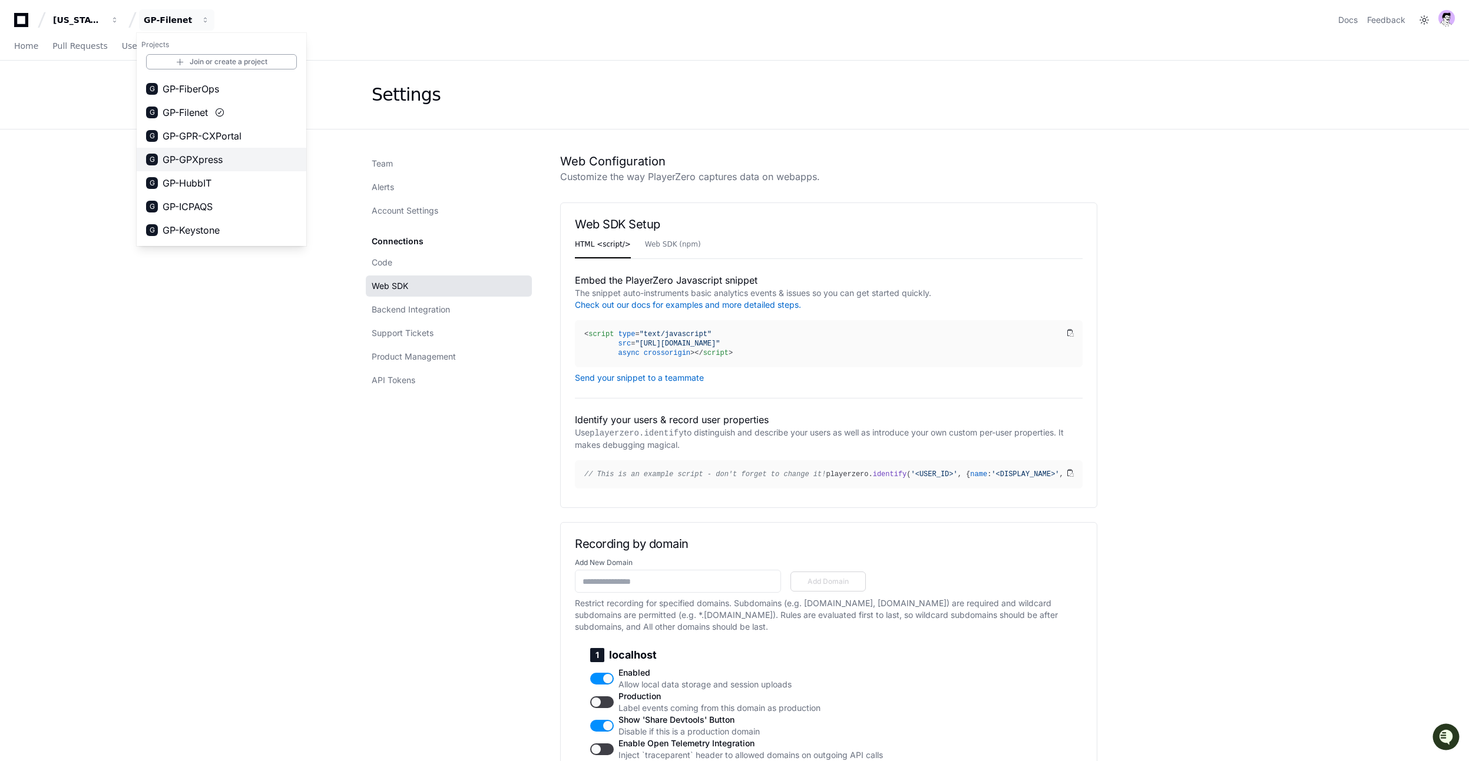
scroll to position [306, 0]
click at [214, 132] on span "GP-GPR-CXPortal" at bounding box center [202, 133] width 79 height 14
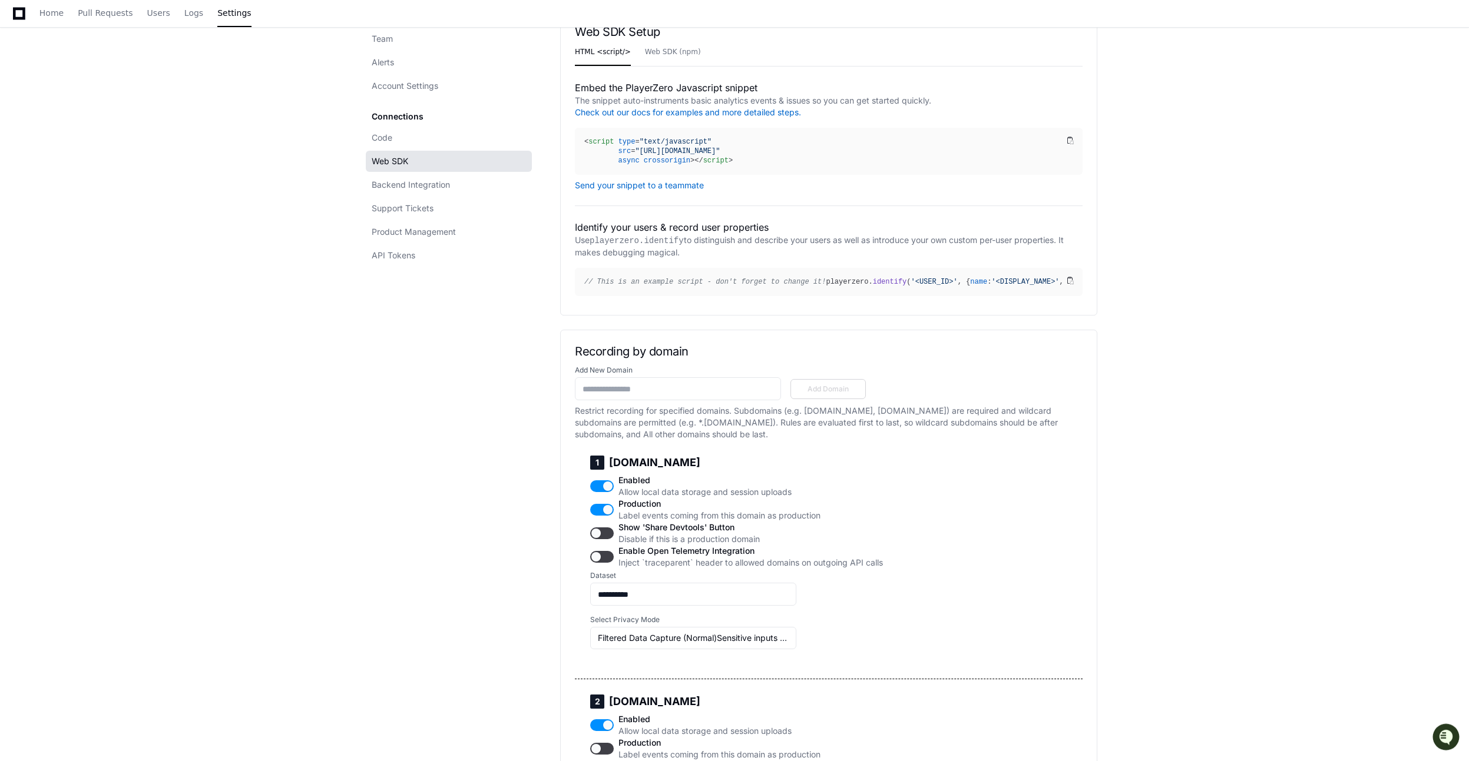
scroll to position [0, 0]
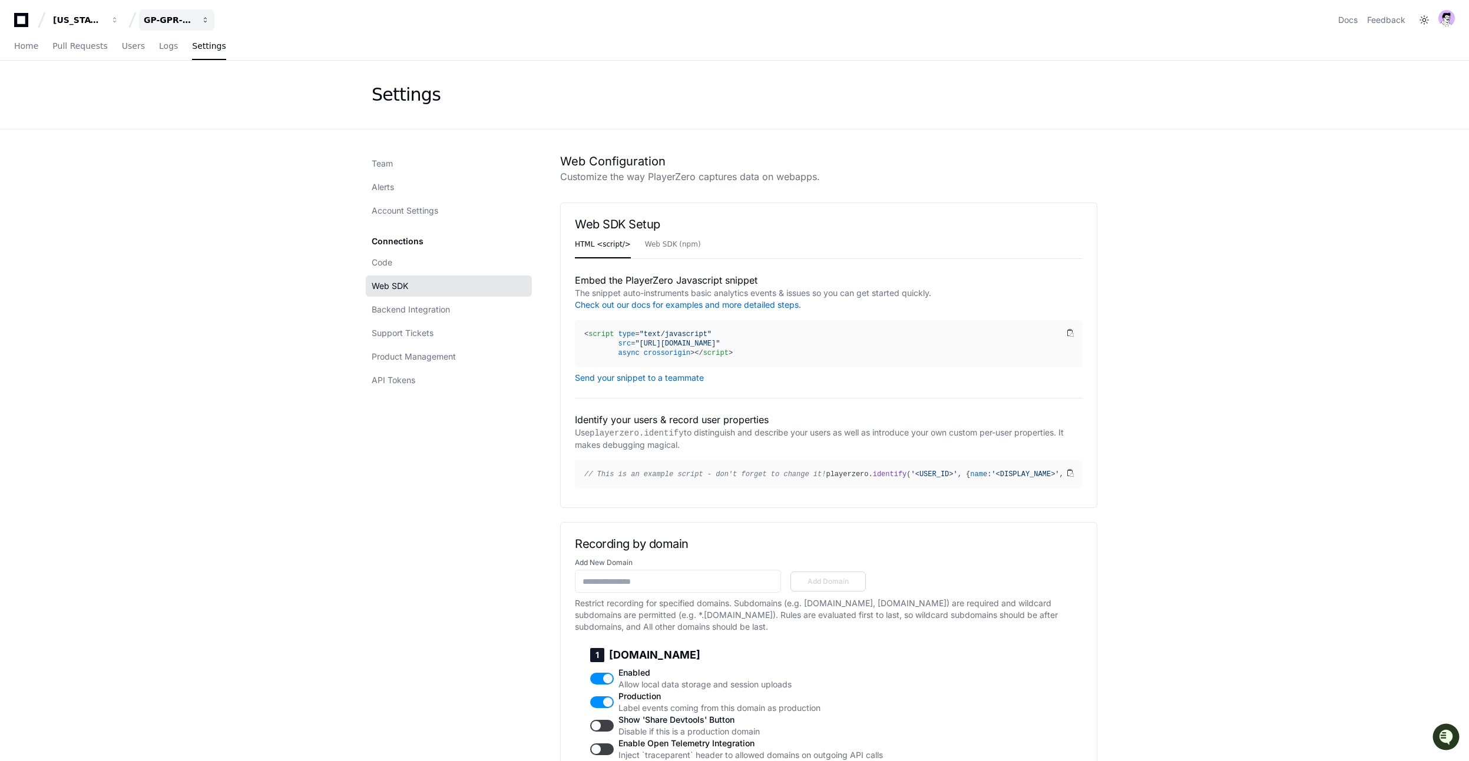
click at [186, 23] on div "GP-GPR-CXPortal" at bounding box center [169, 20] width 51 height 12
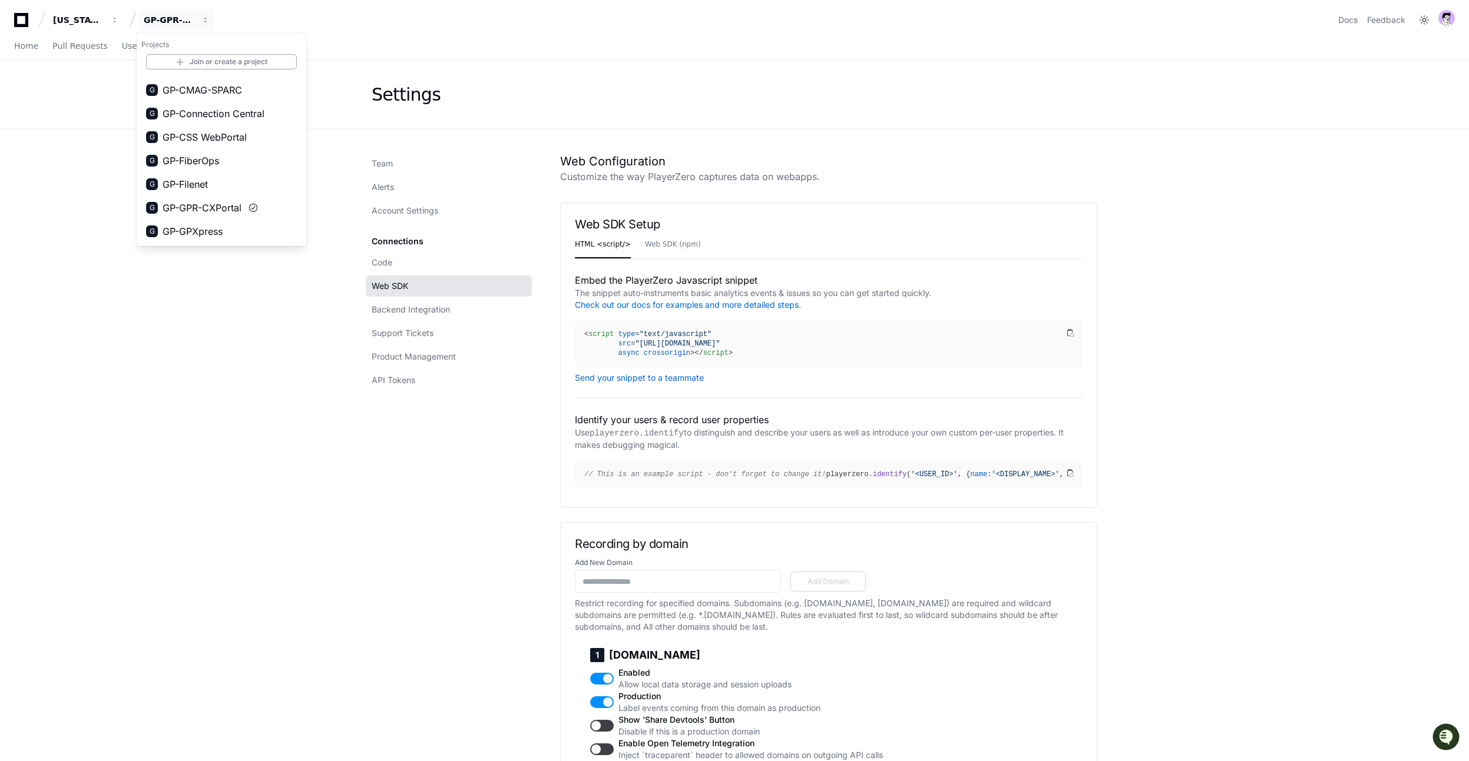
scroll to position [302, 0]
click at [216, 163] on span "GP-GPXpress" at bounding box center [193, 161] width 60 height 14
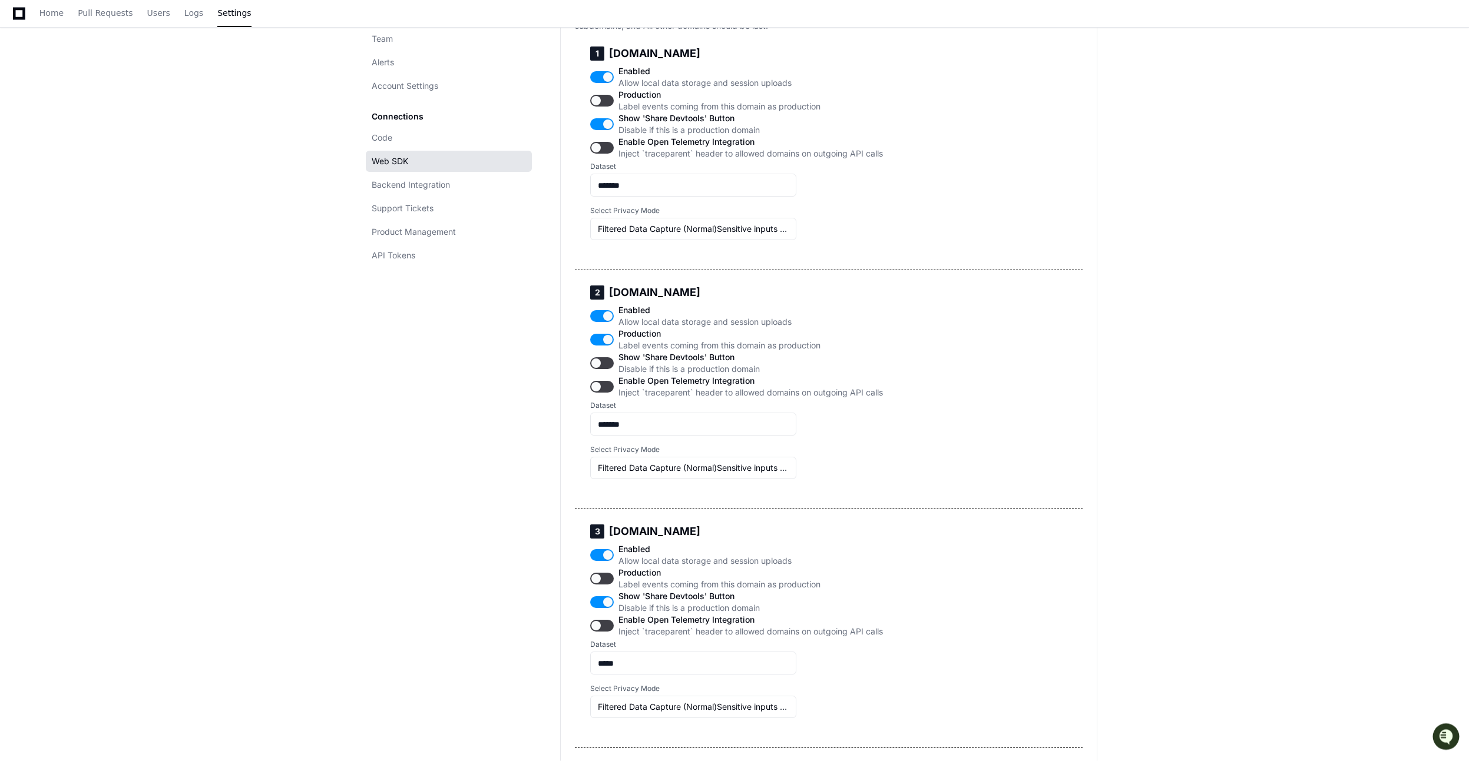
scroll to position [0, 0]
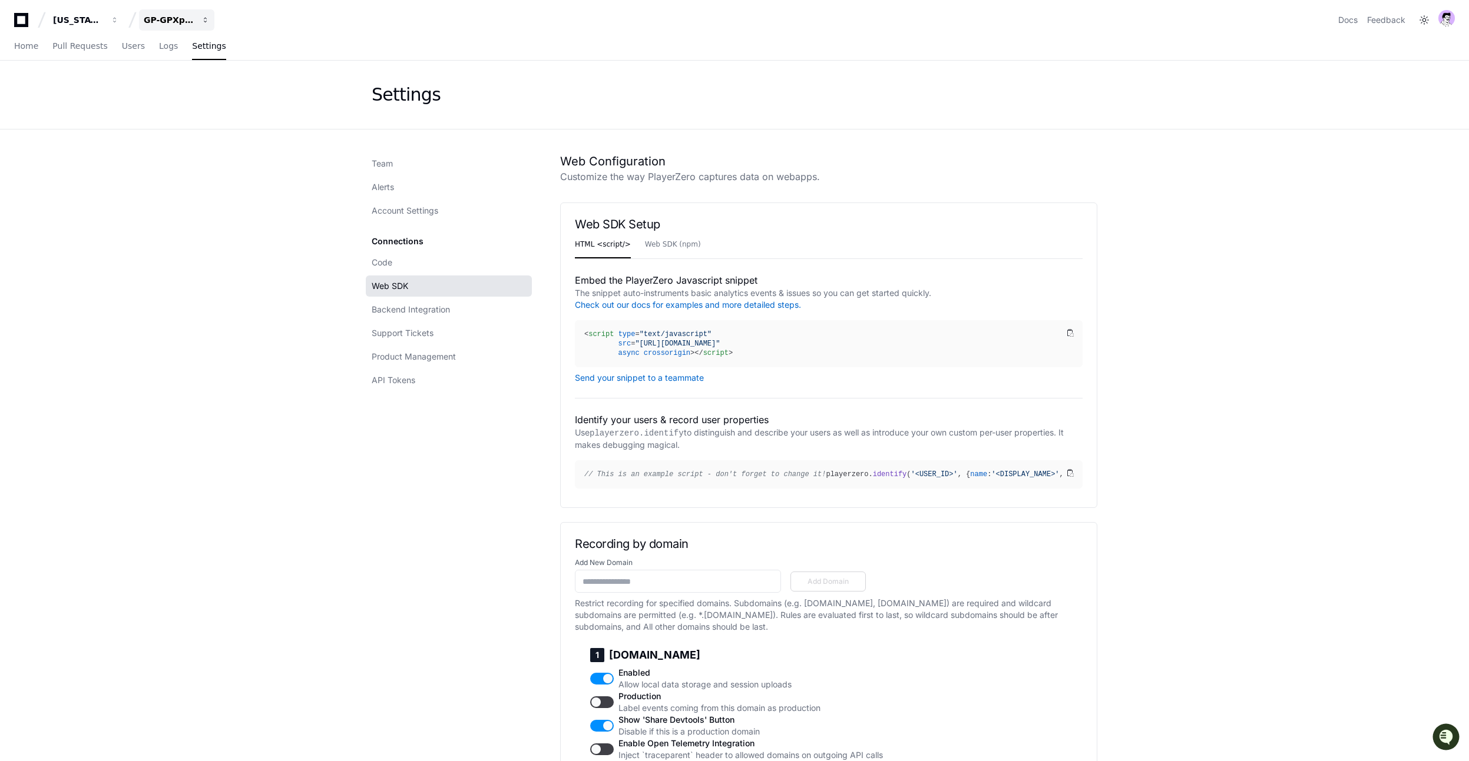
click at [160, 20] on div "GP-GPXpress" at bounding box center [169, 20] width 51 height 12
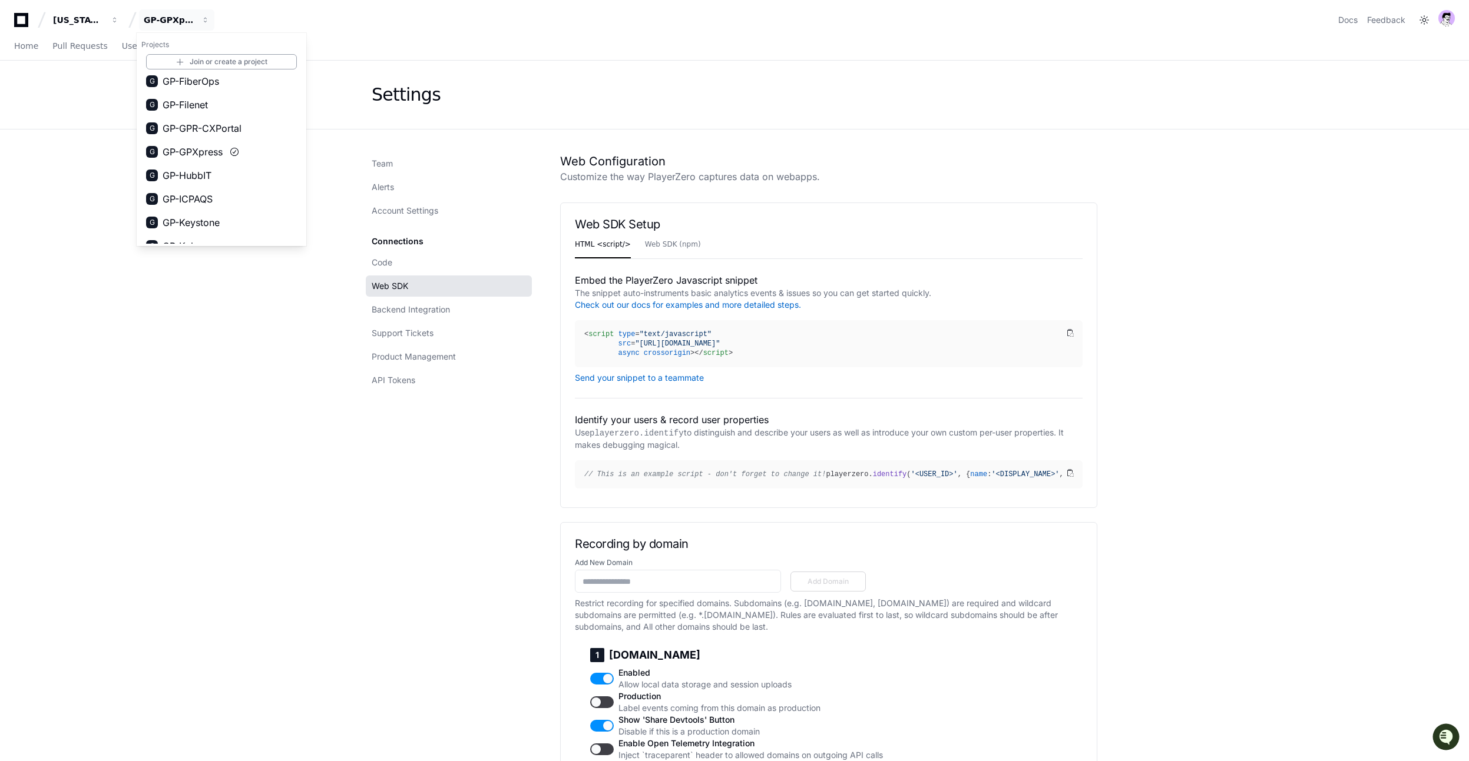
scroll to position [372, 0]
click at [181, 108] on span "GP-HubbIT" at bounding box center [187, 114] width 49 height 14
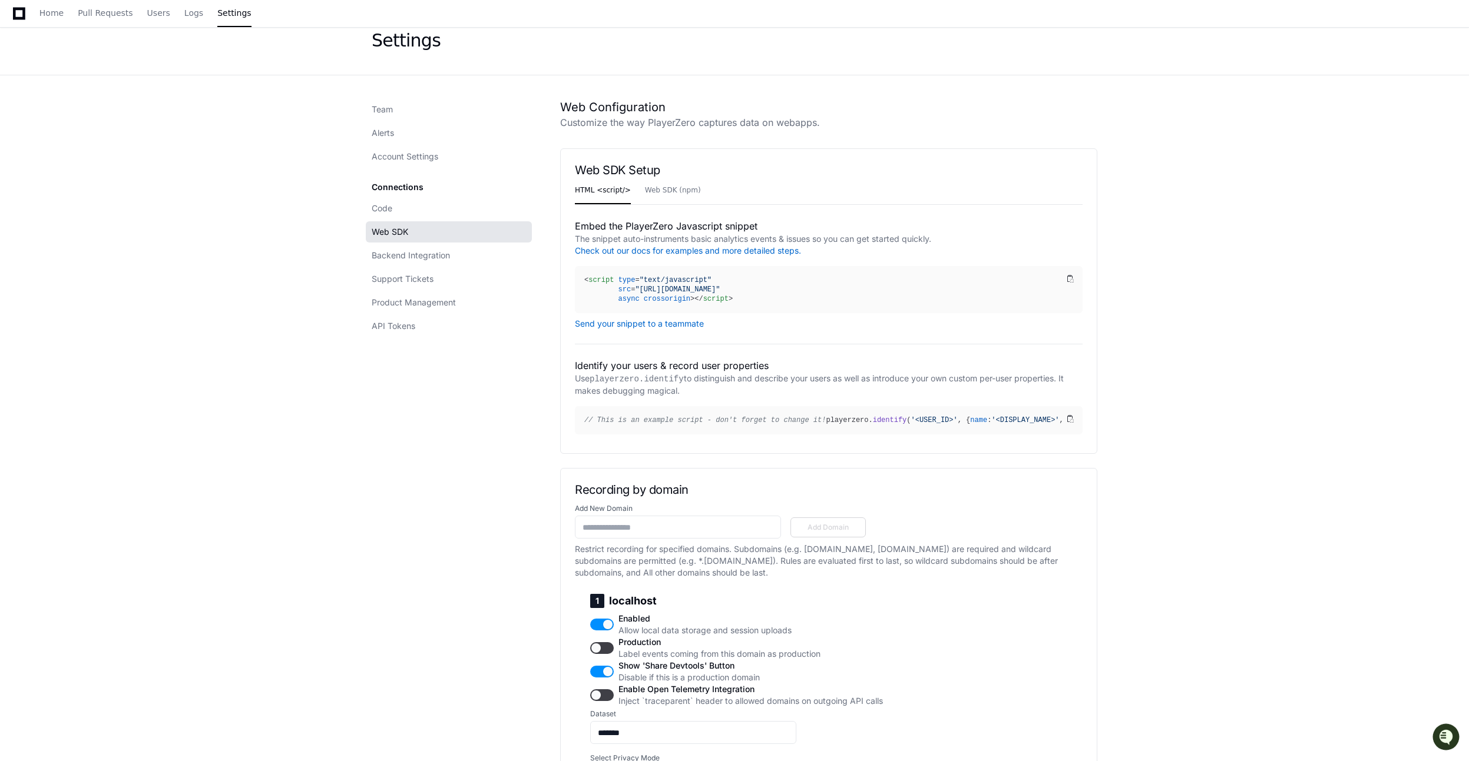
scroll to position [0, 0]
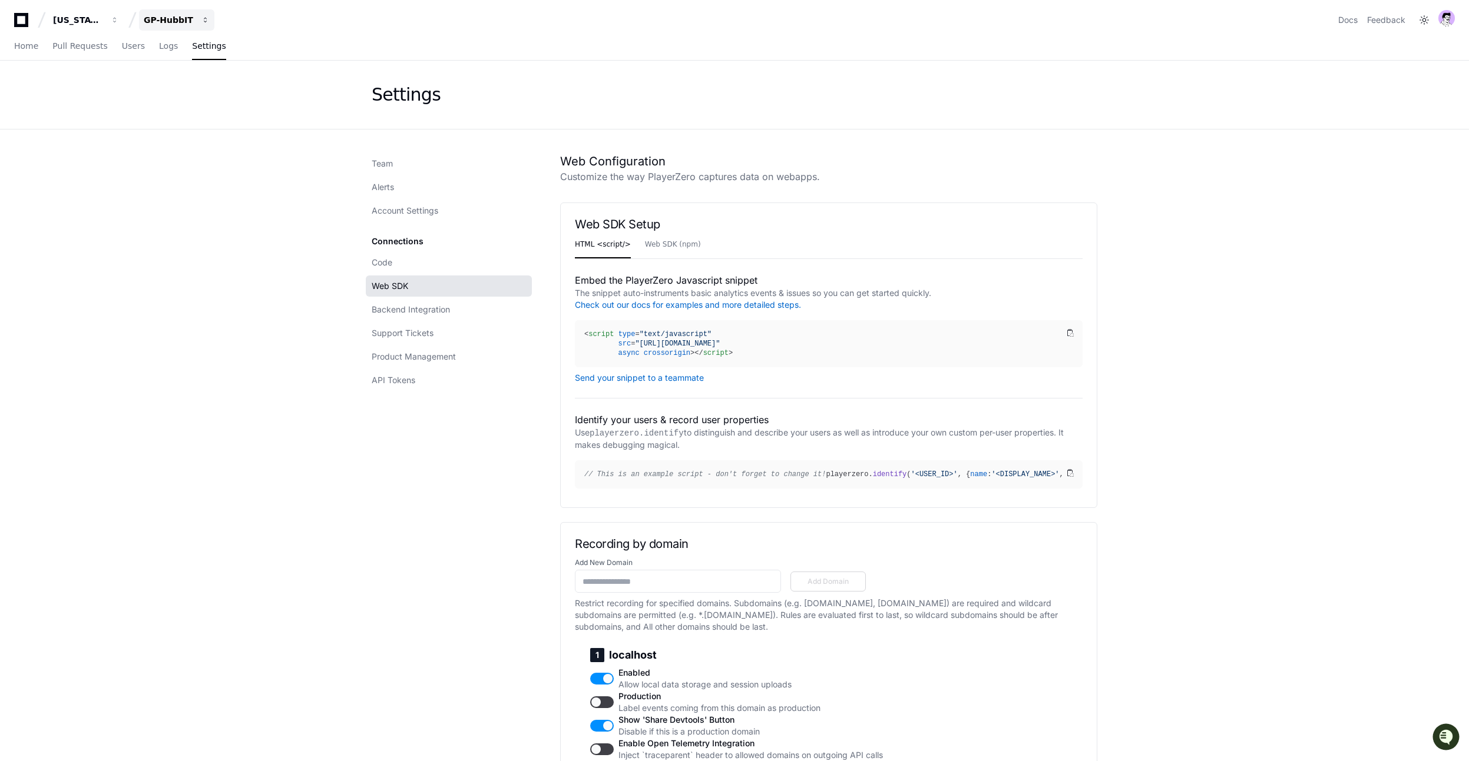
click at [164, 21] on div "GP-HubbIT" at bounding box center [169, 20] width 51 height 12
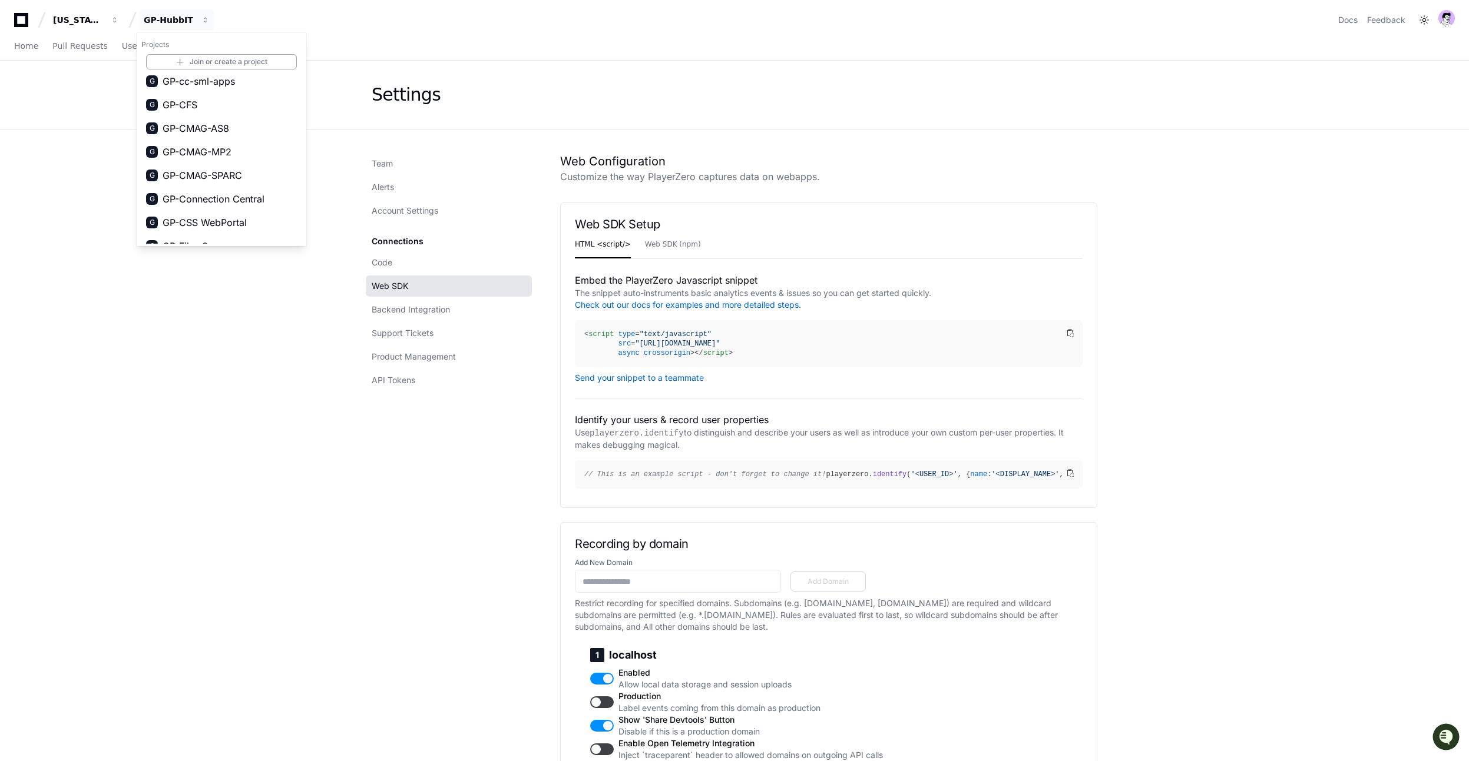
scroll to position [287, 0]
click at [188, 224] on span "GP-ICPAQS" at bounding box center [188, 223] width 50 height 14
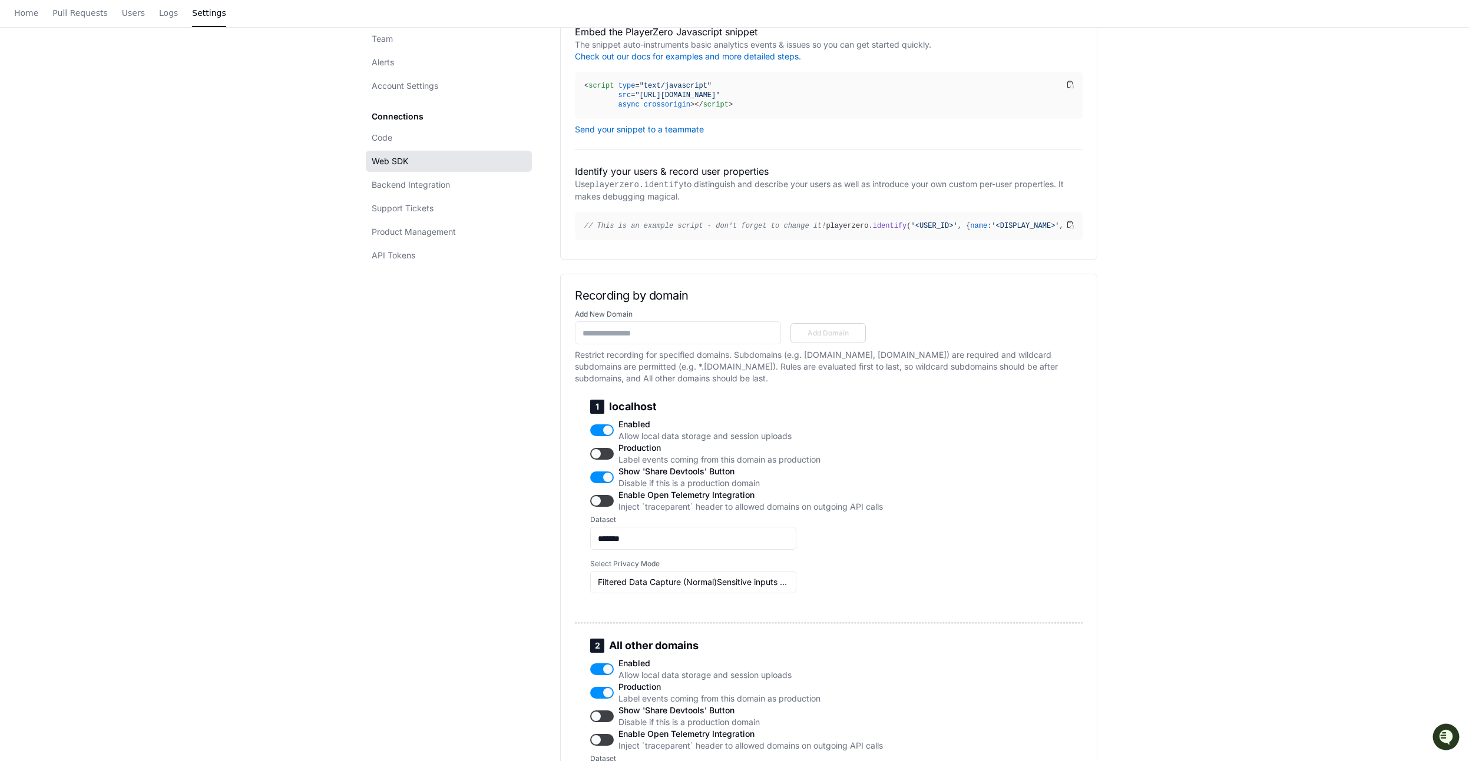
scroll to position [0, 0]
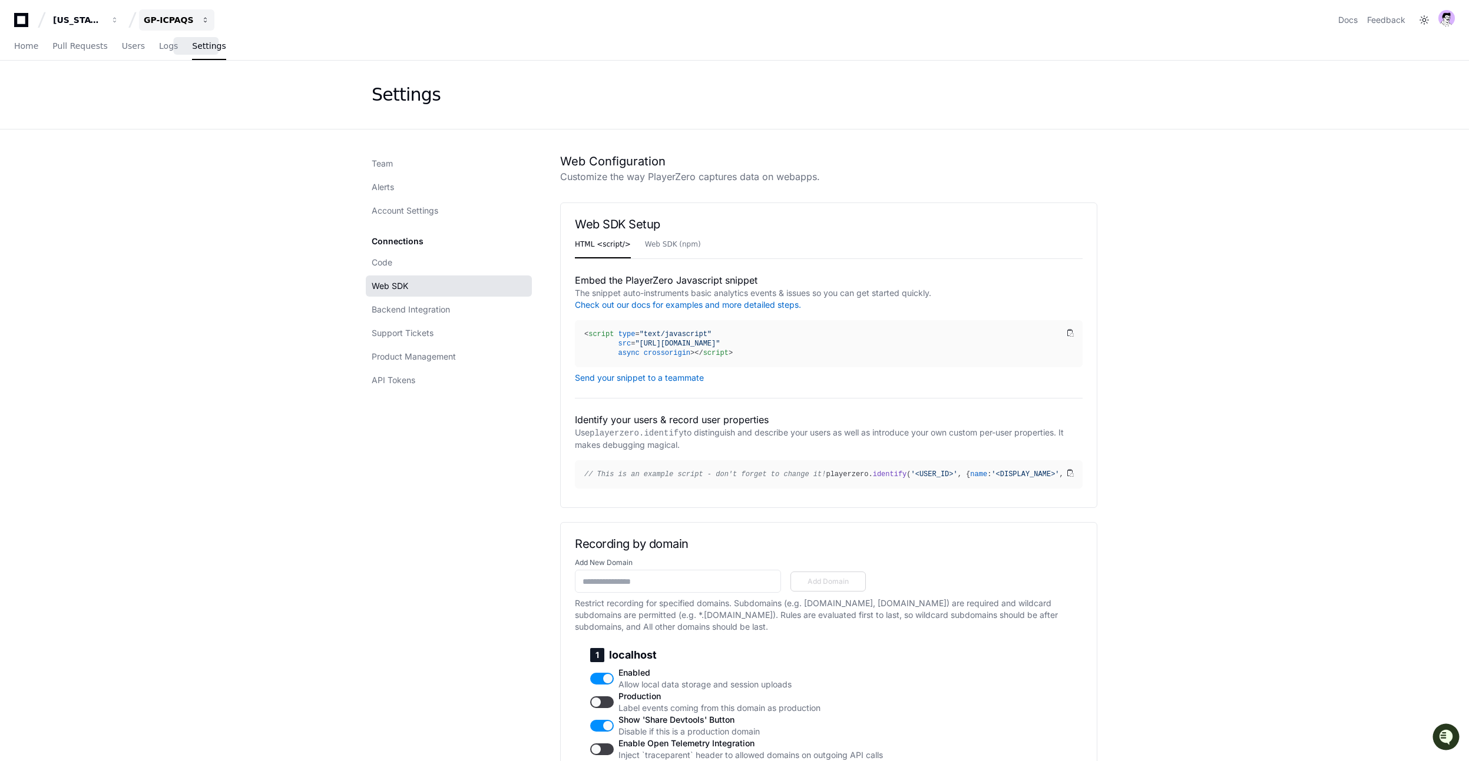
click at [192, 21] on div "GP-ICPAQS" at bounding box center [169, 20] width 51 height 12
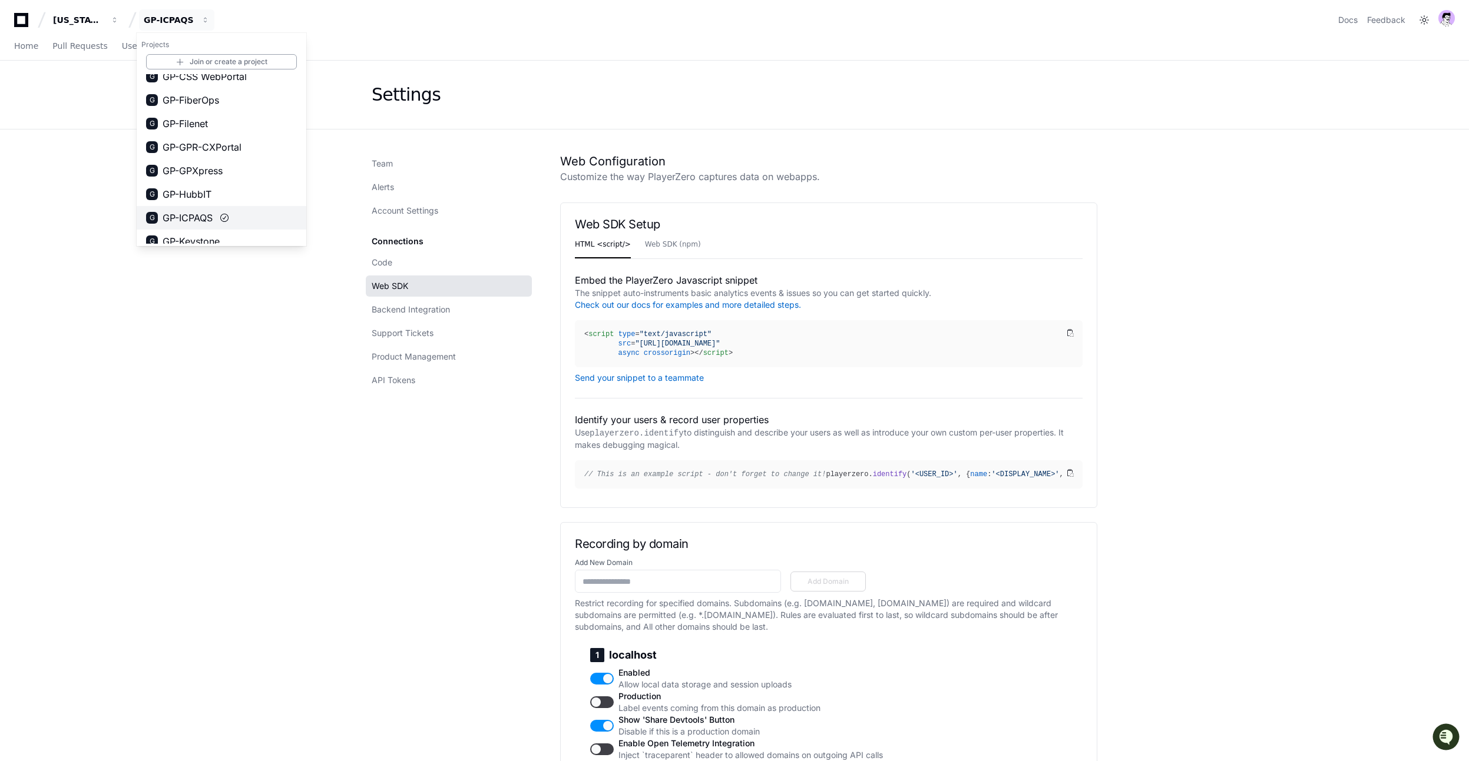
scroll to position [372, 0]
click at [206, 167] on span "GP-Keystone" at bounding box center [191, 161] width 57 height 14
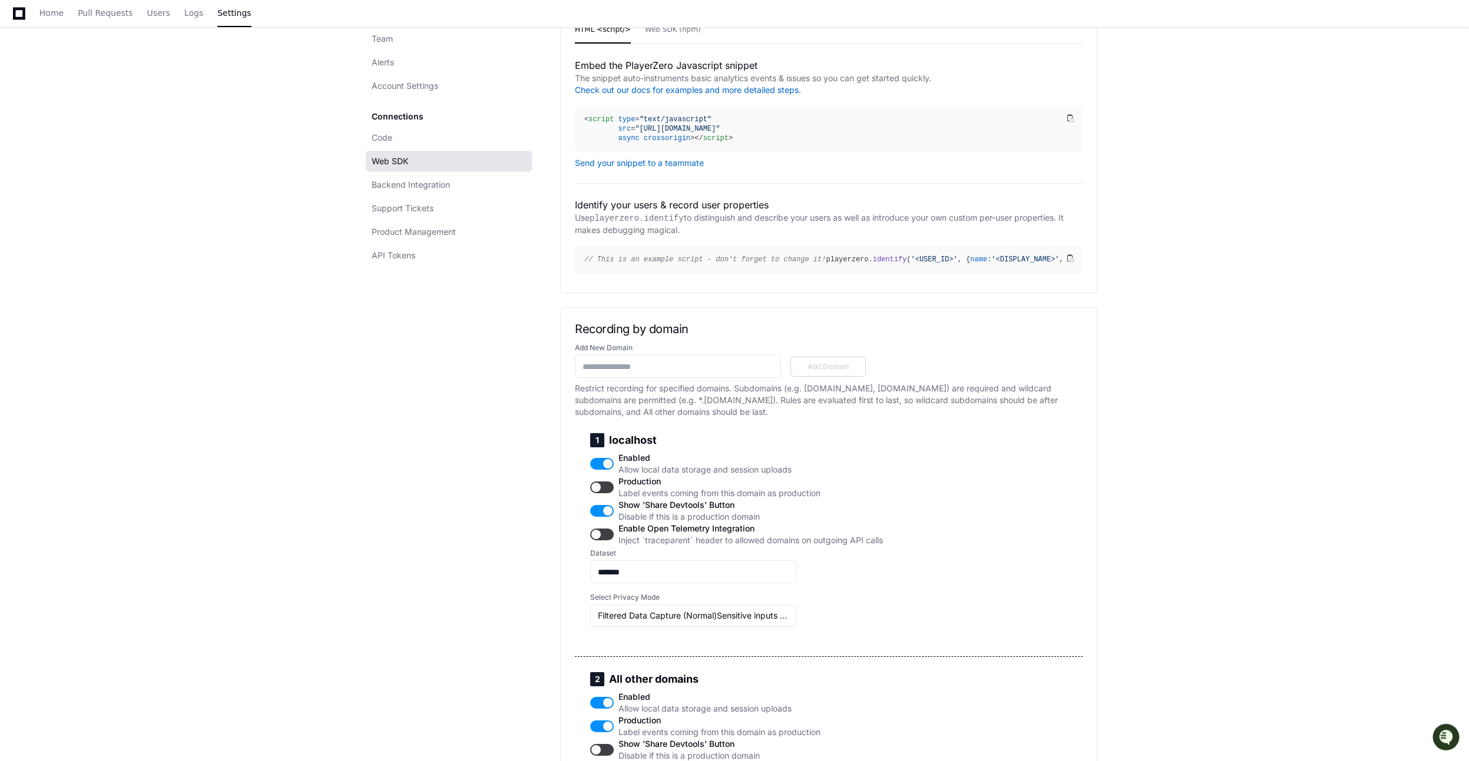
scroll to position [0, 0]
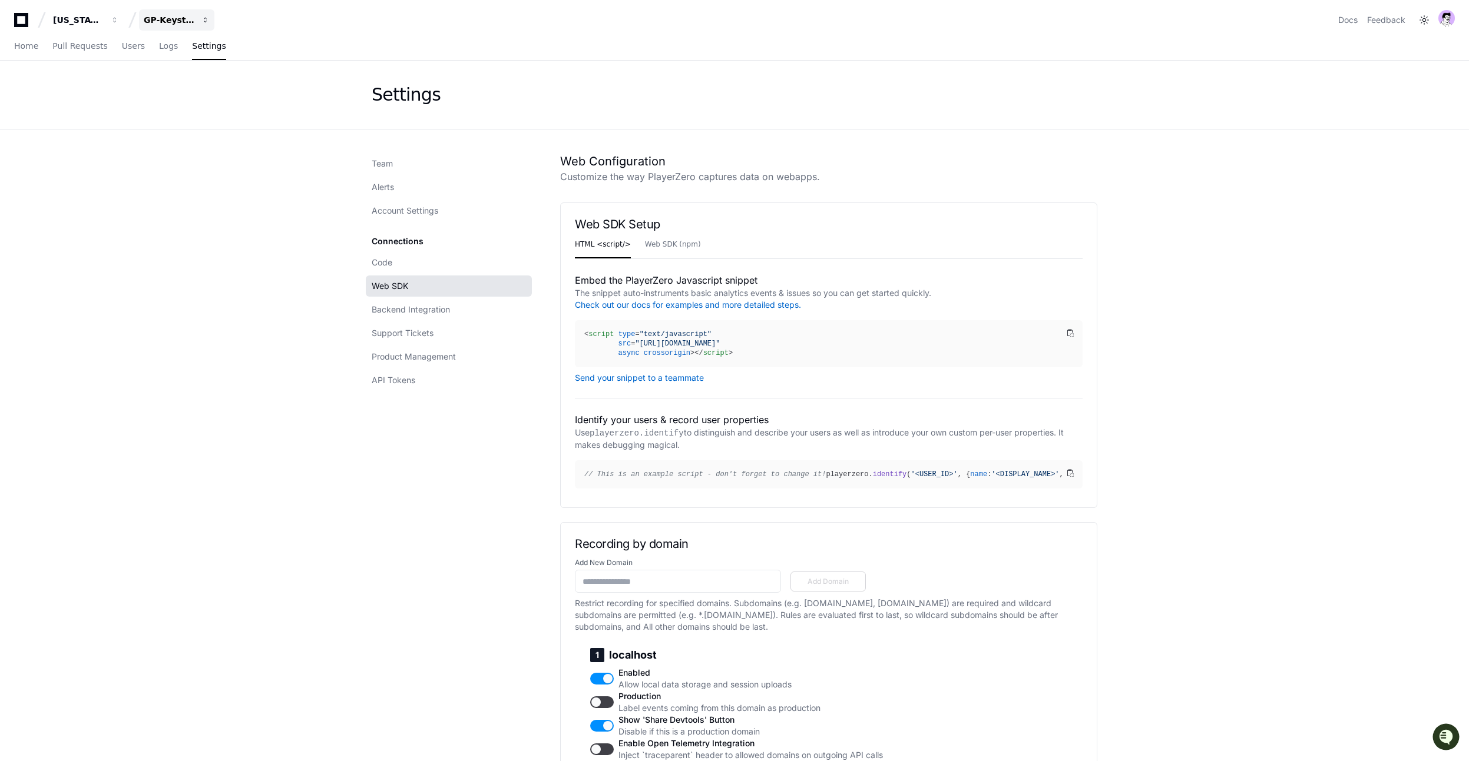
click at [178, 24] on div "GP-Keystone" at bounding box center [169, 20] width 51 height 12
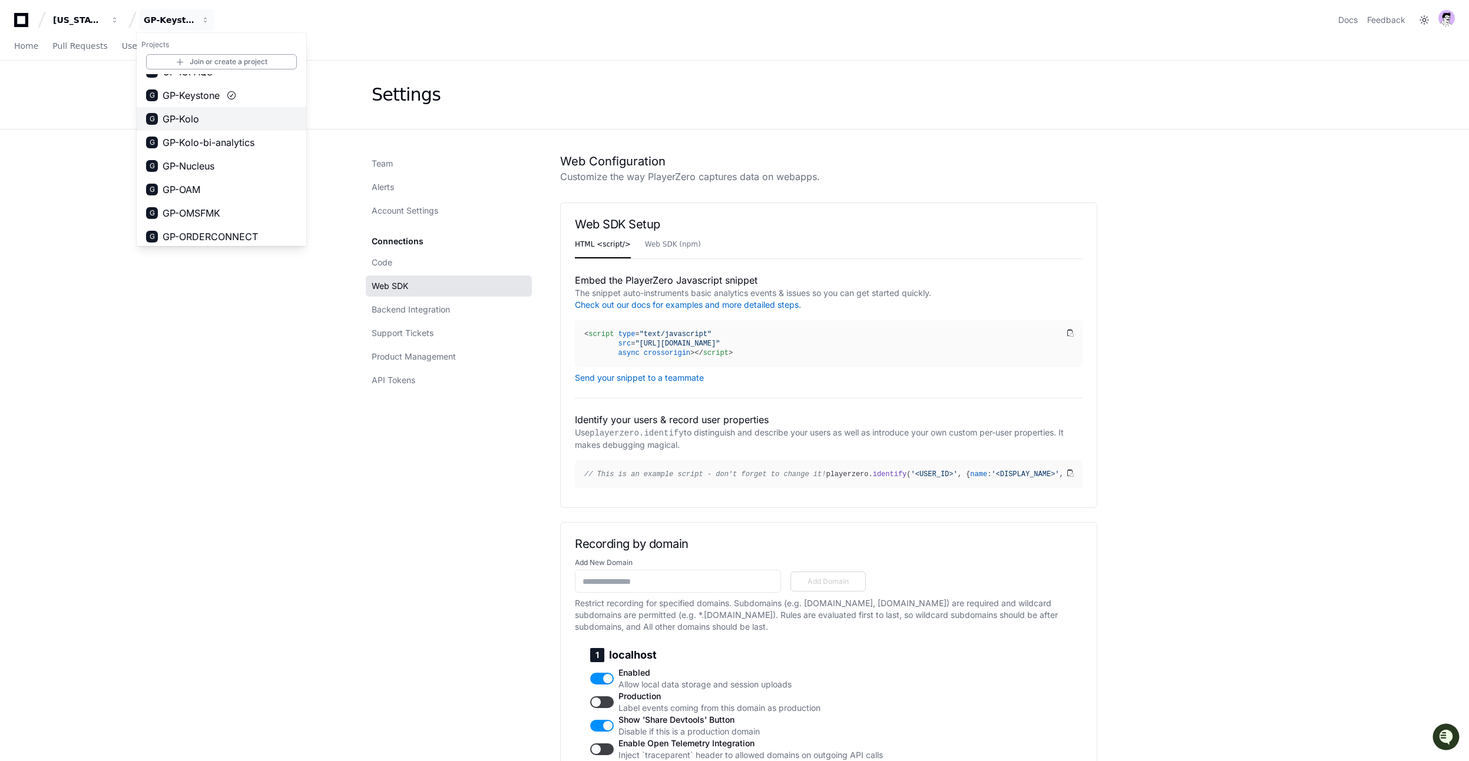
click at [208, 112] on button "G GP-Kolo" at bounding box center [222, 119] width 170 height 24
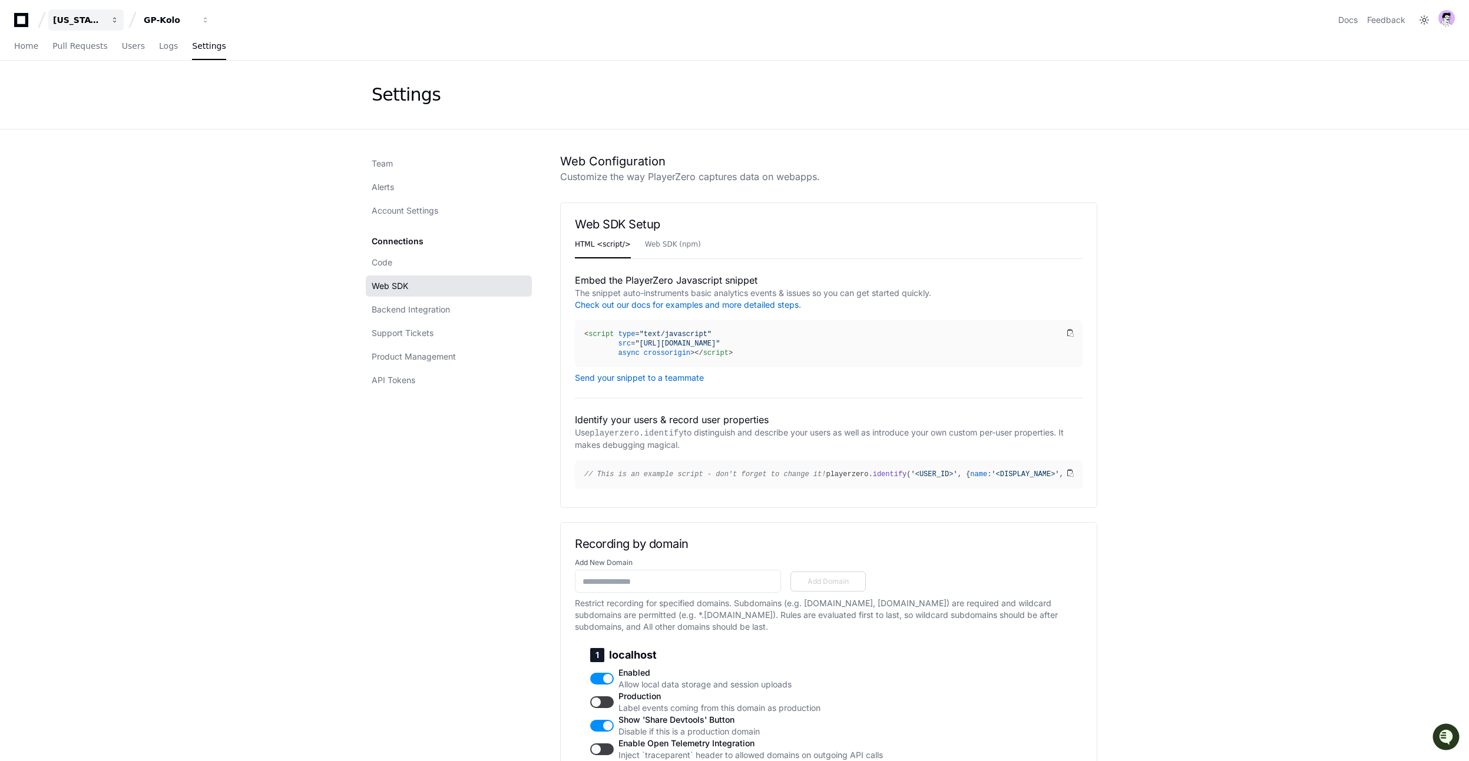
click at [61, 12] on button "[US_STATE] Pacific" at bounding box center [85, 19] width 75 height 21
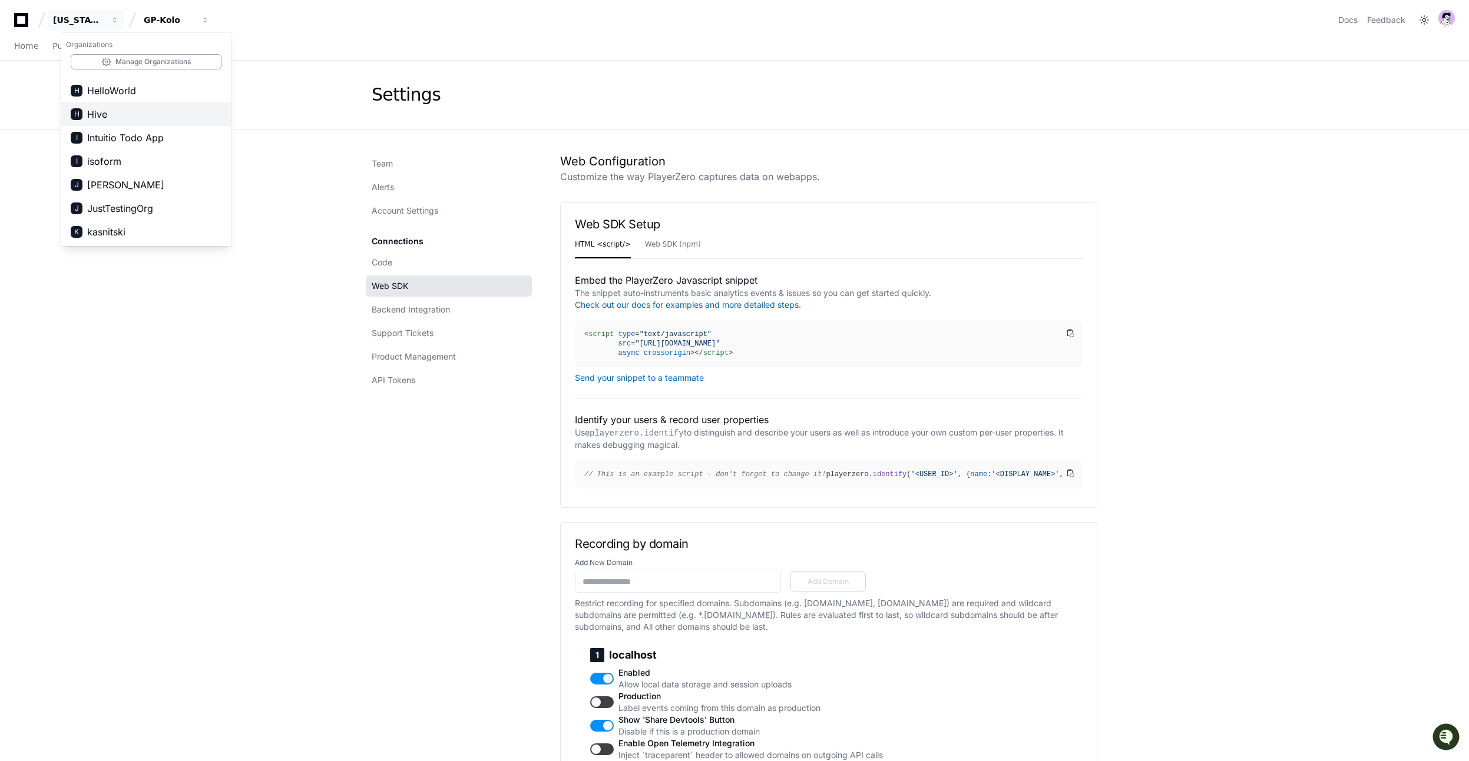
click at [115, 116] on button "H Hive" at bounding box center [146, 114] width 170 height 24
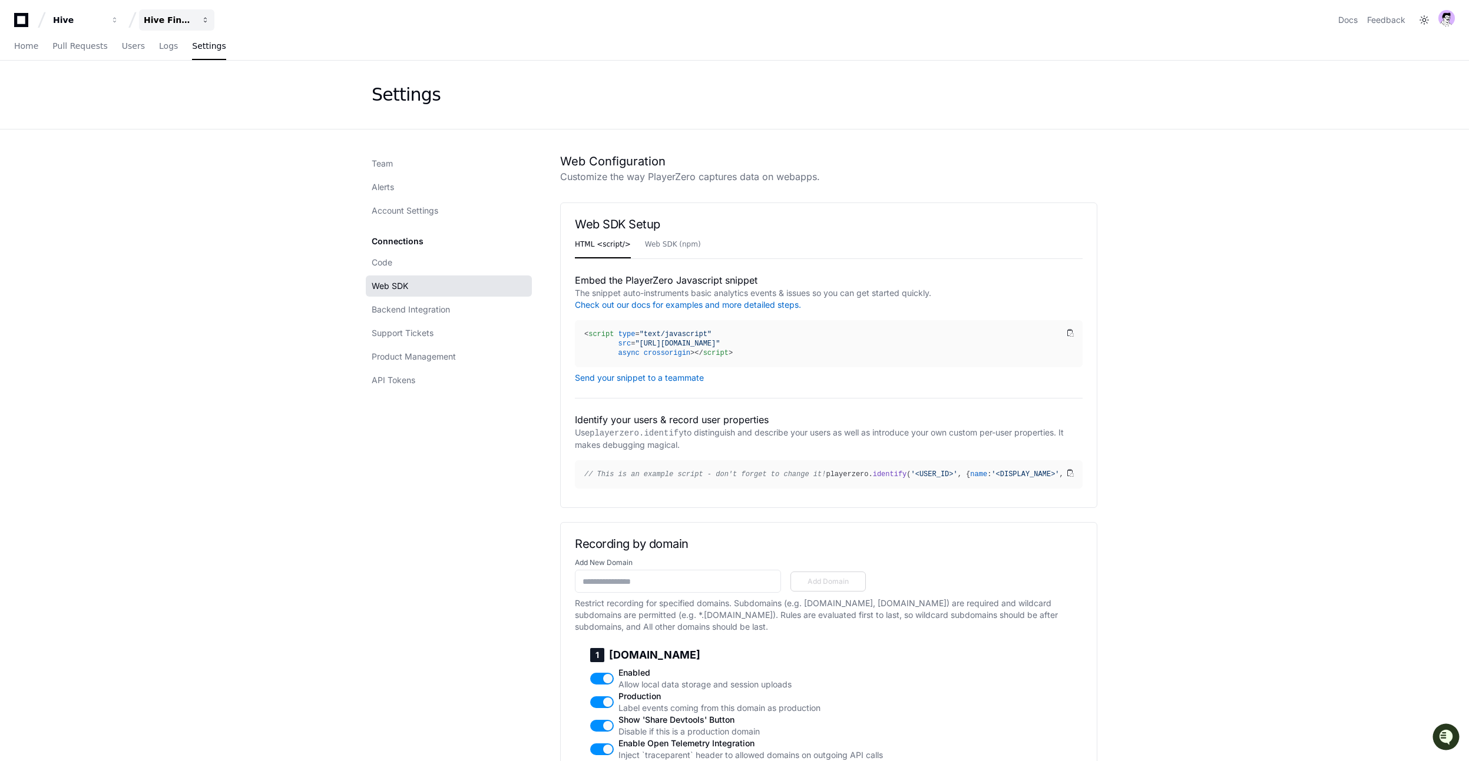
click at [170, 11] on button "Hive Financial Systems" at bounding box center [176, 19] width 75 height 21
click at [70, 19] on div "Hive" at bounding box center [78, 20] width 51 height 12
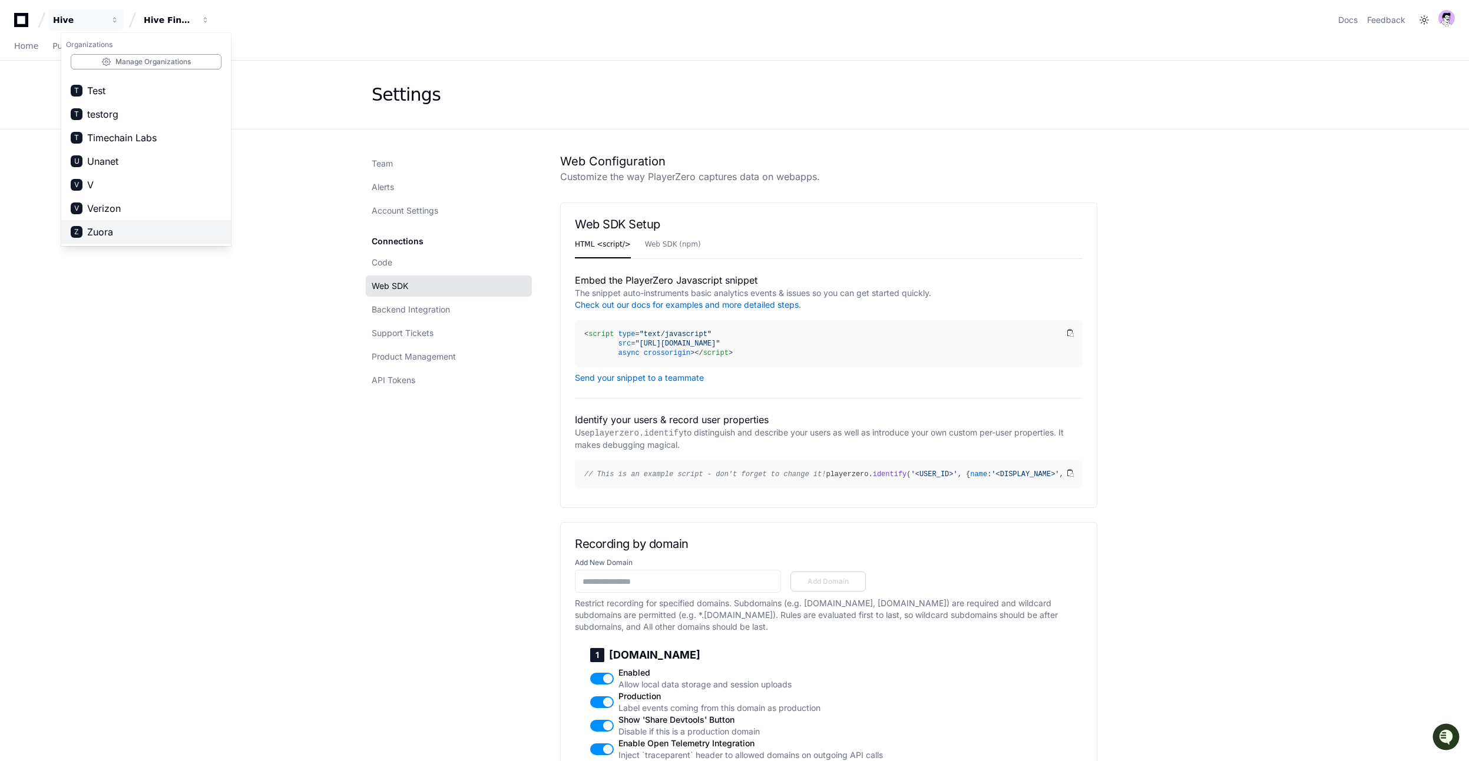
click at [101, 236] on span "Zuora" at bounding box center [100, 232] width 26 height 14
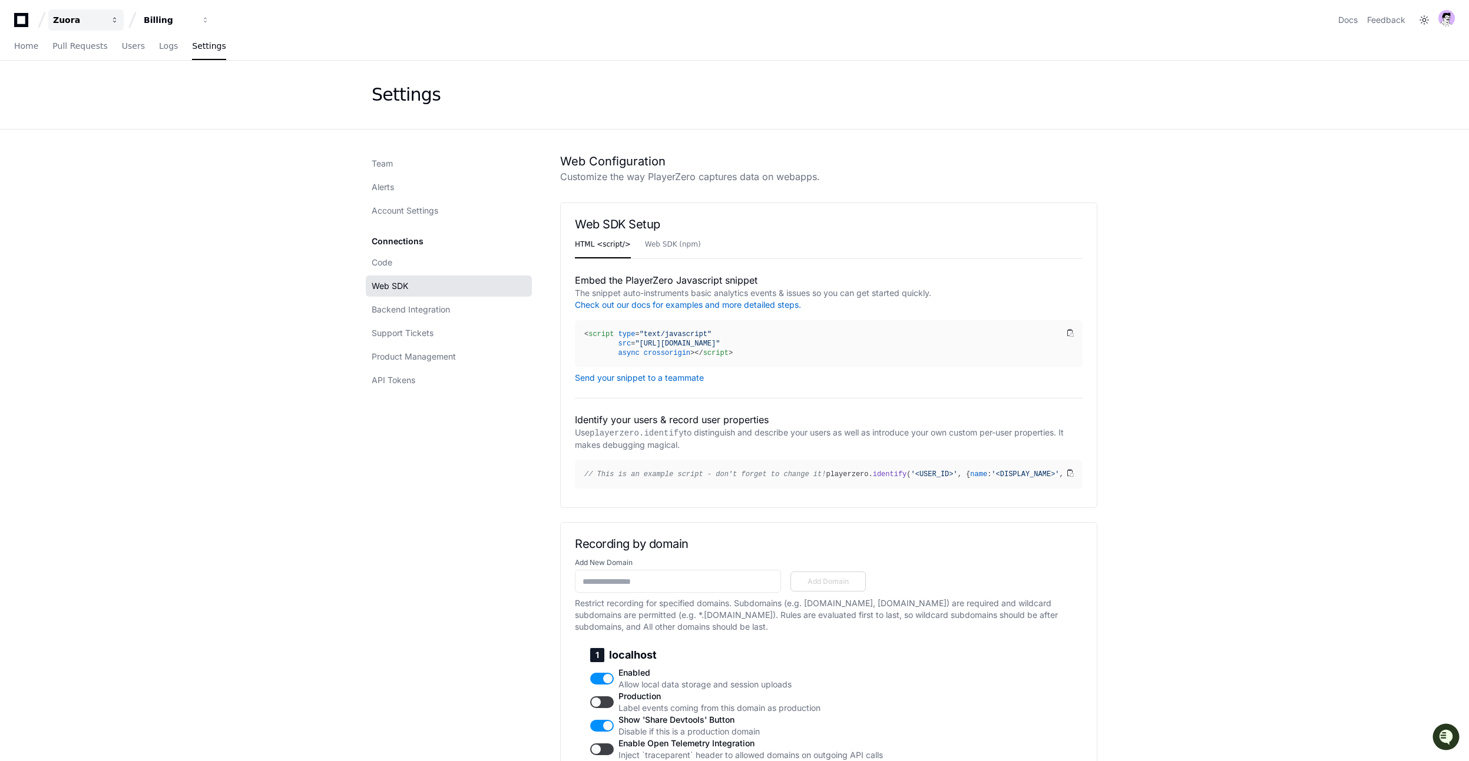
click at [101, 21] on div "Zuora" at bounding box center [78, 20] width 51 height 12
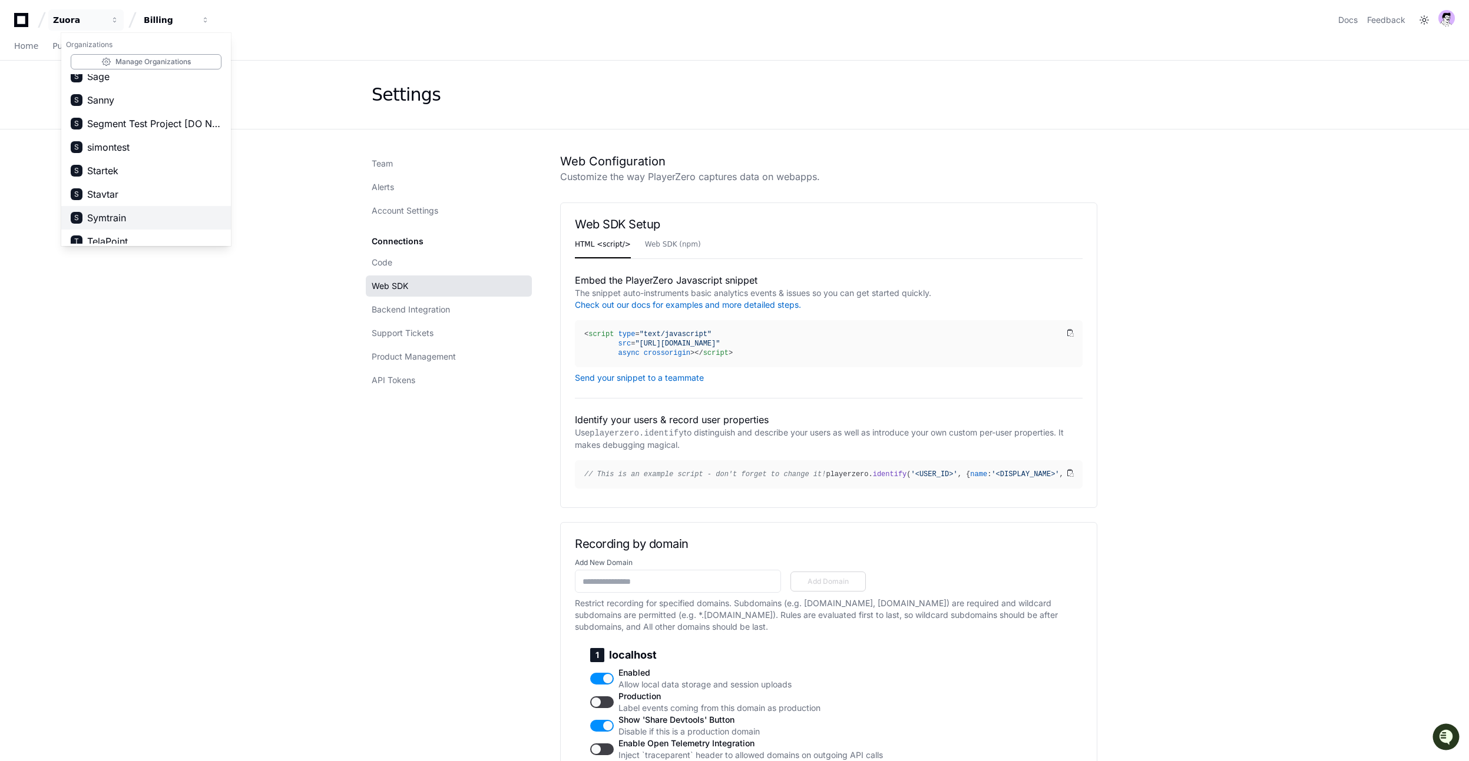
click at [114, 213] on span "Symtrain" at bounding box center [106, 218] width 39 height 14
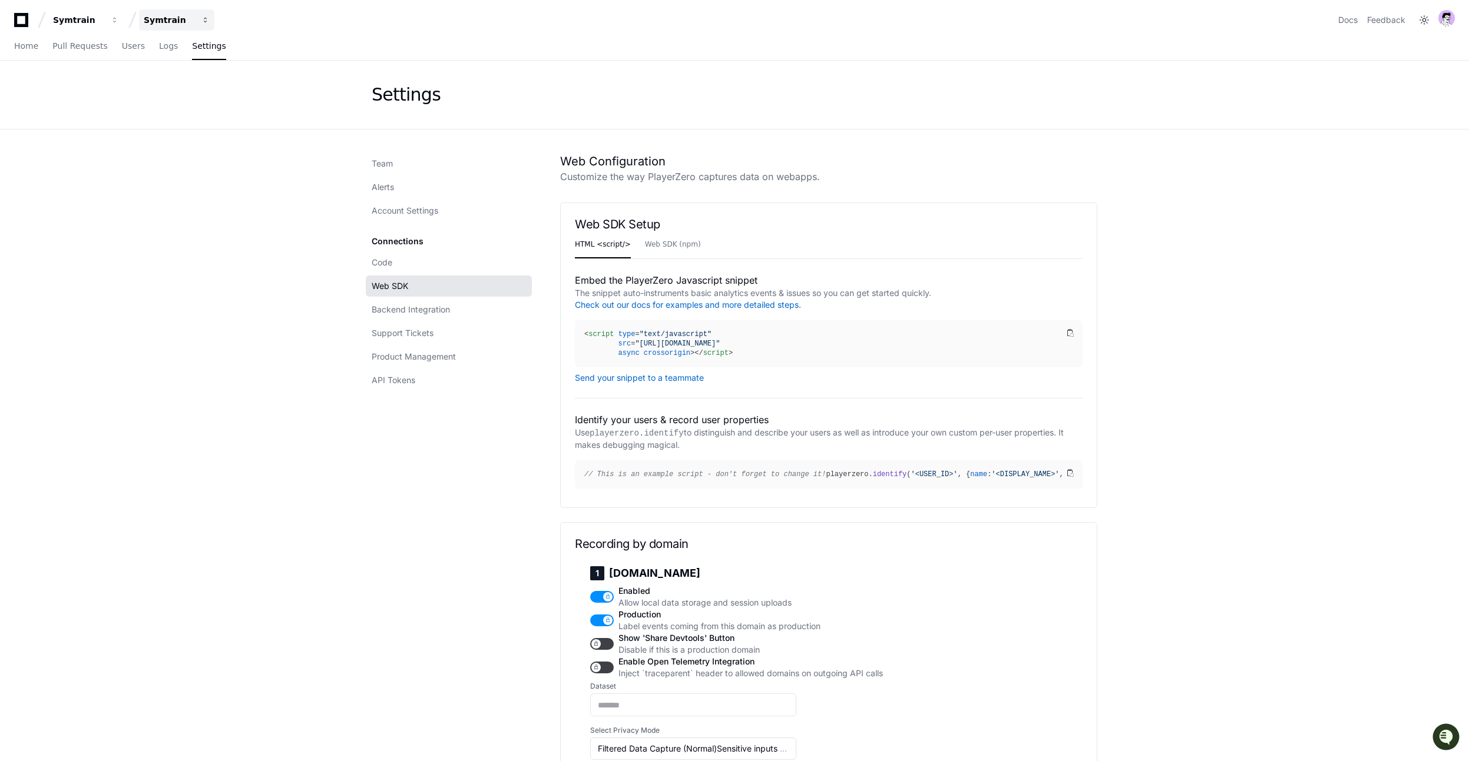
click at [158, 16] on div "Symtrain" at bounding box center [169, 20] width 51 height 12
click at [78, 21] on div "Symtrain" at bounding box center [78, 20] width 51 height 12
click at [114, 125] on button "N Nylas" at bounding box center [146, 129] width 170 height 24
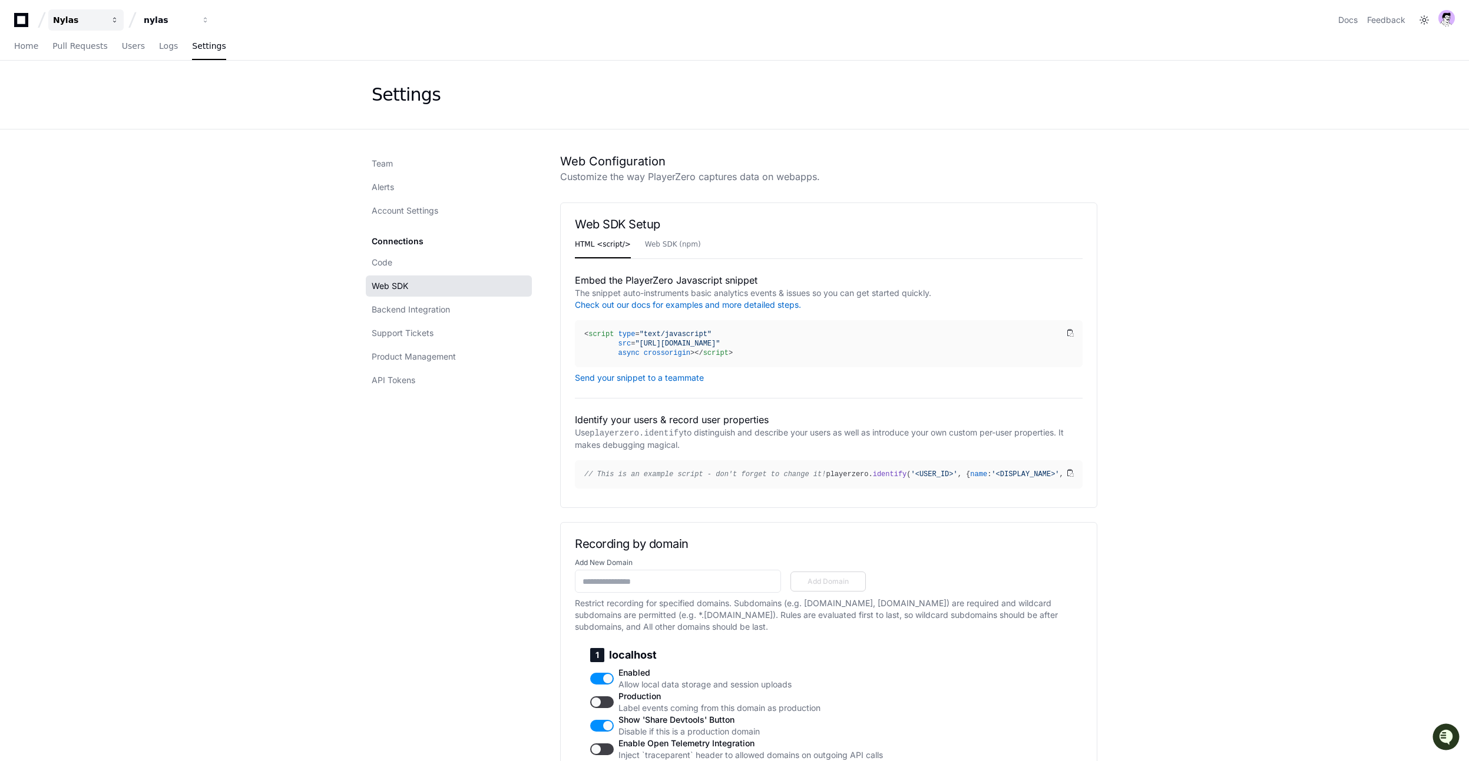
click at [77, 28] on button "Nylas" at bounding box center [85, 19] width 75 height 21
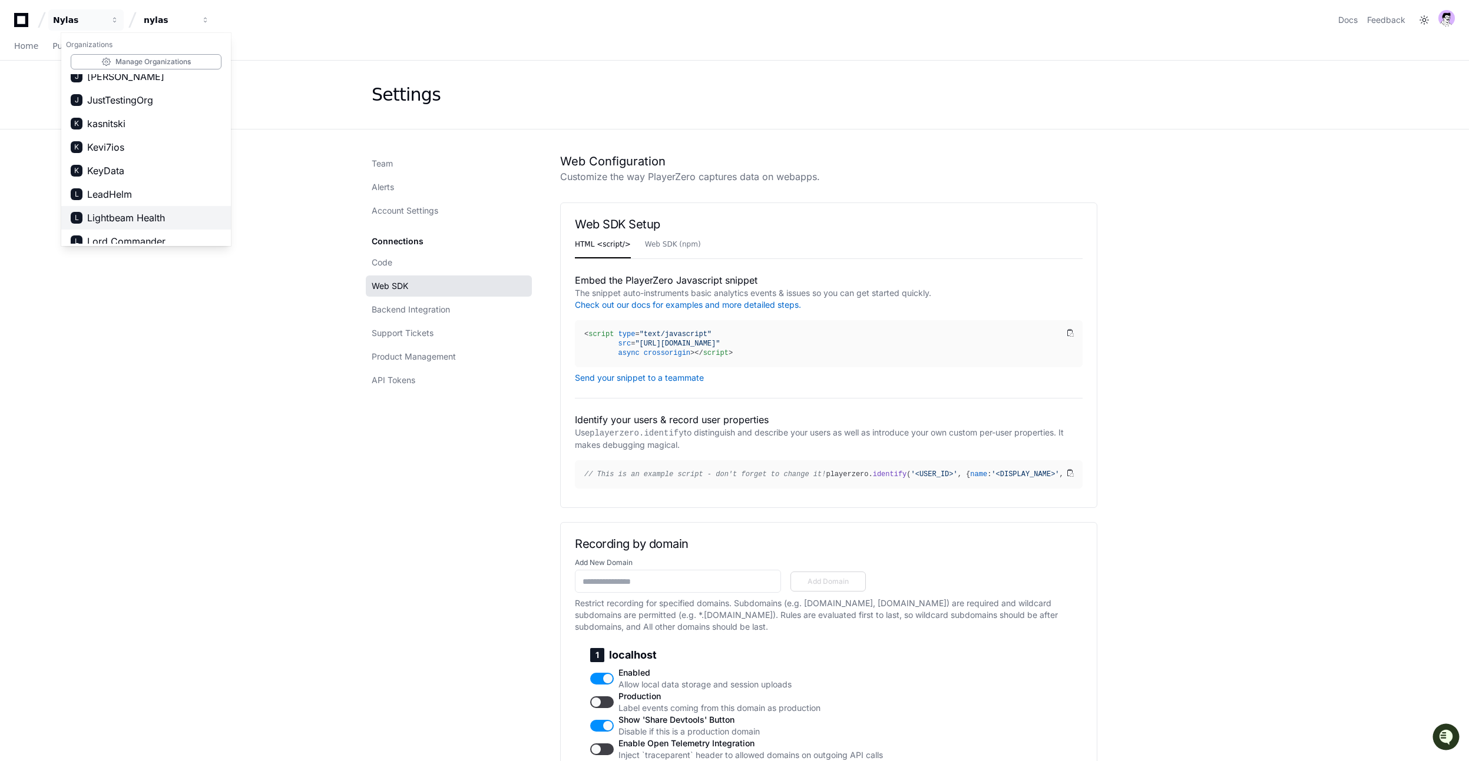
click at [120, 215] on span "Lightbeam Health" at bounding box center [126, 218] width 78 height 14
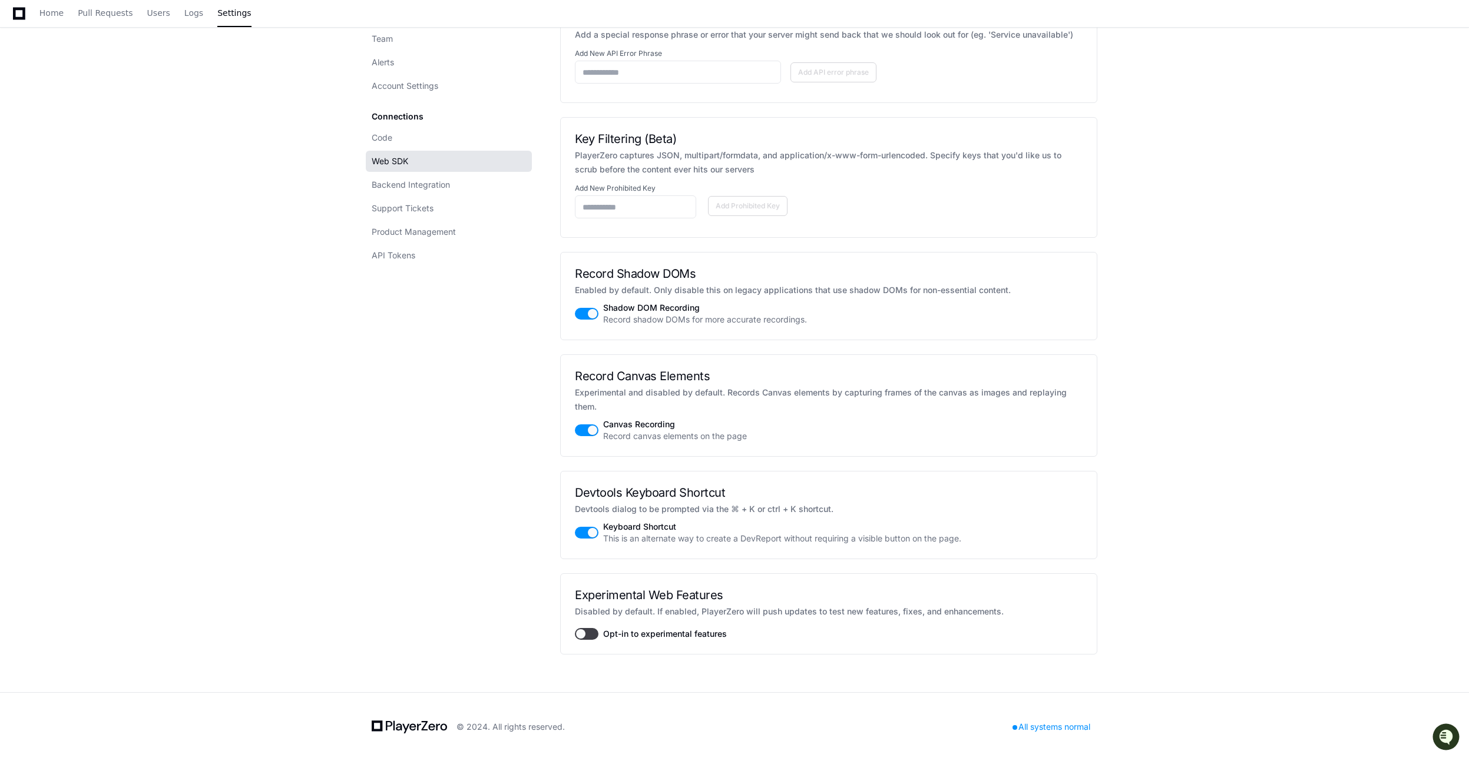
click at [591, 635] on button "button" at bounding box center [587, 634] width 24 height 12
